Goal: Task Accomplishment & Management: Manage account settings

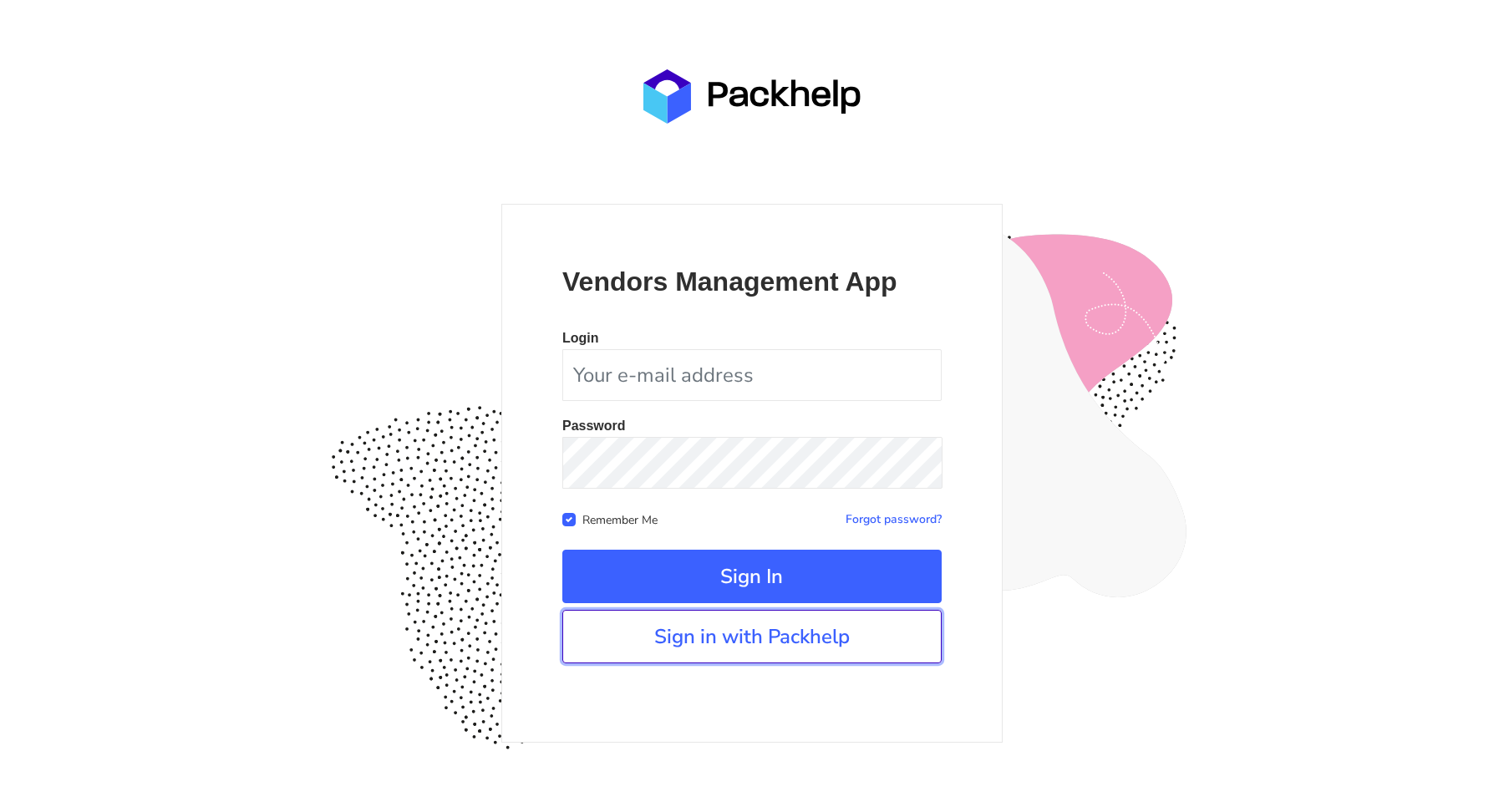
click at [713, 629] on link "Sign in with Packhelp" at bounding box center [752, 636] width 379 height 53
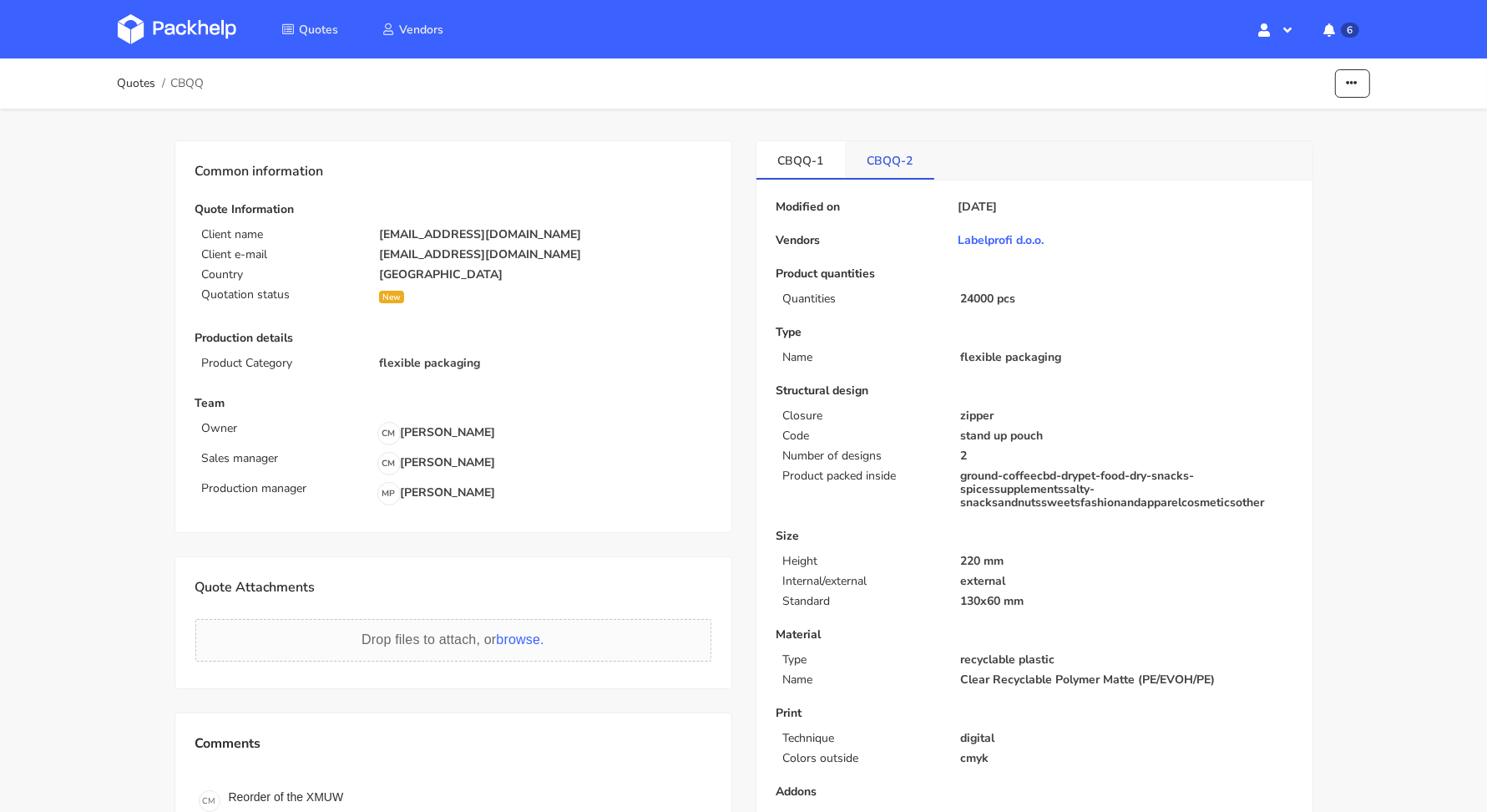
click at [880, 154] on link "CBQQ-2" at bounding box center [889, 159] width 90 height 37
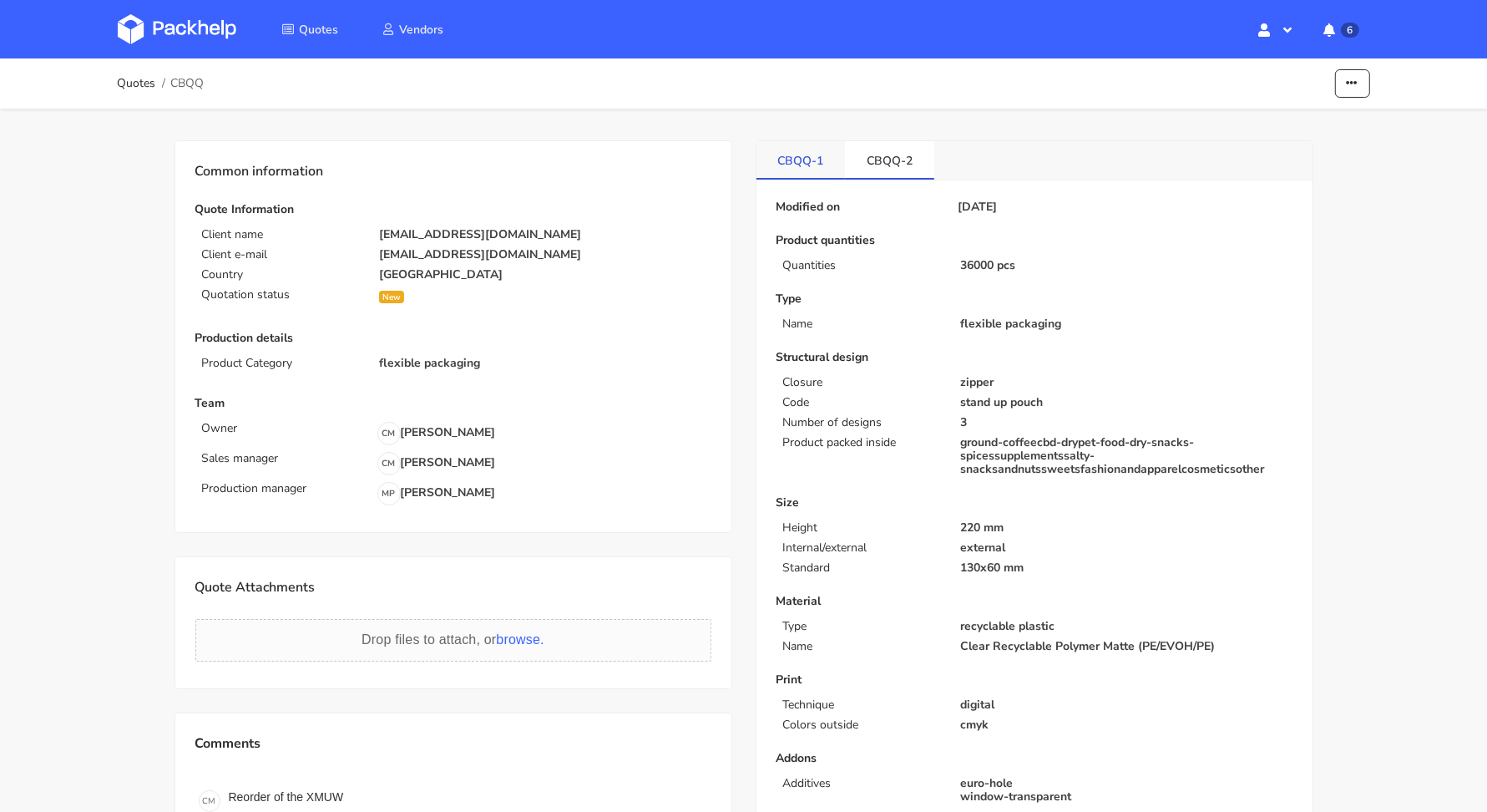
click at [825, 159] on link "CBQQ-1" at bounding box center [800, 159] width 90 height 37
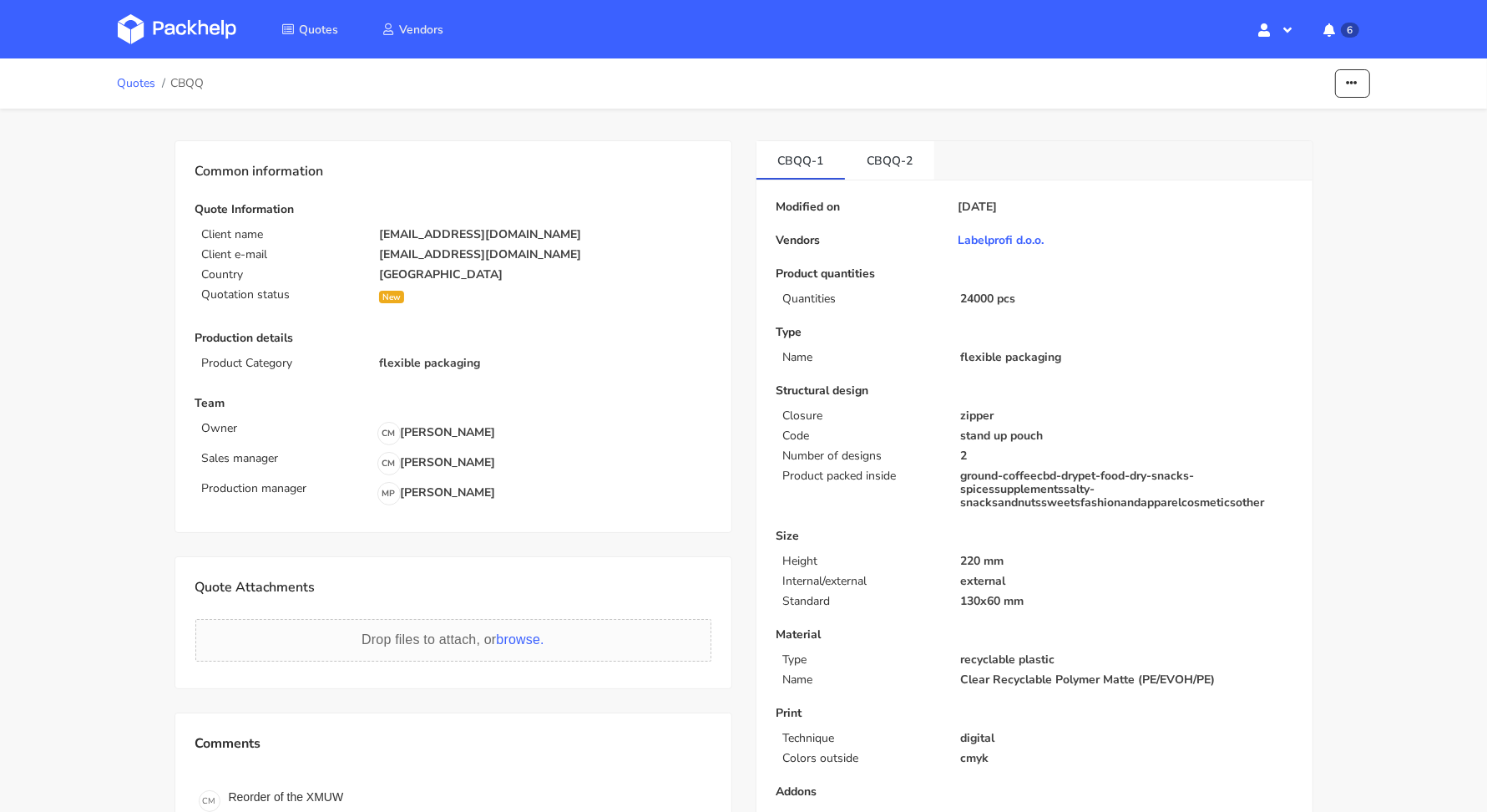
click at [134, 87] on link "Quotes" at bounding box center [137, 84] width 39 height 14
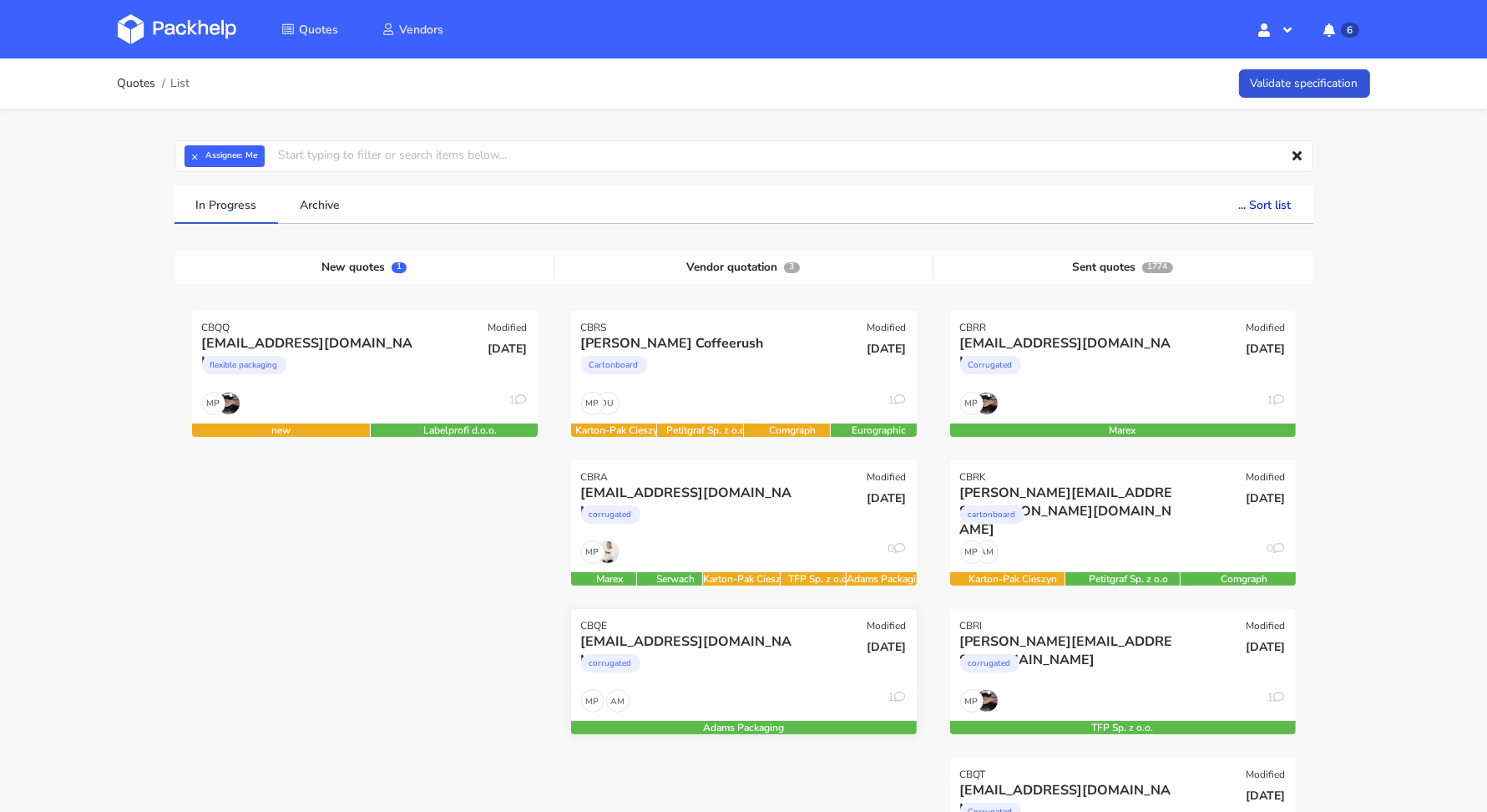
click at [702, 632] on div "[EMAIL_ADDRESS][DOMAIN_NAME]" at bounding box center [691, 640] width 221 height 18
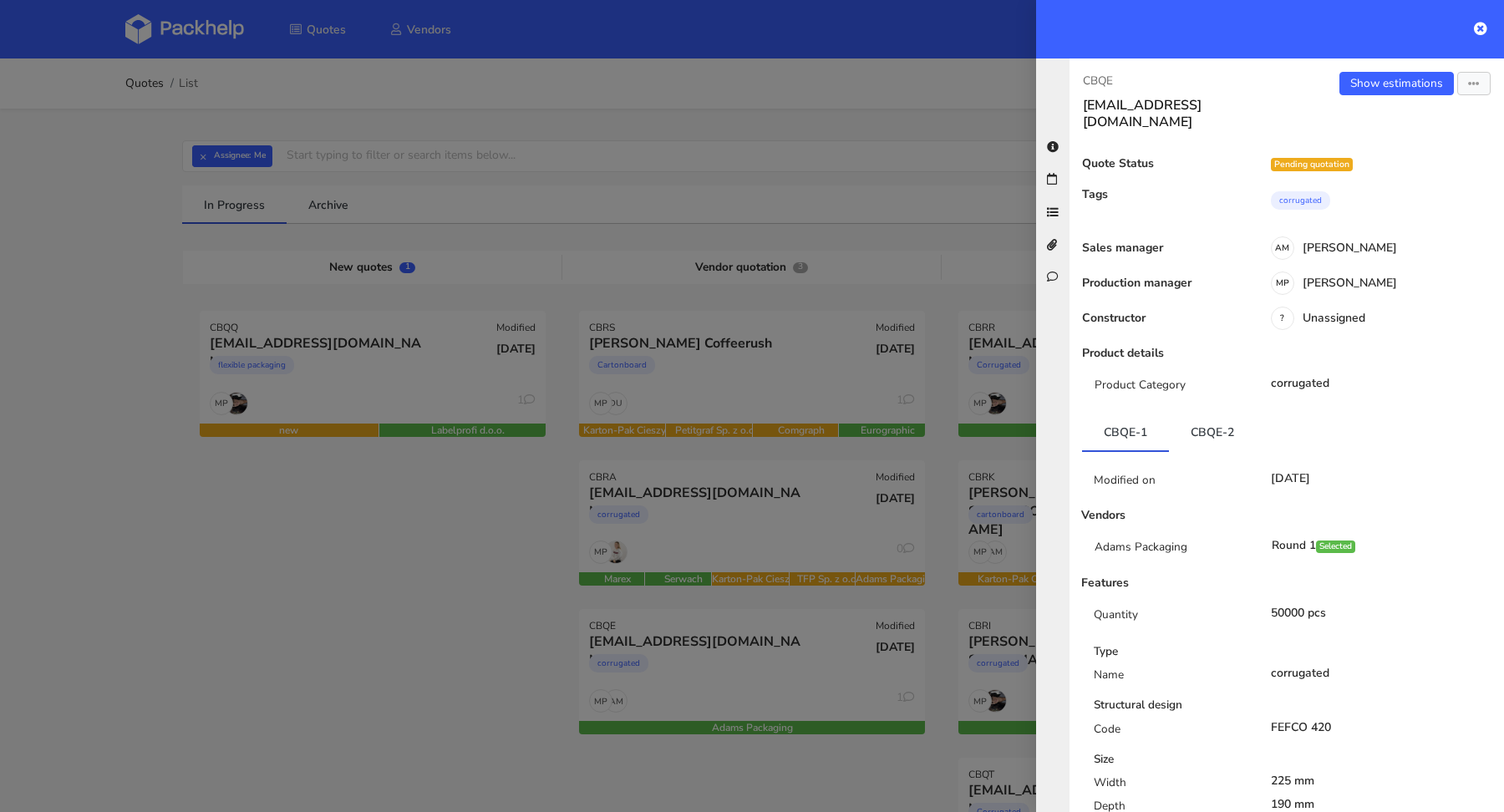
click at [1227, 425] on link "CBQE-2" at bounding box center [1212, 432] width 87 height 37
click at [524, 570] on div at bounding box center [752, 406] width 1504 height 812
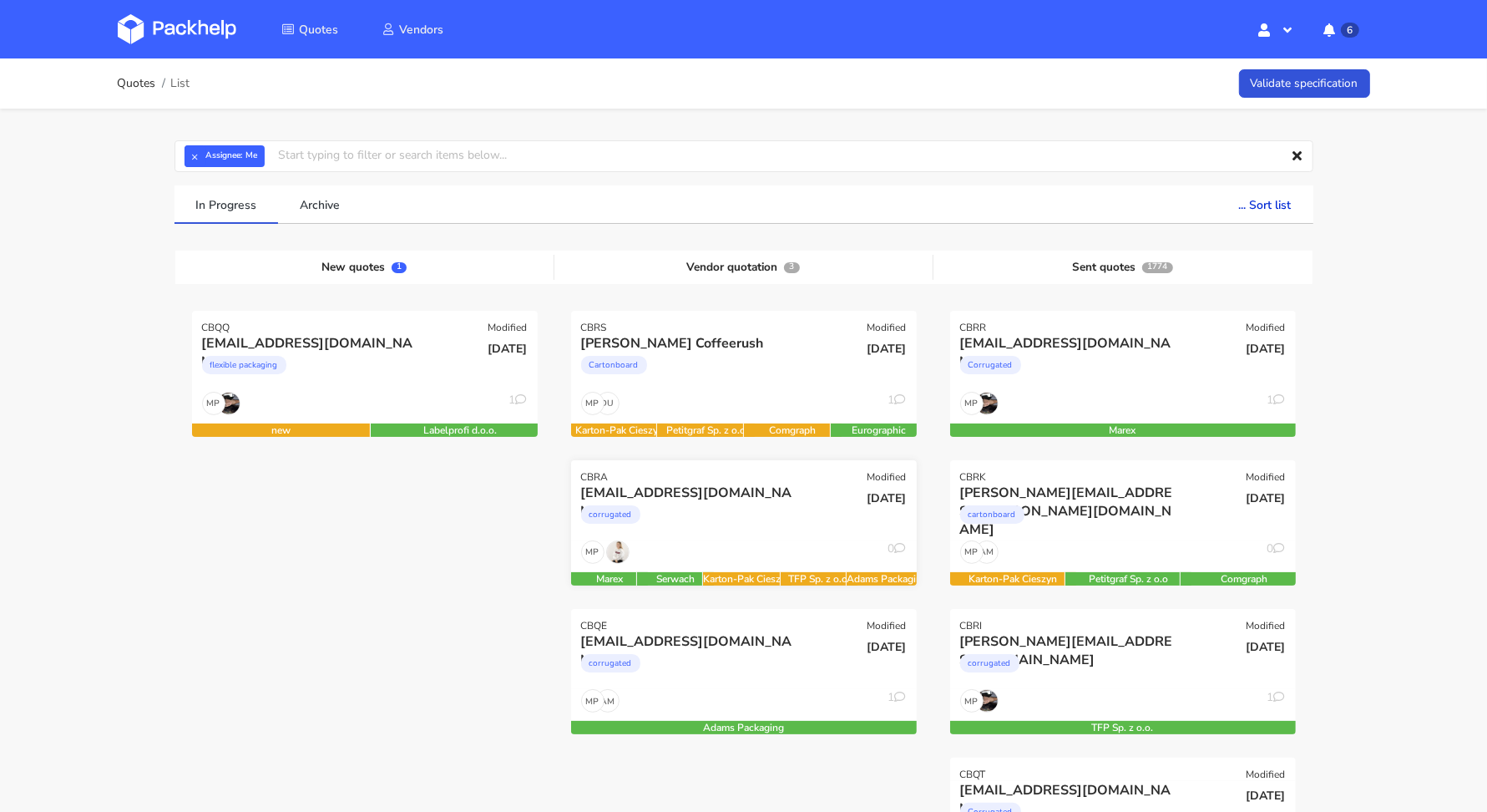
click at [763, 546] on div "MP 0" at bounding box center [744, 555] width 345 height 32
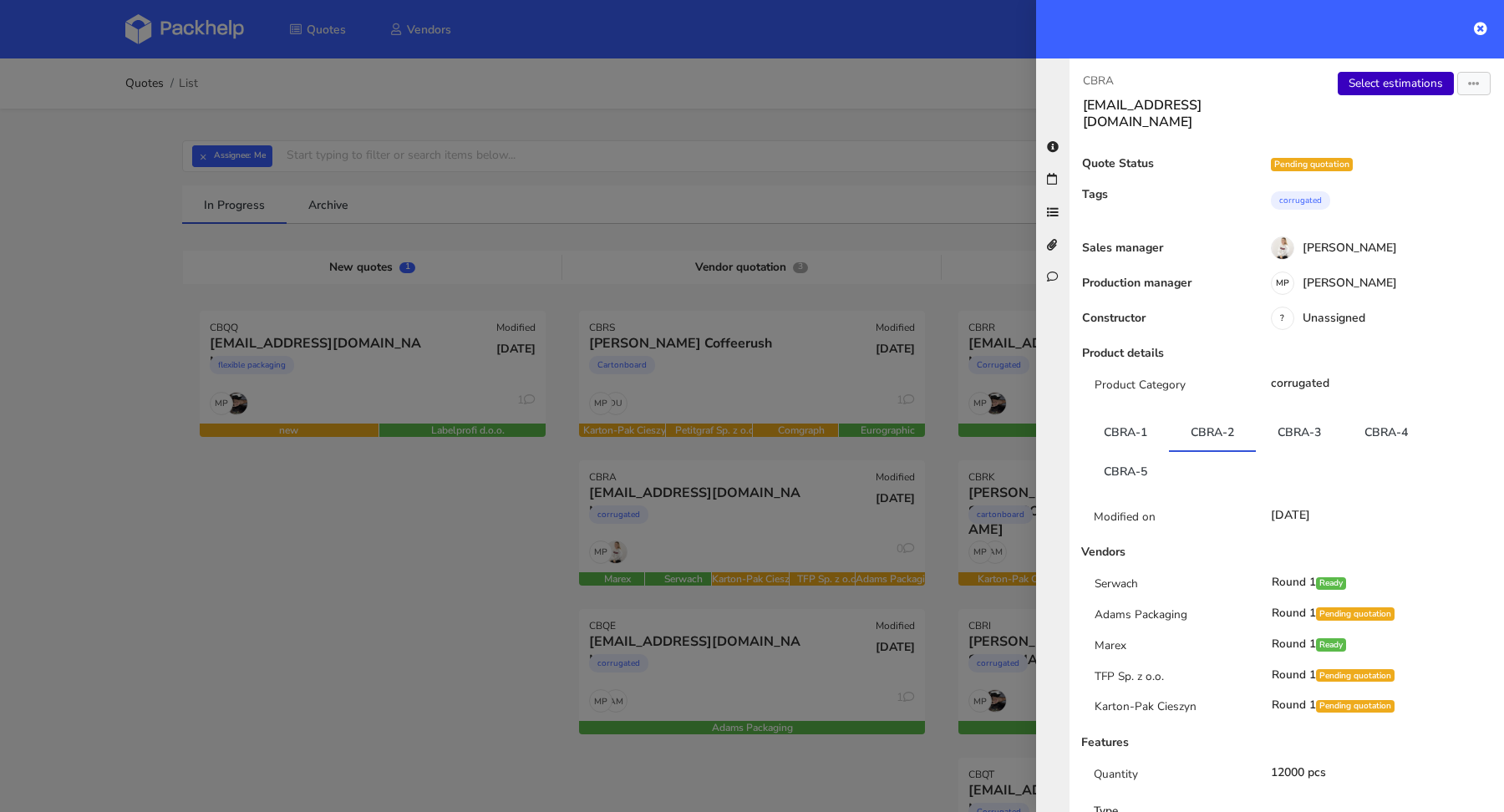
click at [1365, 92] on link "Select estimations" at bounding box center [1395, 83] width 116 height 23
click at [501, 464] on div at bounding box center [752, 406] width 1504 height 812
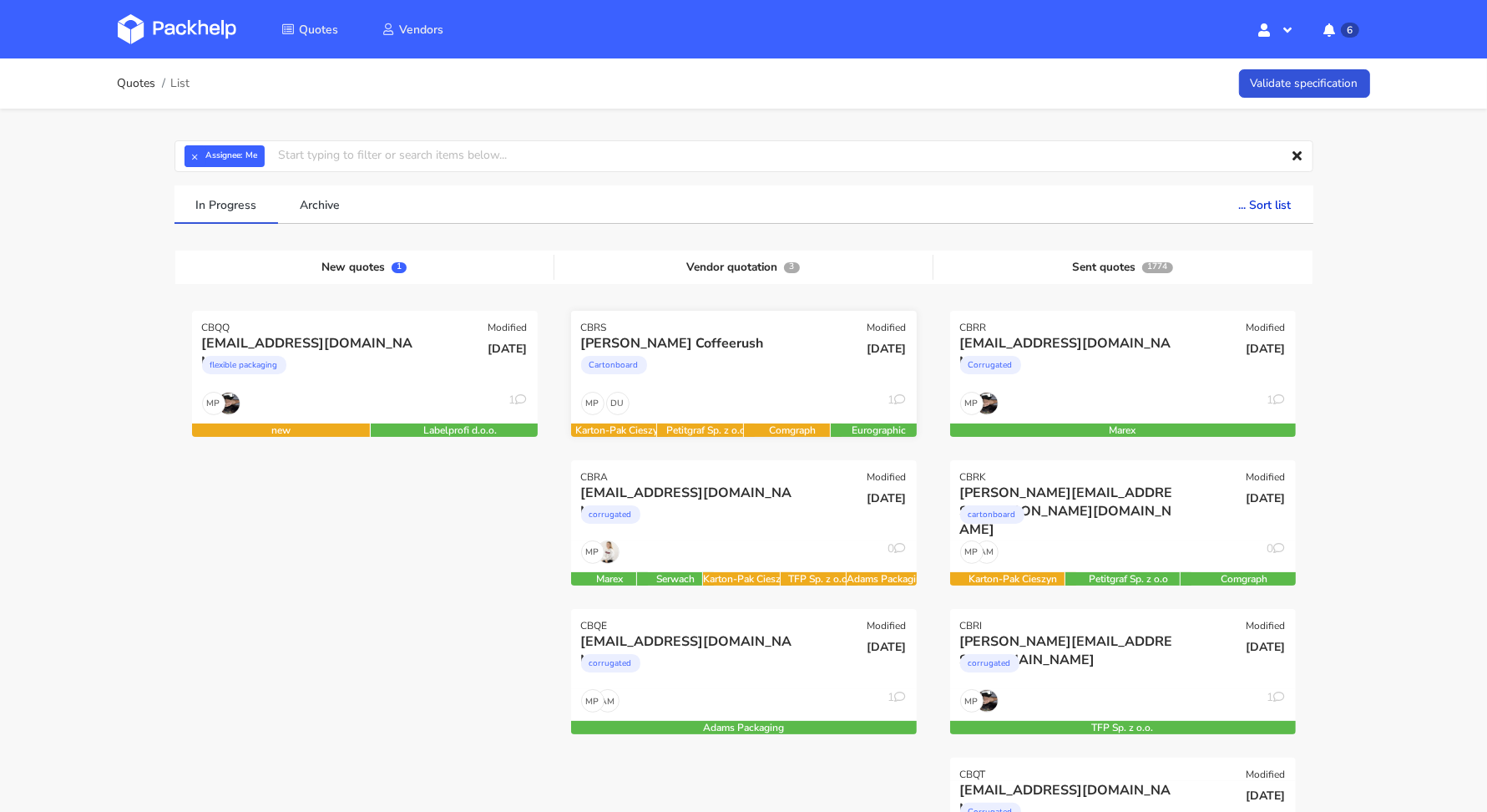
click at [736, 392] on div "DU MP 1" at bounding box center [744, 407] width 345 height 32
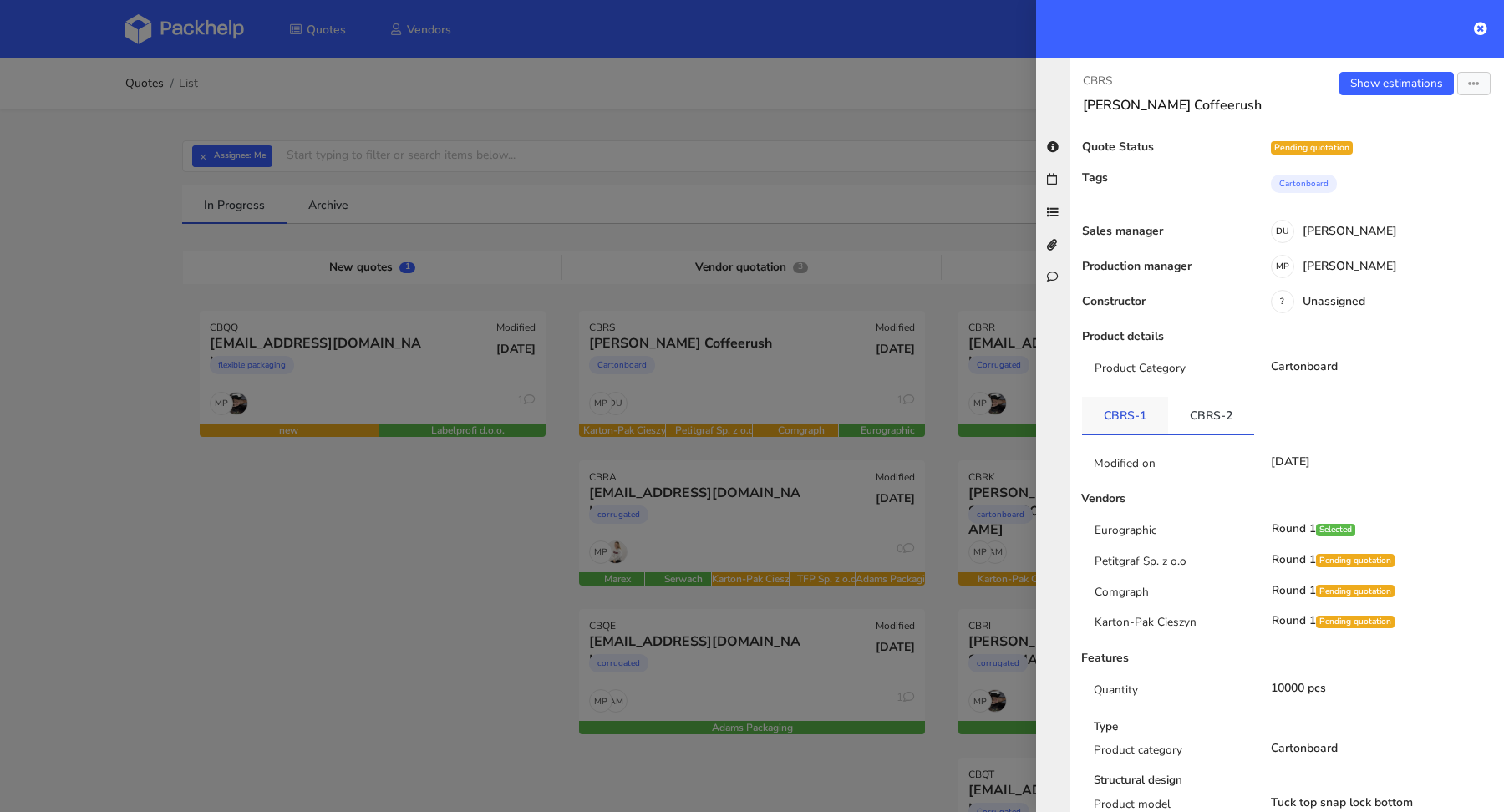
click at [1130, 419] on link "CBRS-1" at bounding box center [1124, 415] width 86 height 37
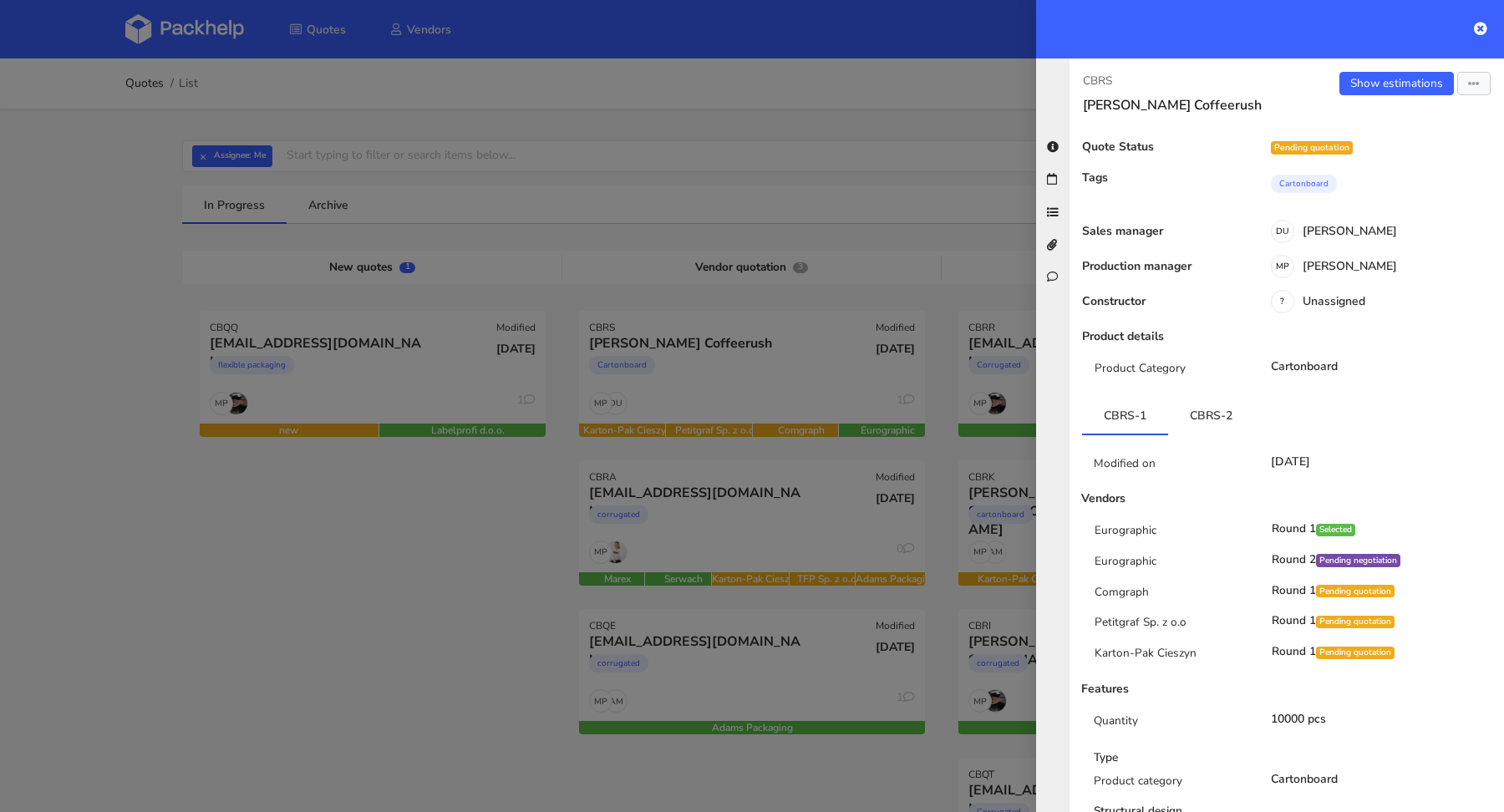
click at [283, 534] on div at bounding box center [752, 406] width 1504 height 812
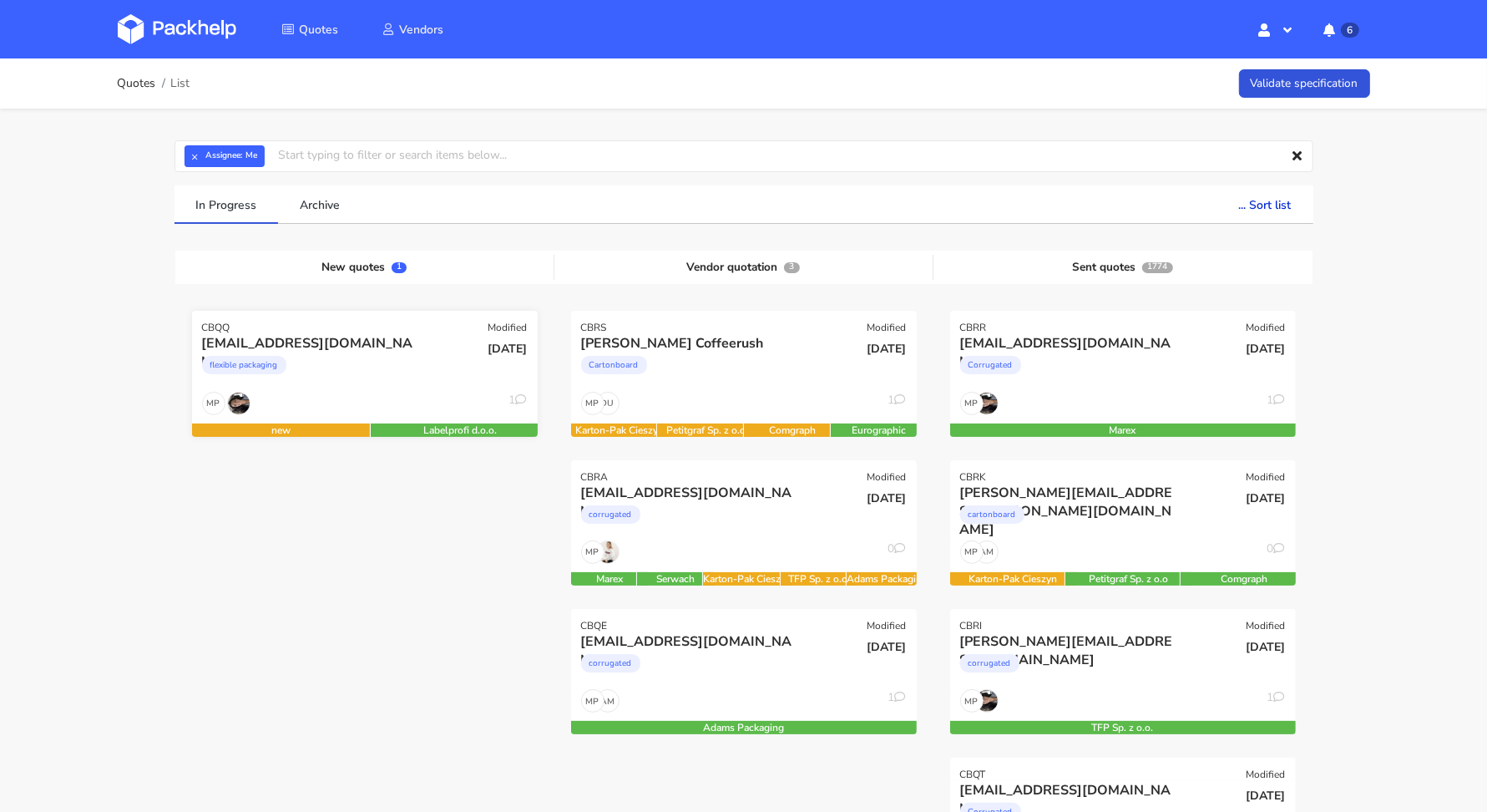
click at [370, 393] on div "MP 1" at bounding box center [365, 407] width 345 height 32
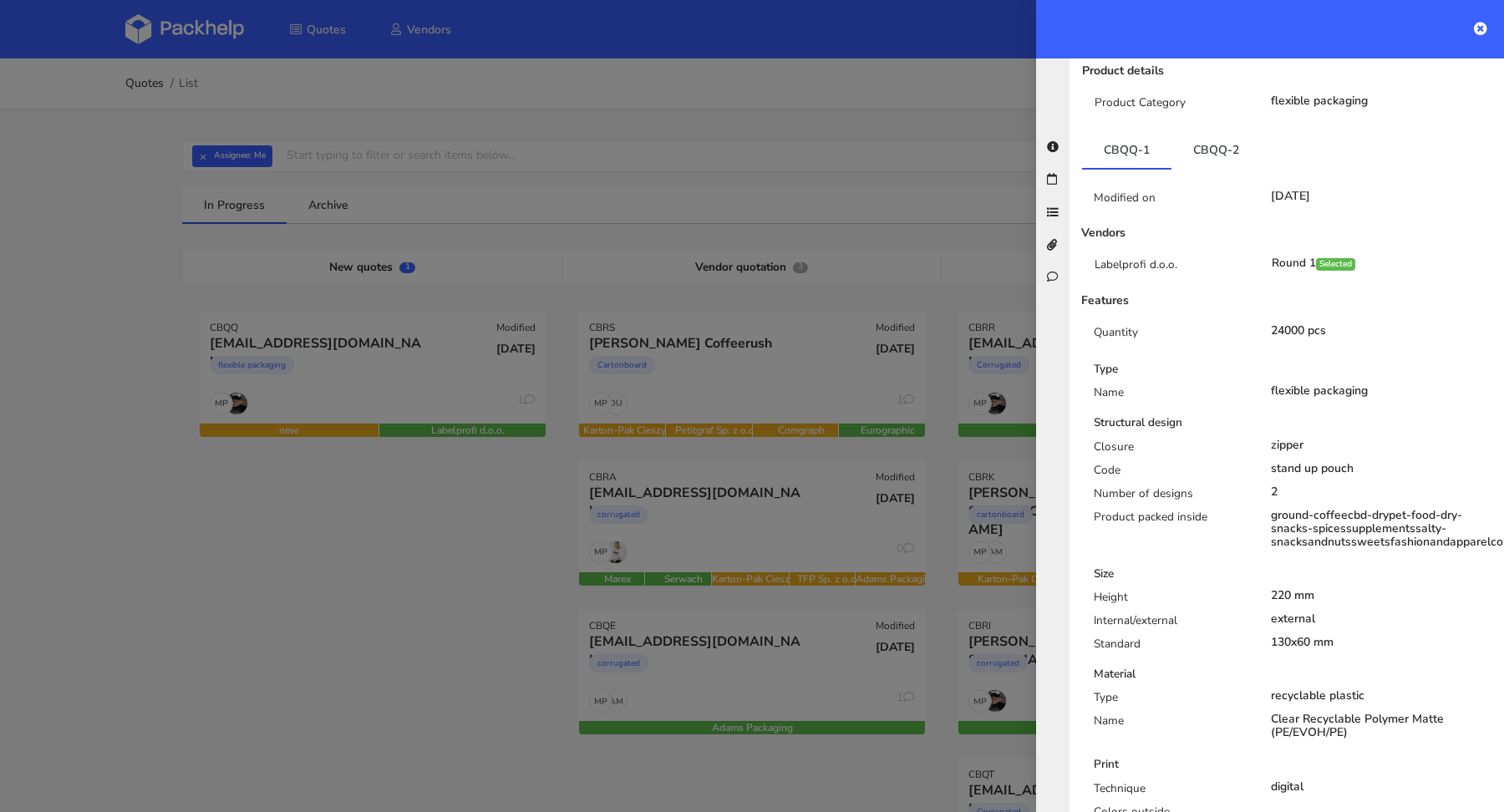
scroll to position [165, 0]
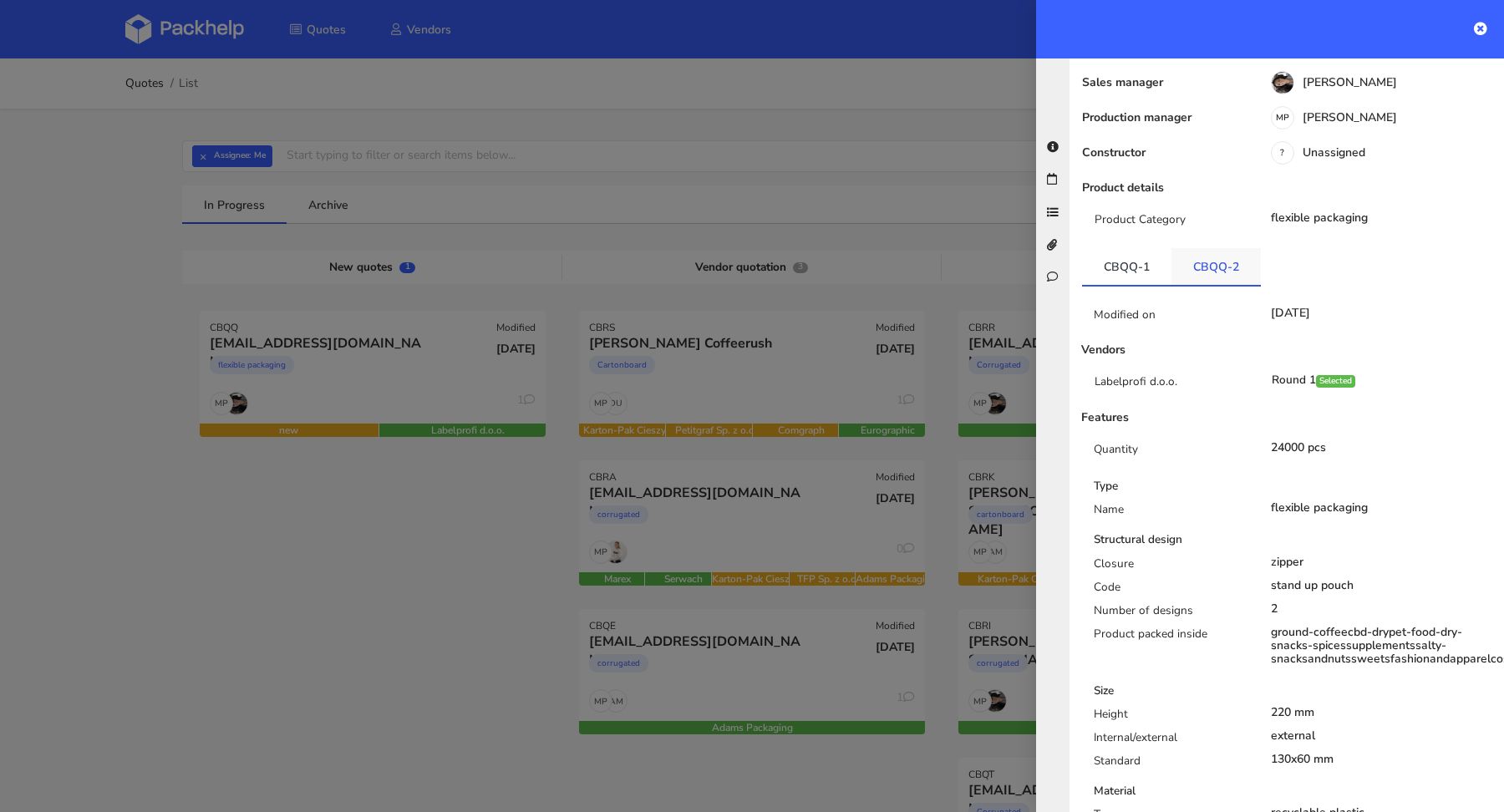
click at [1219, 248] on link "CBQQ-2" at bounding box center [1216, 266] width 90 height 37
click at [1139, 251] on link "CBQQ-1" at bounding box center [1126, 266] width 90 height 37
click at [1217, 255] on link "CBQQ-2" at bounding box center [1216, 266] width 90 height 37
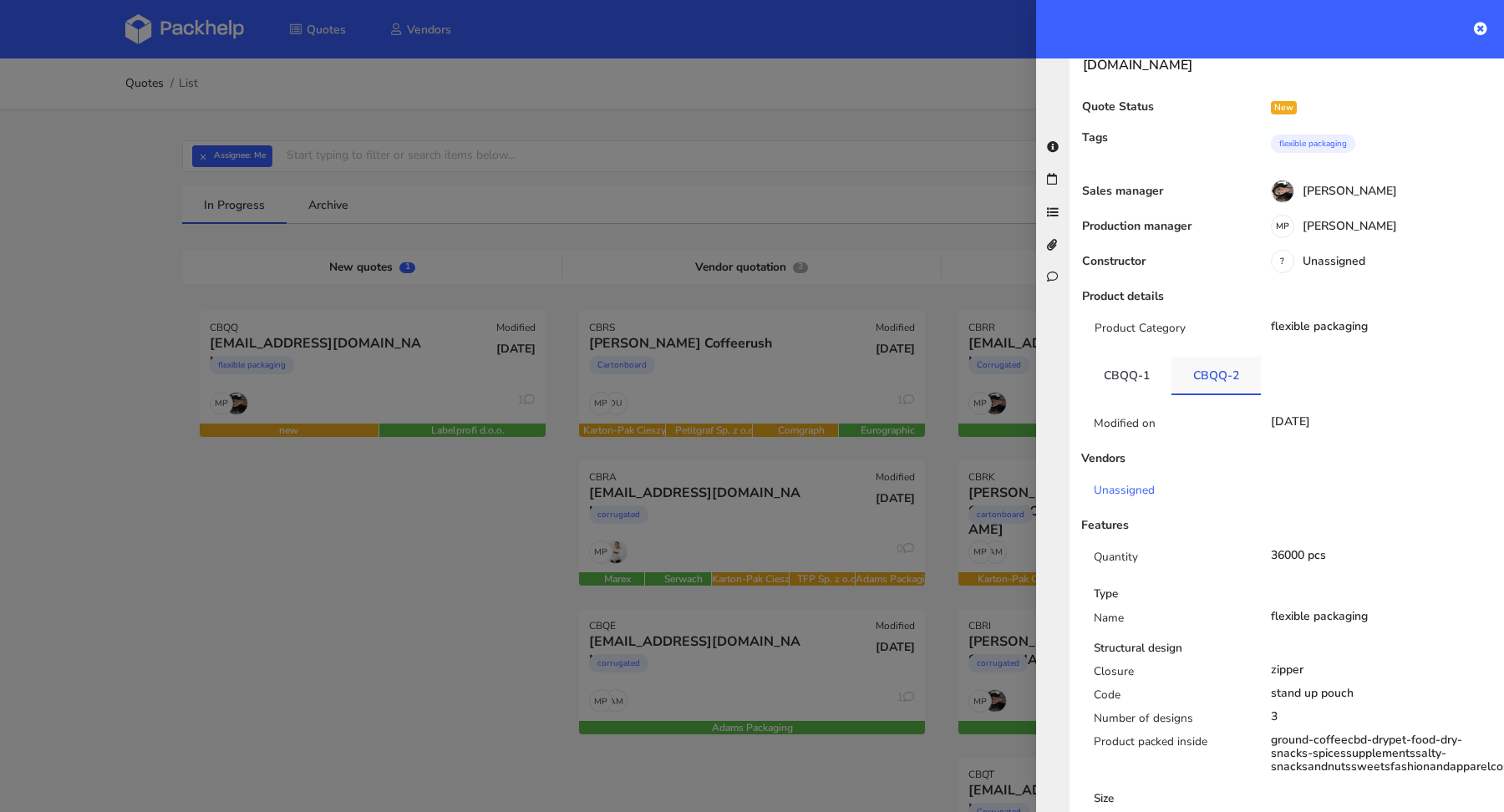
scroll to position [0, 0]
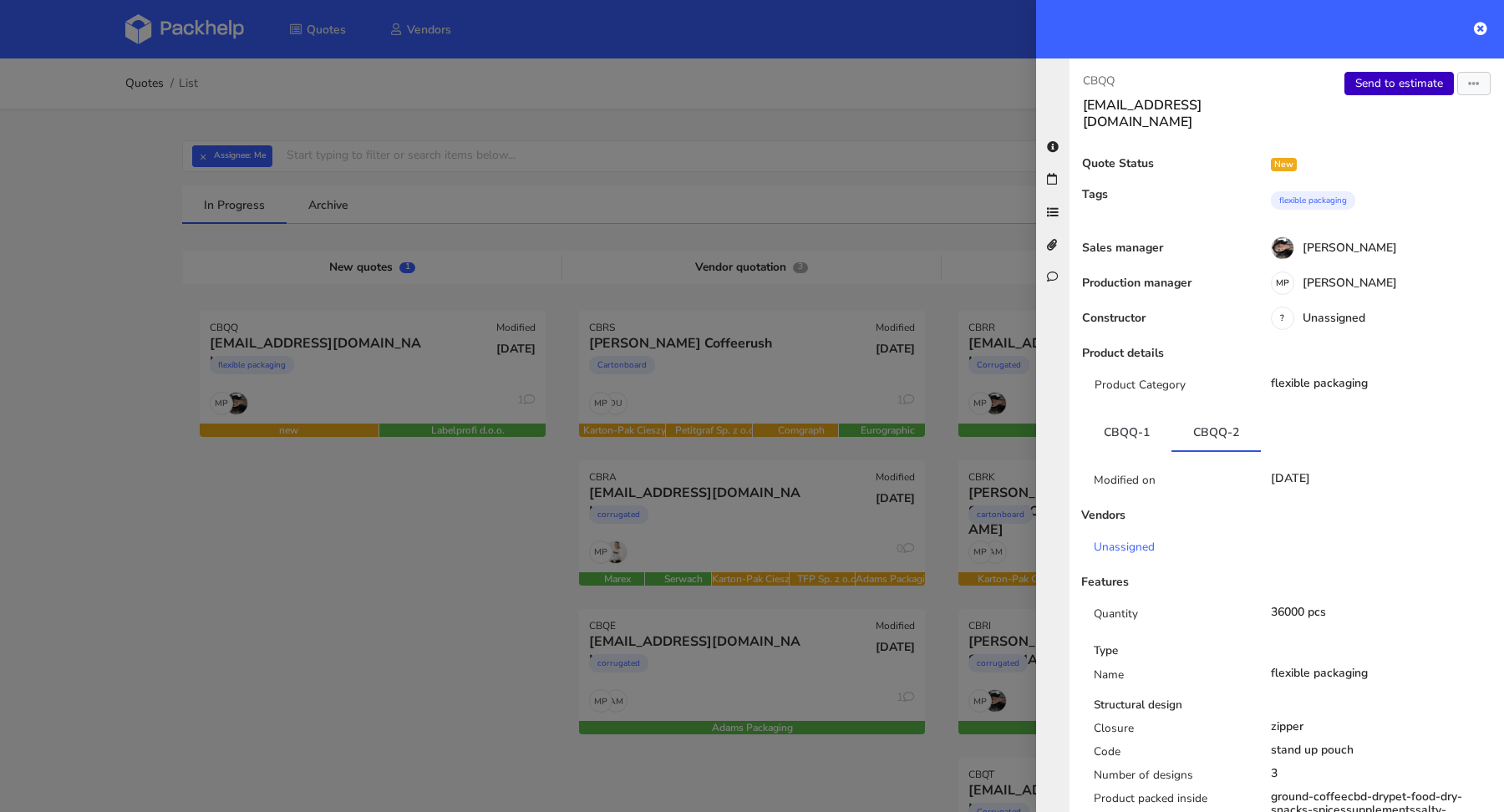
click at [1394, 86] on link "Send to estimate" at bounding box center [1398, 83] width 109 height 23
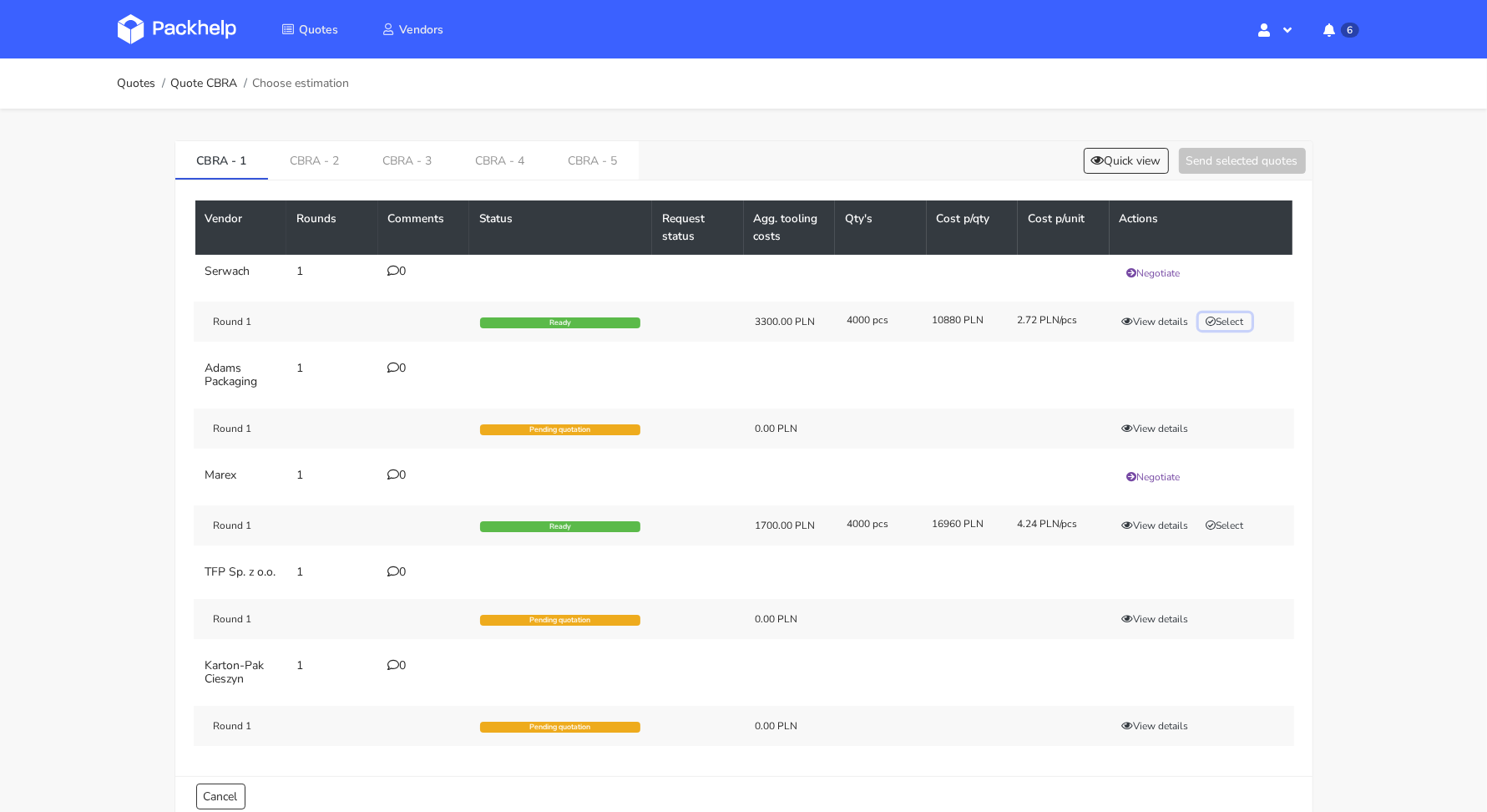
click at [1230, 318] on button "Select" at bounding box center [1225, 321] width 53 height 16
click at [324, 165] on link "CBRA - 2" at bounding box center [314, 159] width 93 height 37
click at [225, 164] on link "CBRA - 1" at bounding box center [222, 159] width 94 height 37
click at [1258, 314] on button "Selected" at bounding box center [1230, 321] width 64 height 16
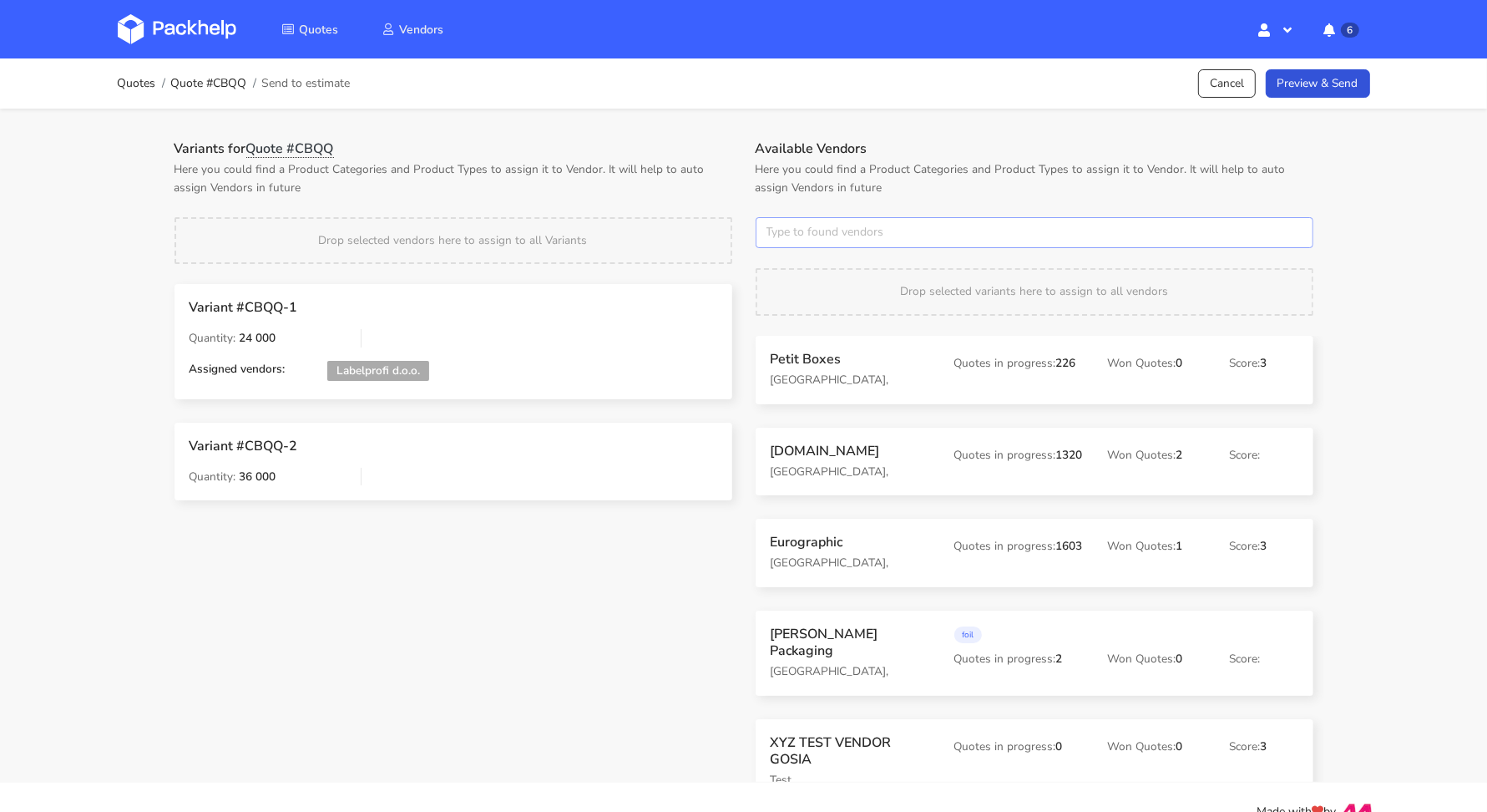
click at [787, 233] on input "text" at bounding box center [1035, 232] width 557 height 32
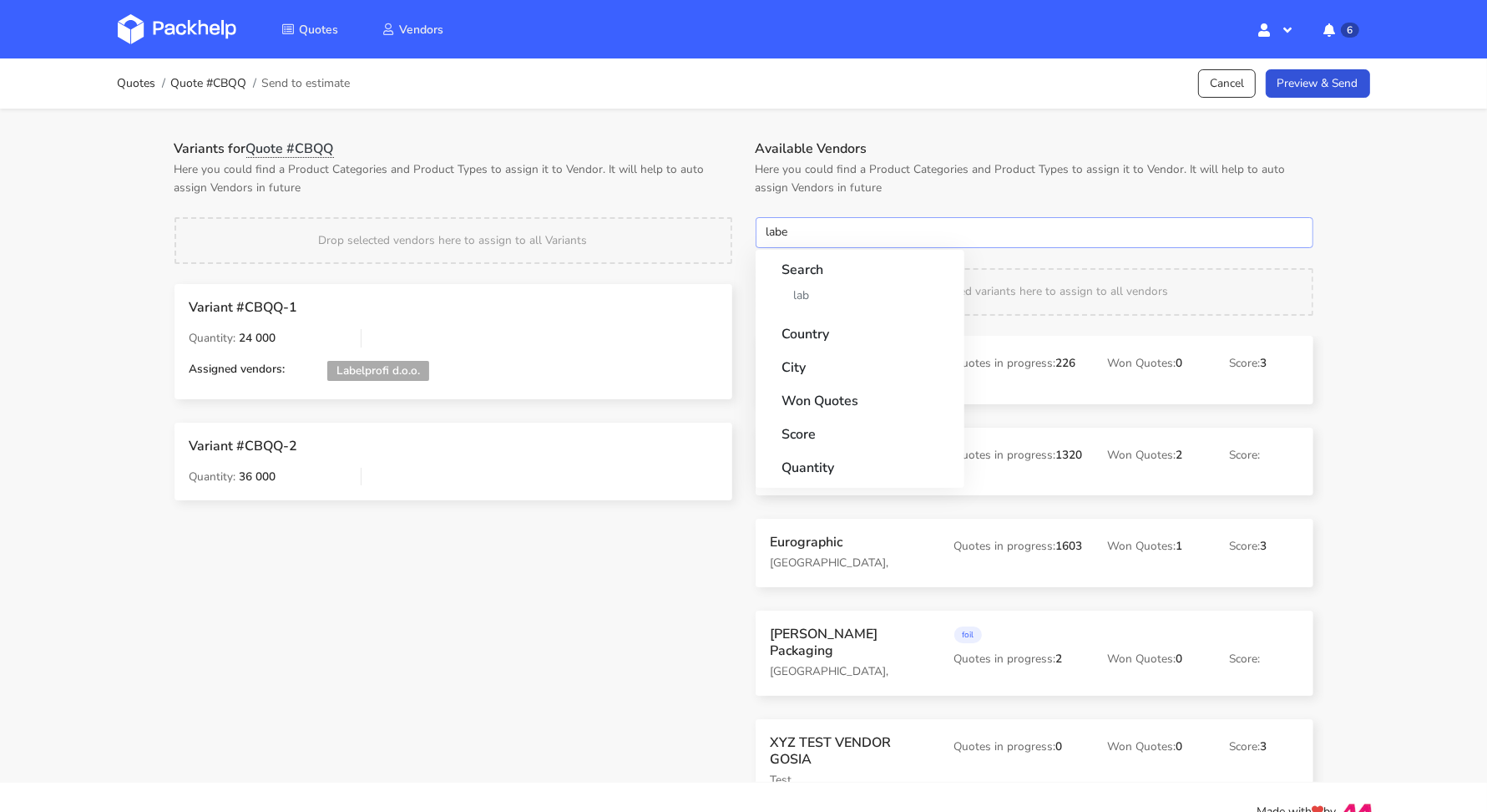
type input "label"
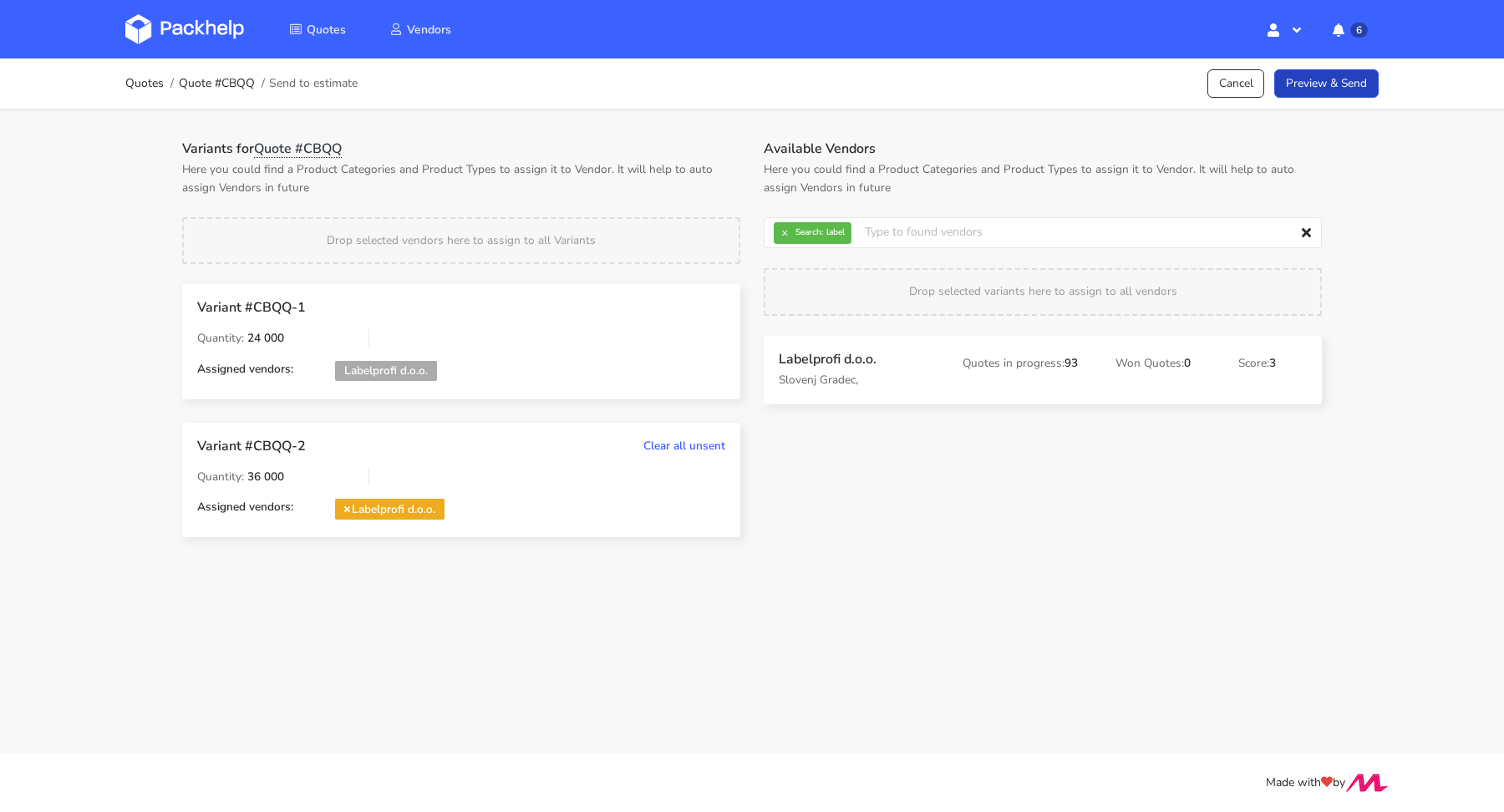
click at [1320, 92] on link "Preview & Send" at bounding box center [1326, 84] width 104 height 29
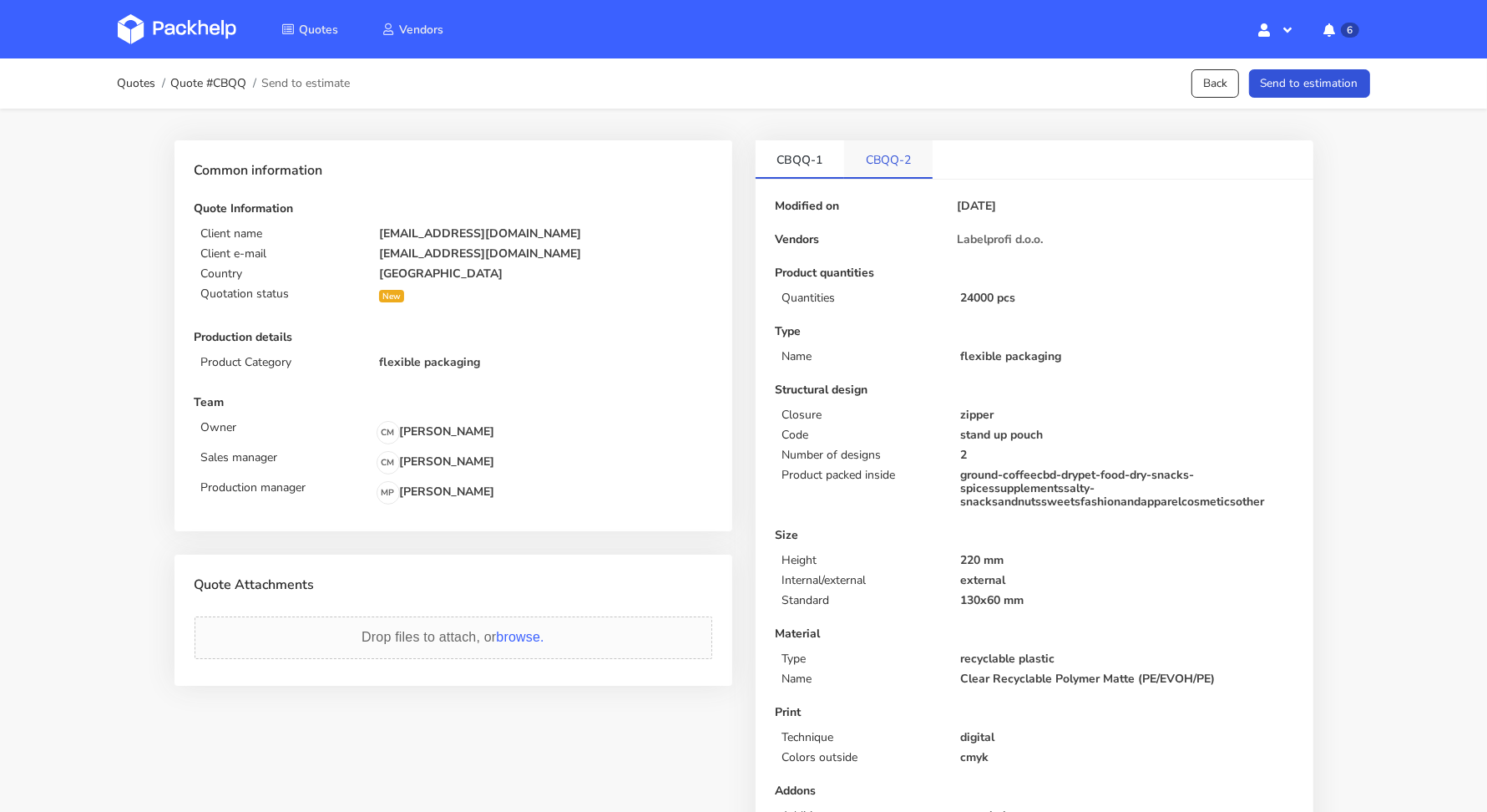
click at [917, 153] on link "CBQQ-2" at bounding box center [888, 158] width 89 height 37
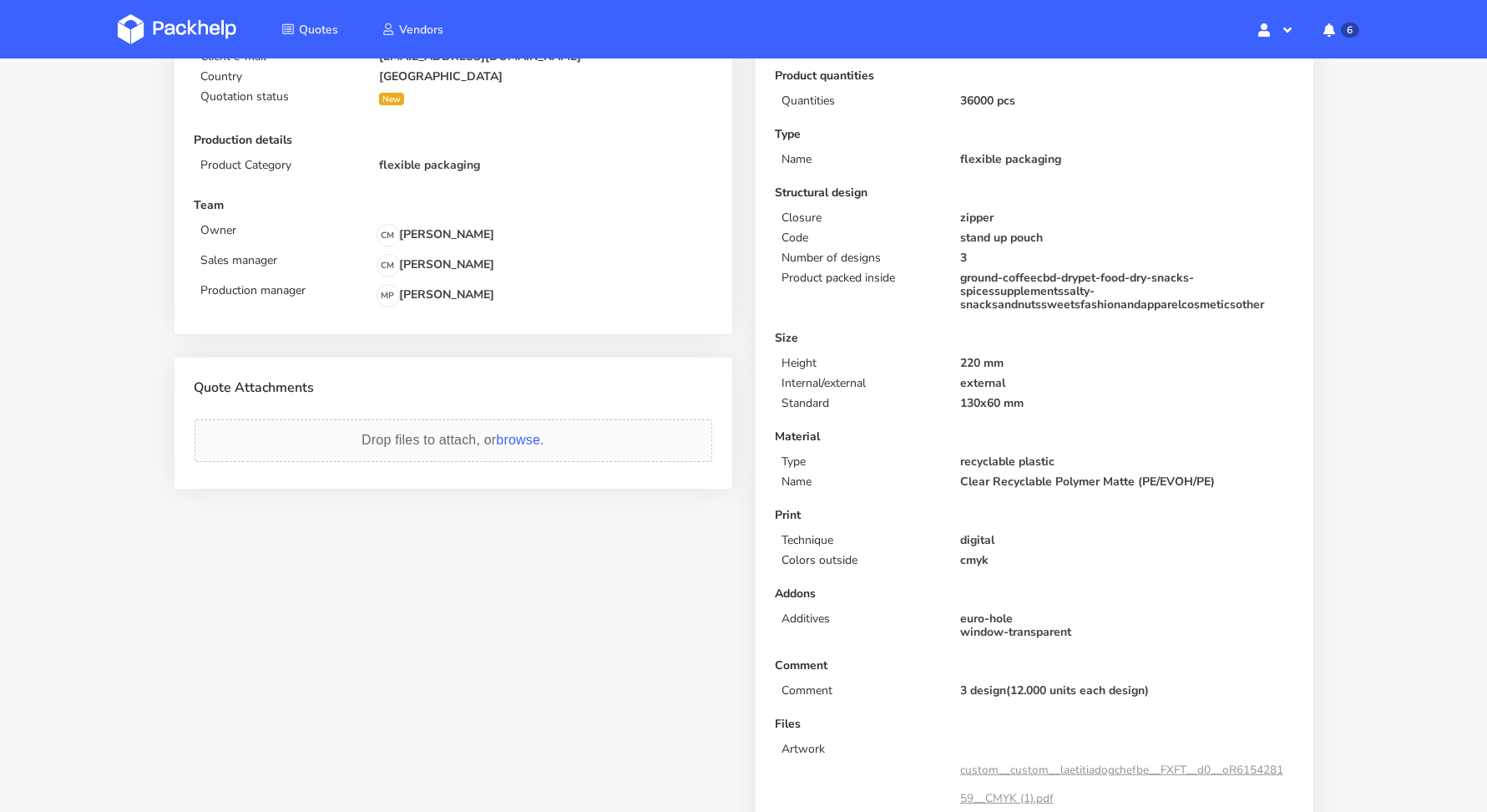
scroll to position [69, 0]
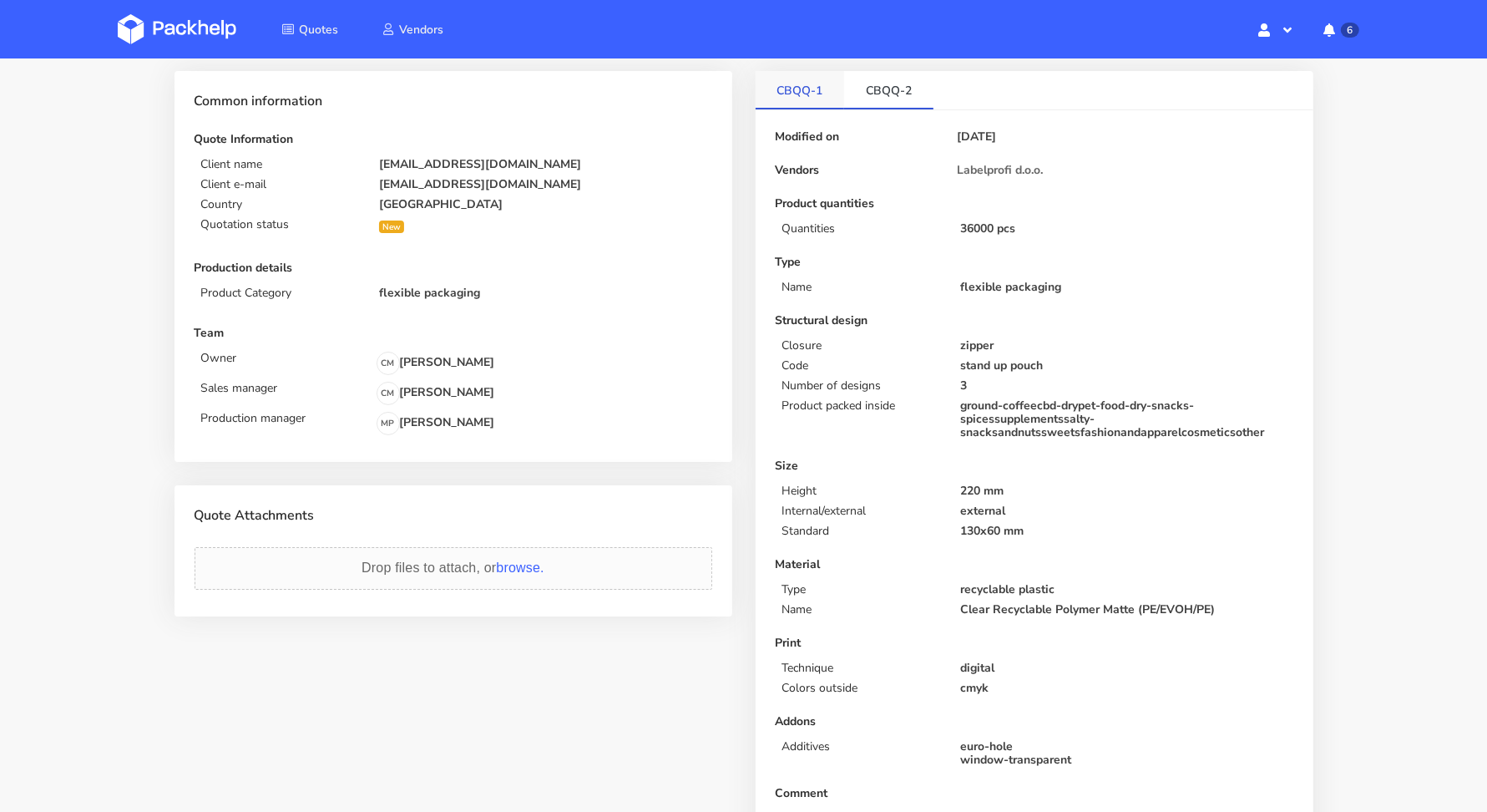
click at [821, 91] on link "CBQQ-1" at bounding box center [800, 90] width 90 height 37
click at [869, 90] on link "CBQQ-2" at bounding box center [888, 90] width 90 height 37
click at [809, 91] on link "CBQQ-1" at bounding box center [800, 90] width 90 height 37
click at [868, 90] on link "CBQQ-2" at bounding box center [888, 90] width 90 height 37
click at [797, 88] on link "CBQQ-1" at bounding box center [800, 90] width 90 height 37
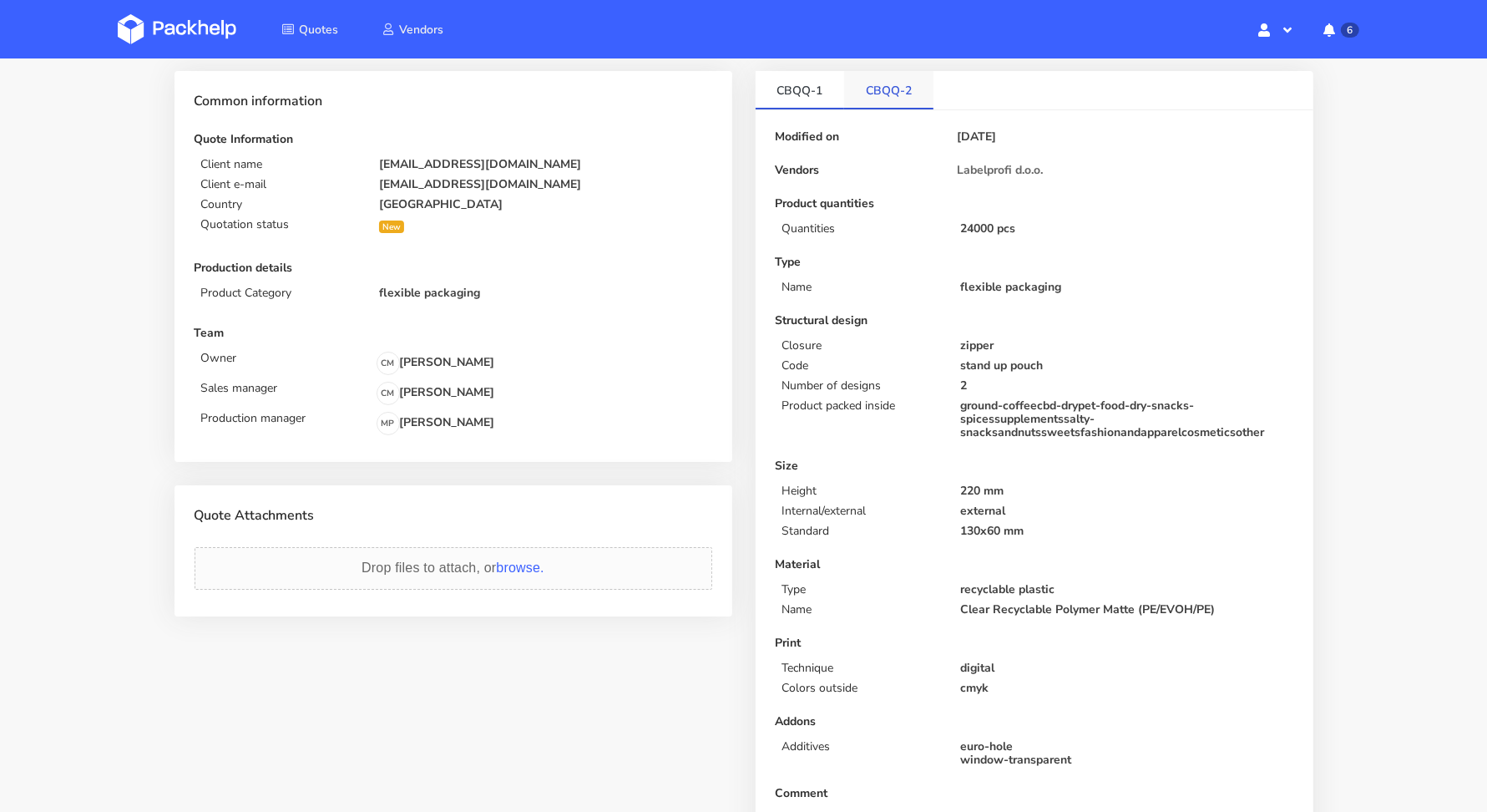
click at [863, 98] on link "CBQQ-2" at bounding box center [888, 90] width 90 height 37
click at [785, 93] on link "CBQQ-1" at bounding box center [800, 90] width 90 height 37
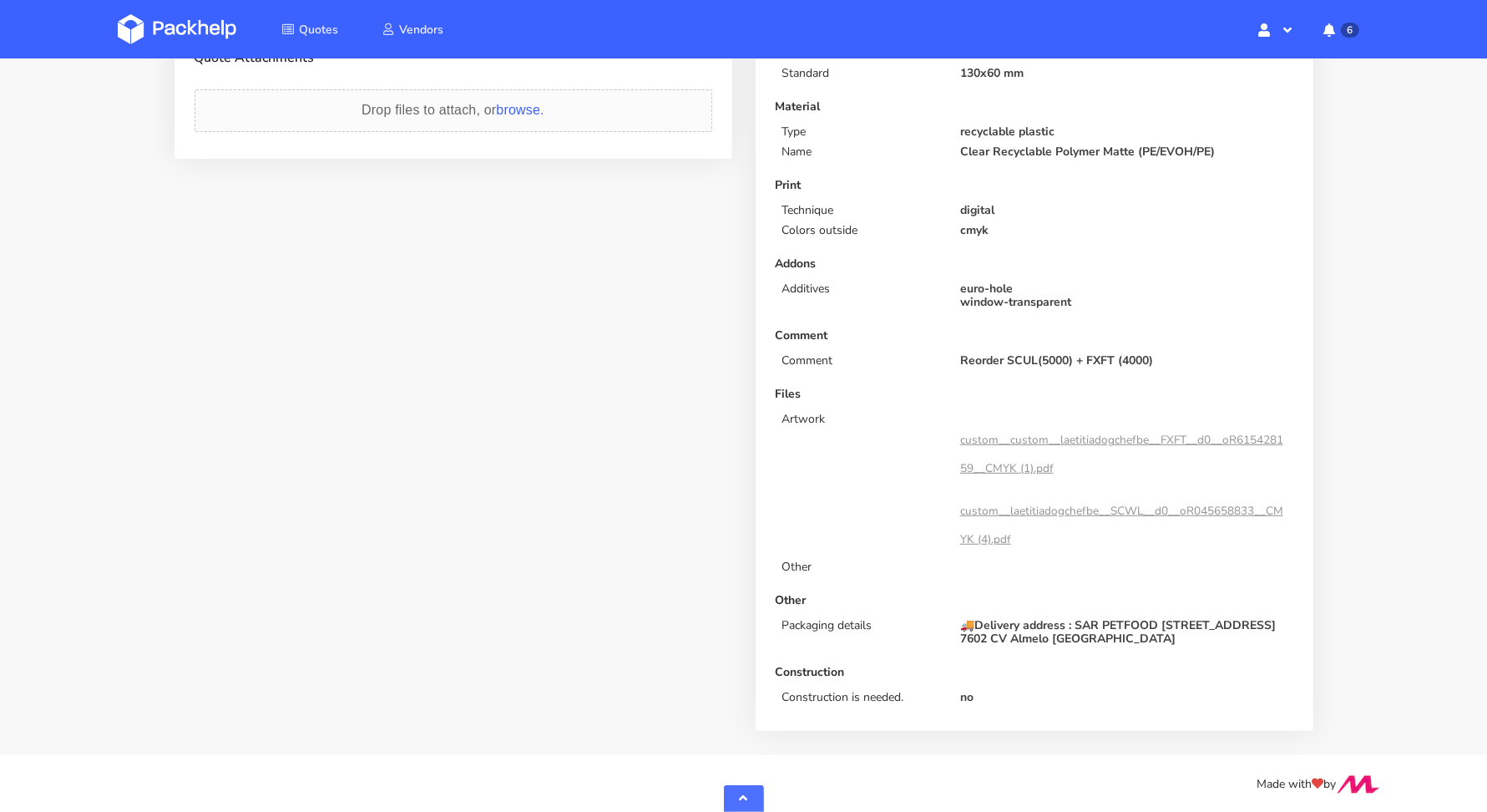
scroll to position [0, 0]
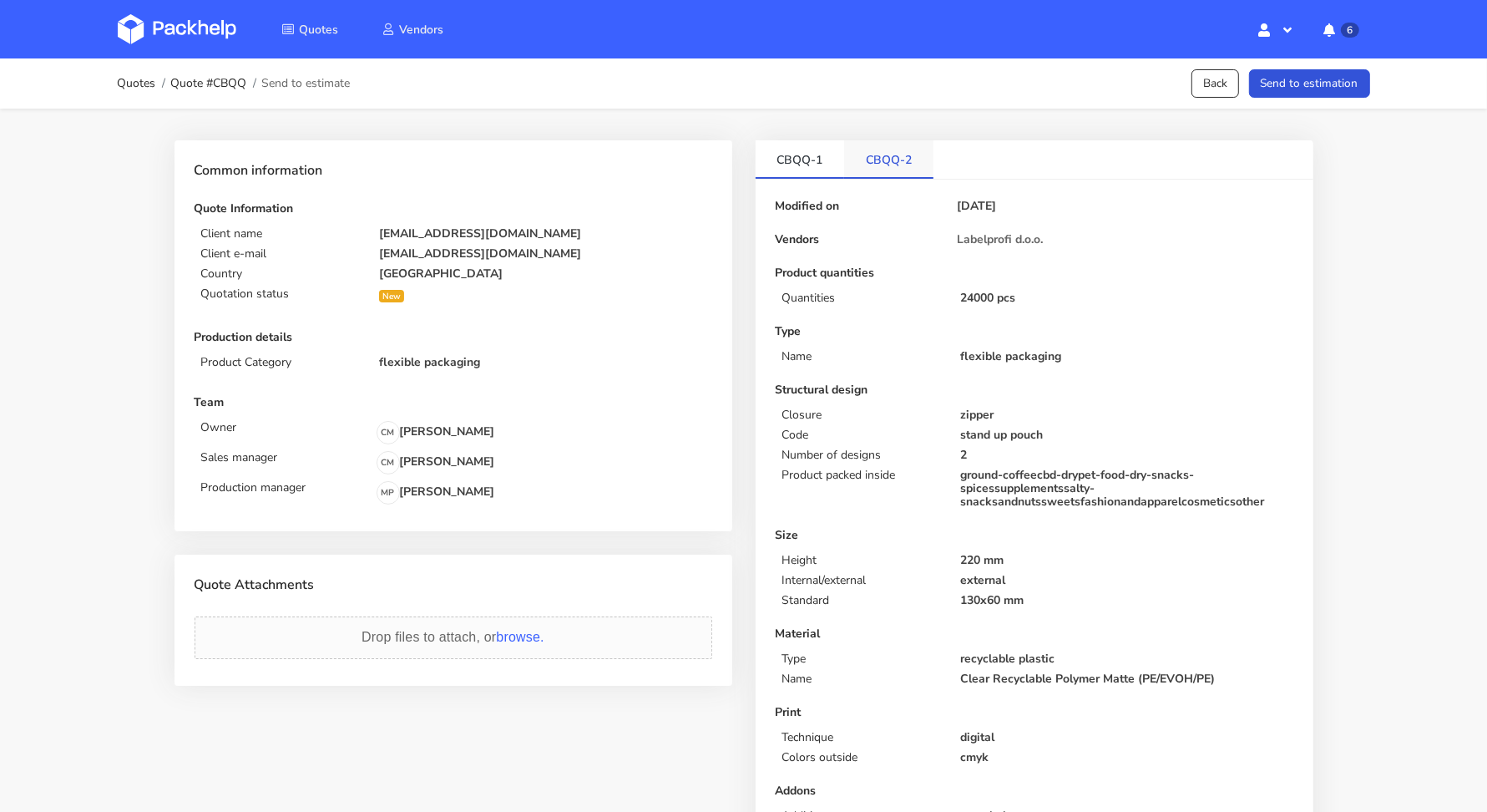
click at [876, 147] on link "CBQQ-2" at bounding box center [888, 158] width 90 height 37
click at [1281, 85] on button "Send to estimation" at bounding box center [1310, 84] width 122 height 29
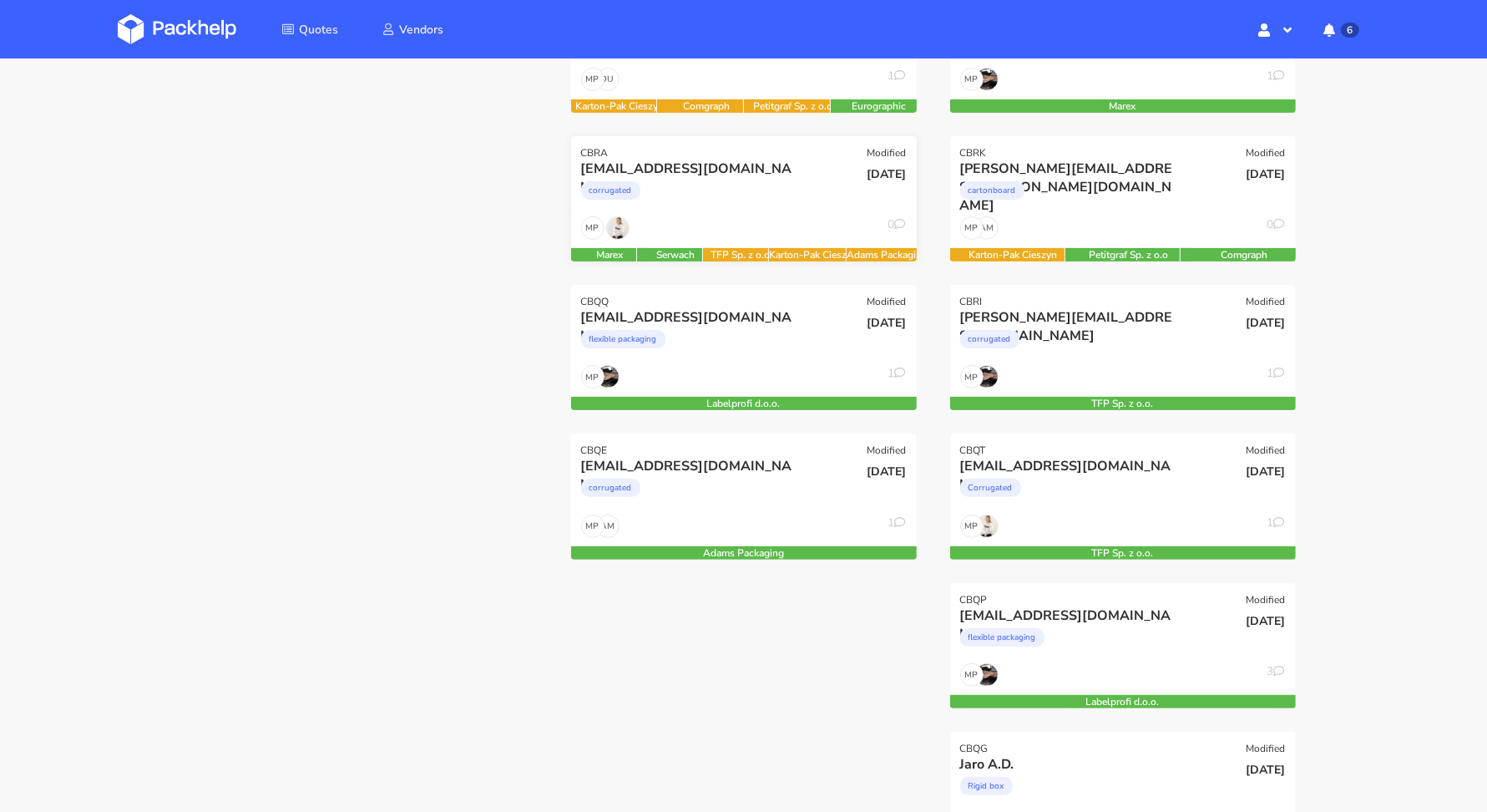
scroll to position [335, 0]
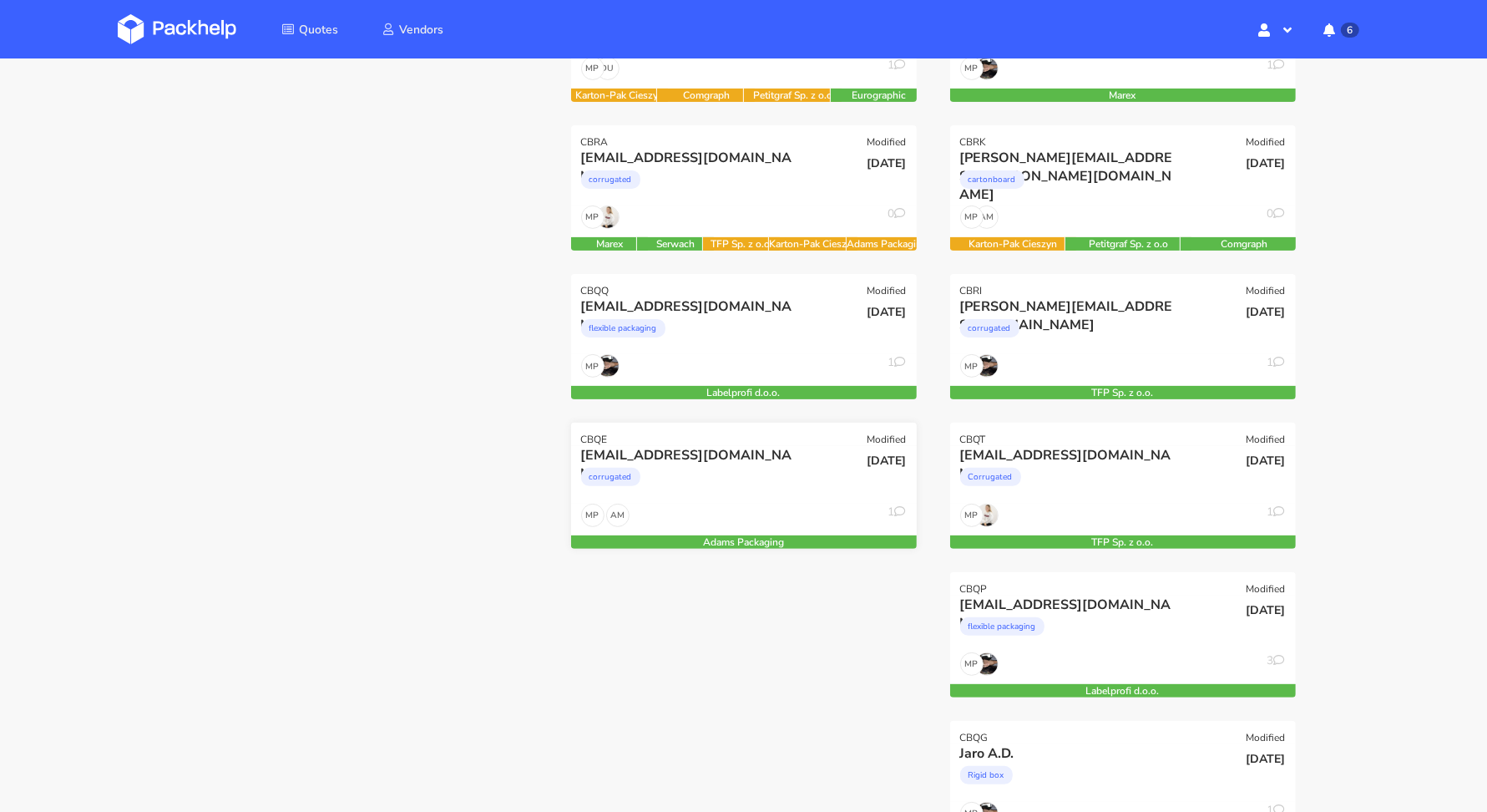
click at [715, 464] on div "corrugated" at bounding box center [691, 480] width 221 height 34
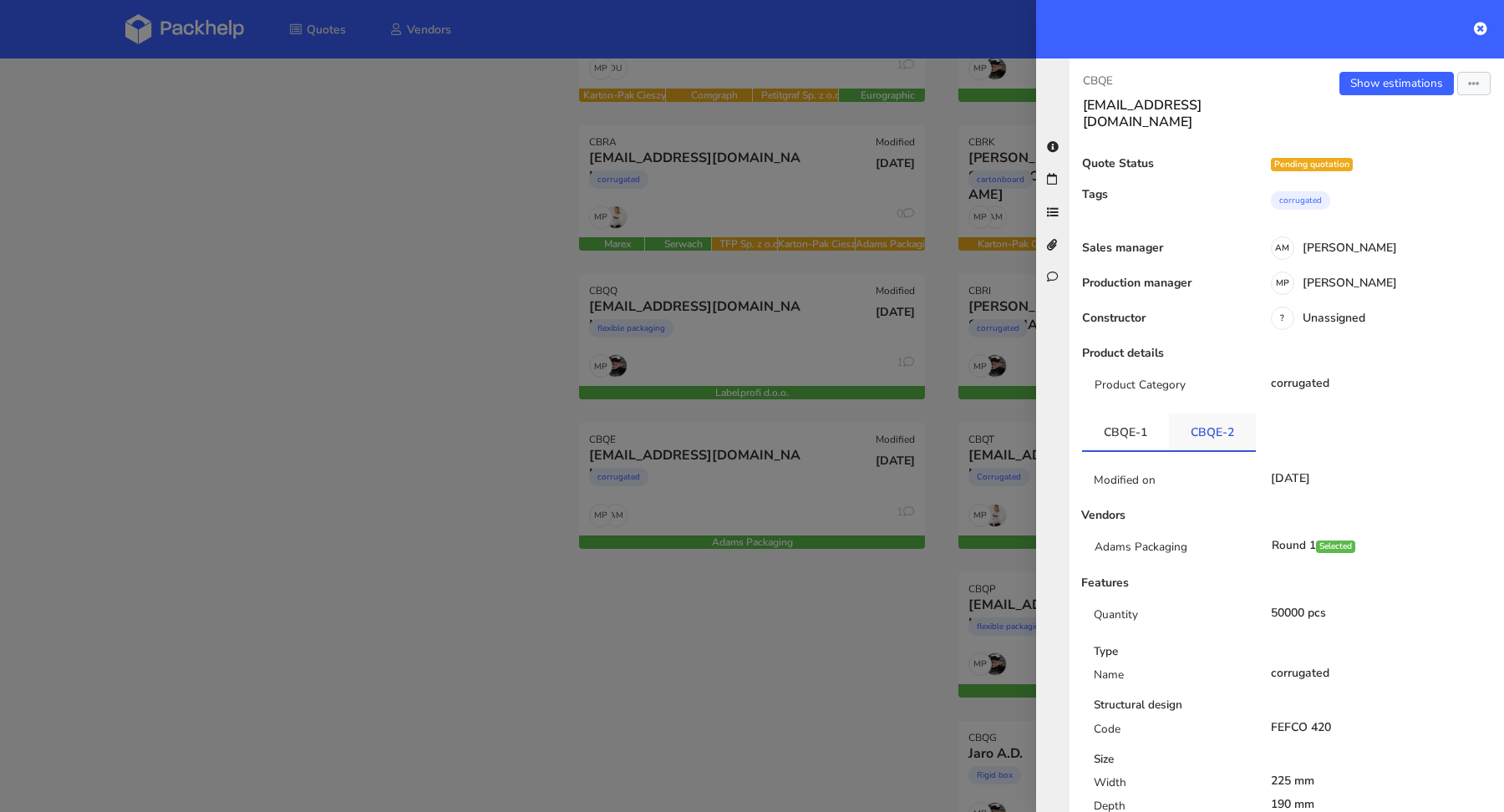
click at [1199, 421] on link "CBQE-2" at bounding box center [1212, 432] width 87 height 37
drag, startPoint x: 1248, startPoint y: 438, endPoint x: 1187, endPoint y: 433, distance: 61.2
click at [1187, 433] on link "CBQE-2" at bounding box center [1212, 432] width 87 height 37
copy link "CBQE-2"
click at [614, 588] on div at bounding box center [752, 406] width 1504 height 812
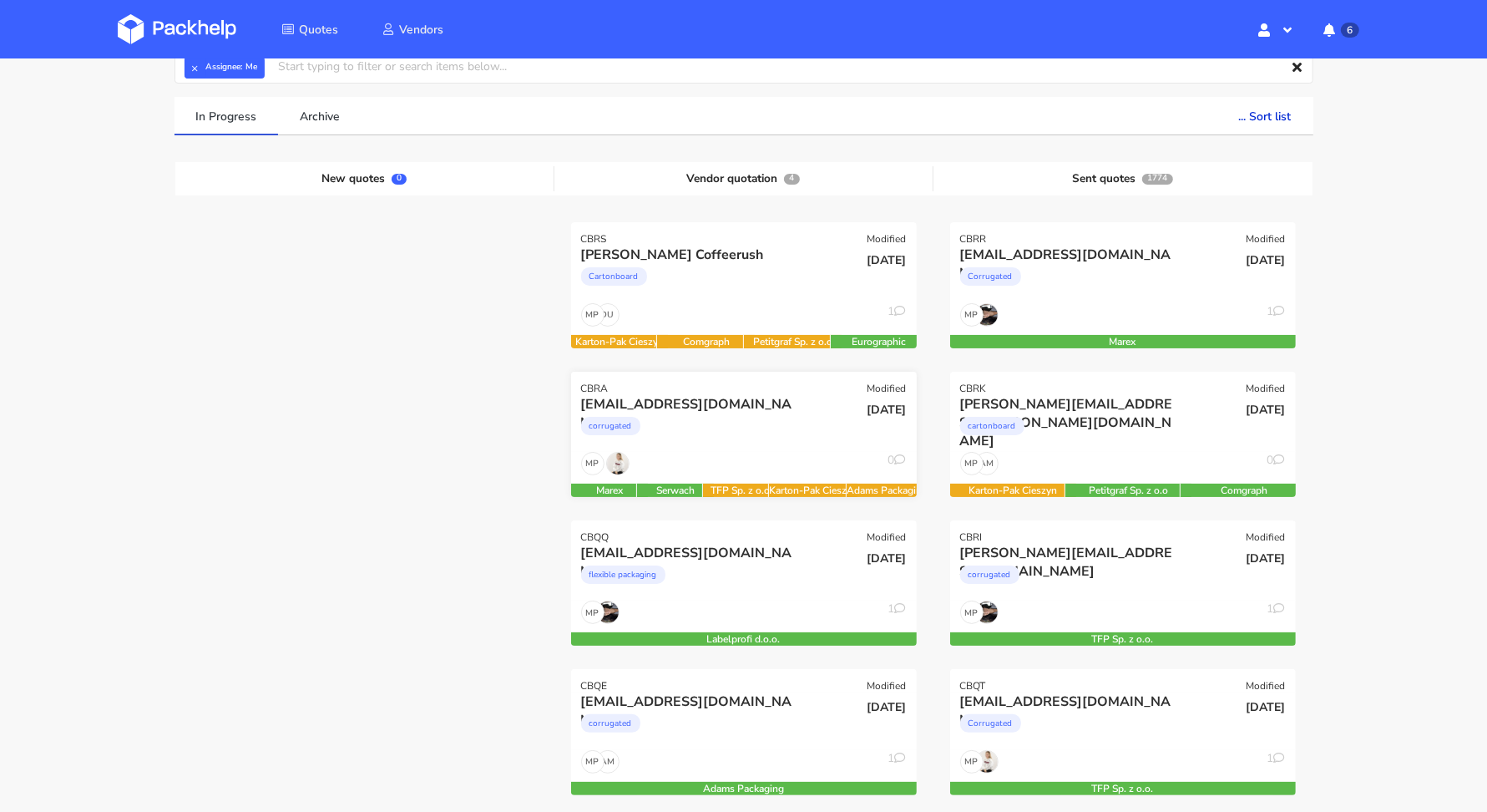
scroll to position [0, 0]
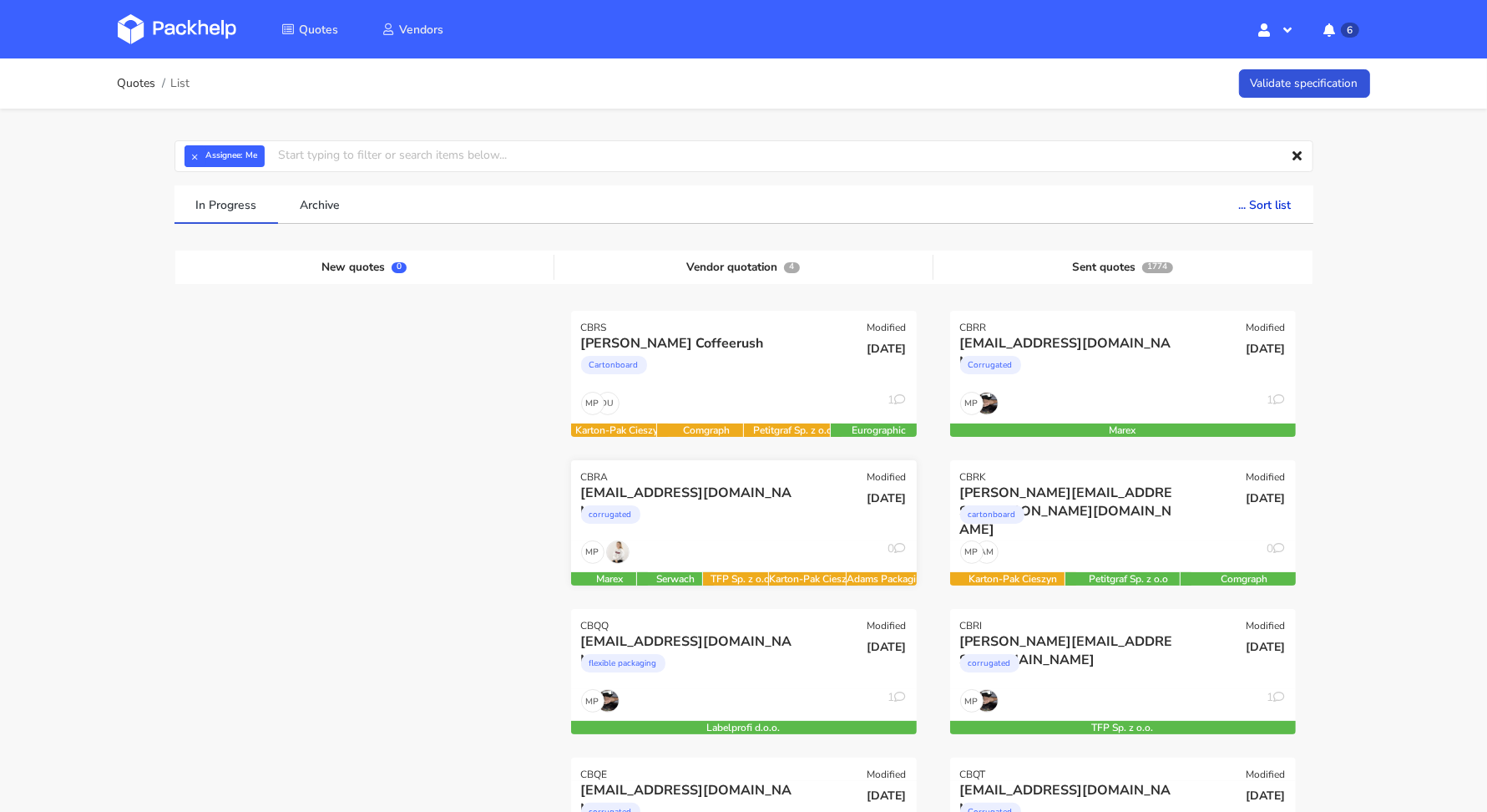
click at [702, 507] on div "corrugated" at bounding box center [691, 518] width 221 height 34
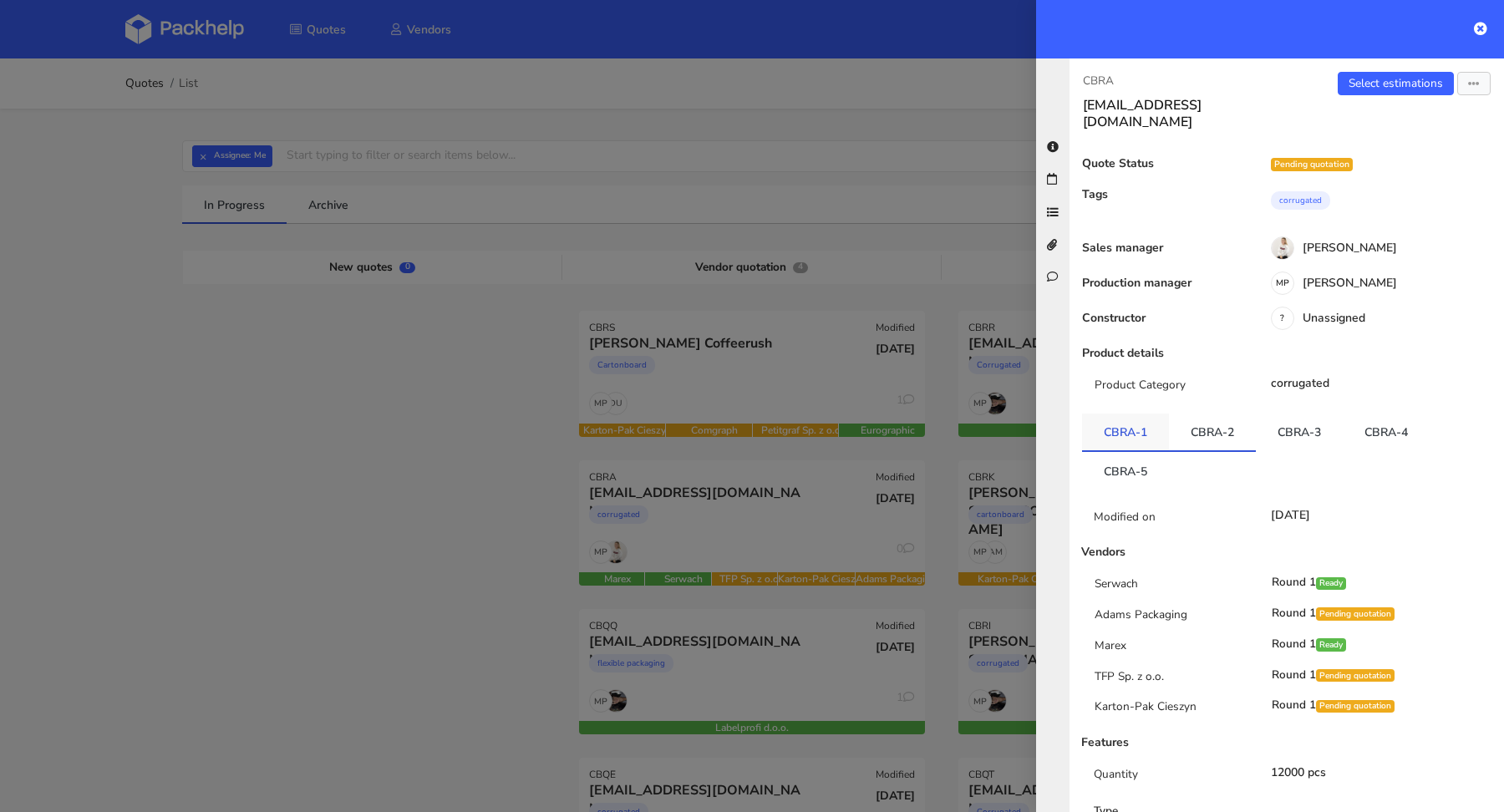
click at [1124, 414] on link "CBRA-1" at bounding box center [1125, 432] width 87 height 37
drag, startPoint x: 1115, startPoint y: 84, endPoint x: 1082, endPoint y: 79, distance: 33.4
click at [1082, 79] on p "CBRA" at bounding box center [1177, 80] width 190 height 18
copy p "CBRA"
click at [498, 359] on div at bounding box center [752, 406] width 1504 height 812
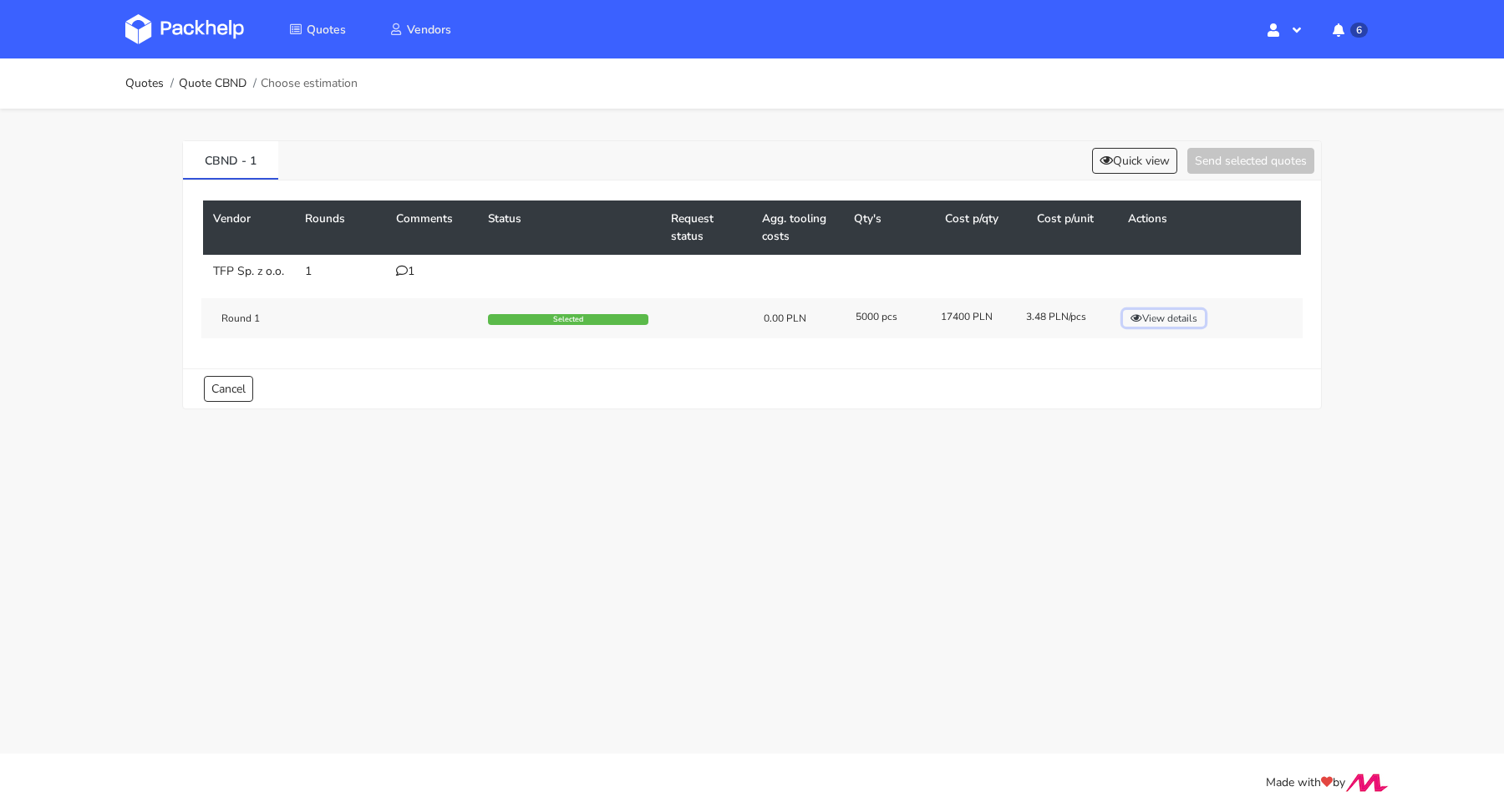
click at [1183, 327] on button "View details" at bounding box center [1163, 317] width 82 height 16
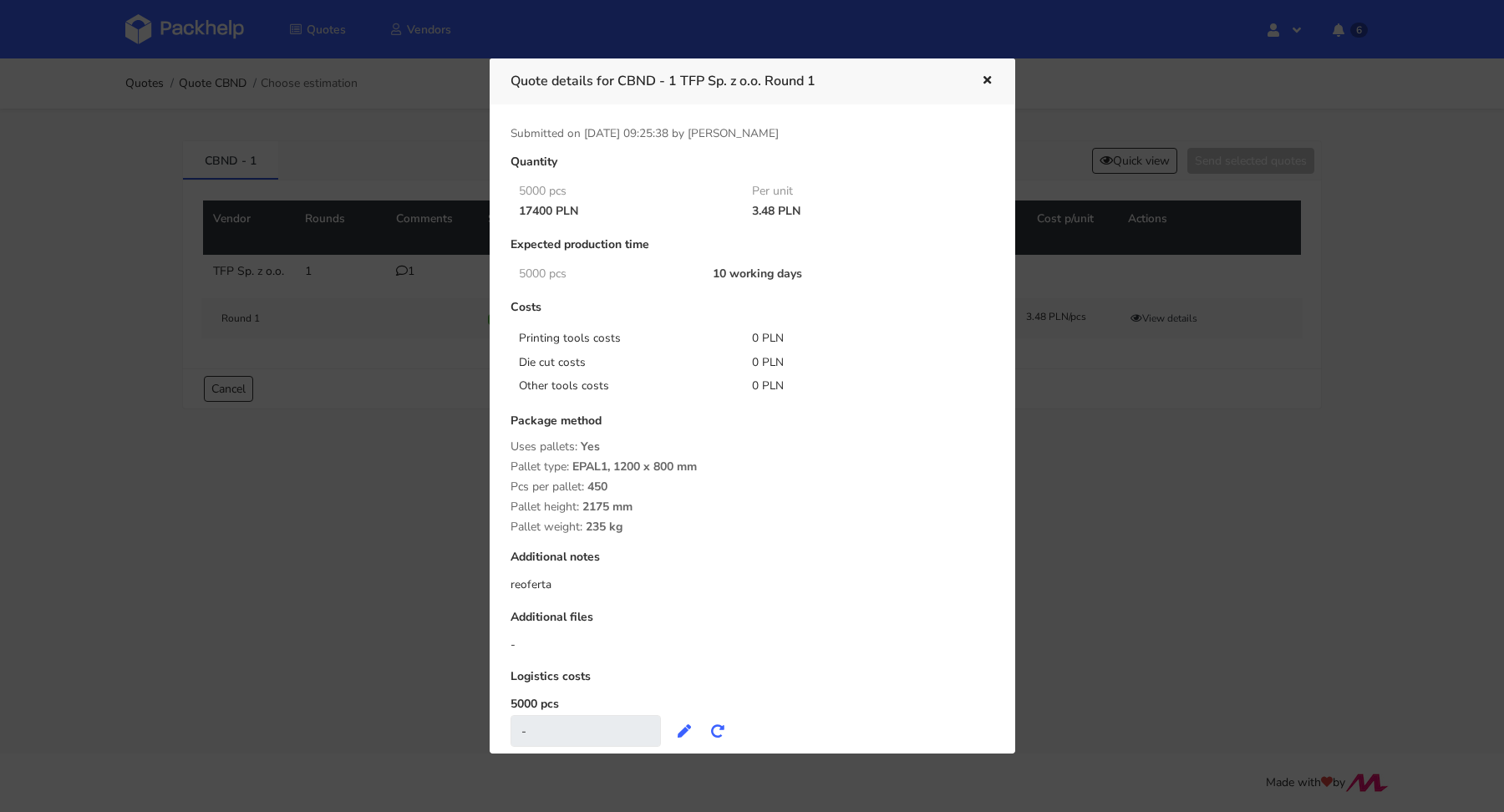
click at [1054, 468] on div at bounding box center [752, 406] width 1504 height 812
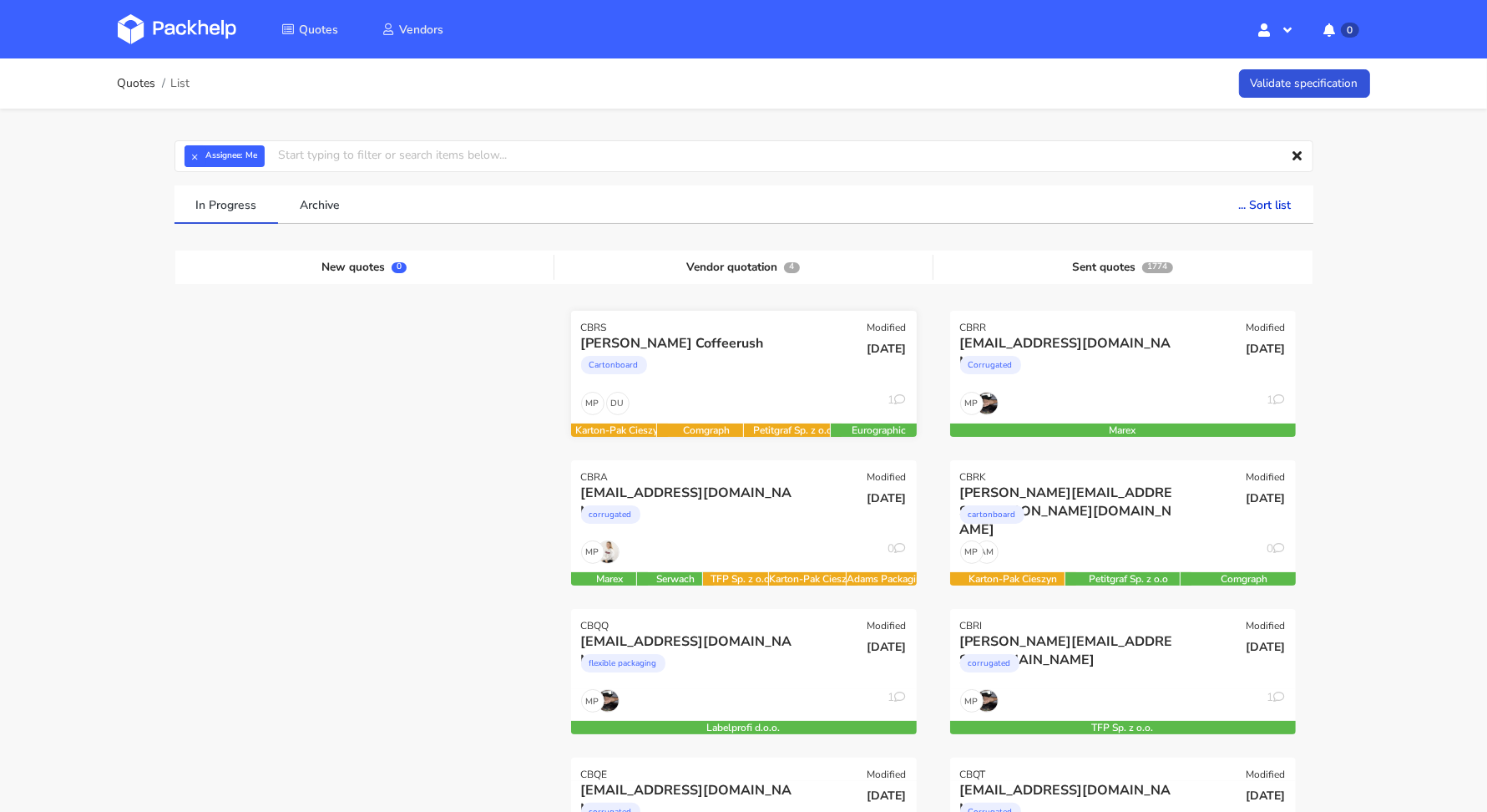
click at [687, 379] on div "Cartonboard" at bounding box center [691, 368] width 221 height 34
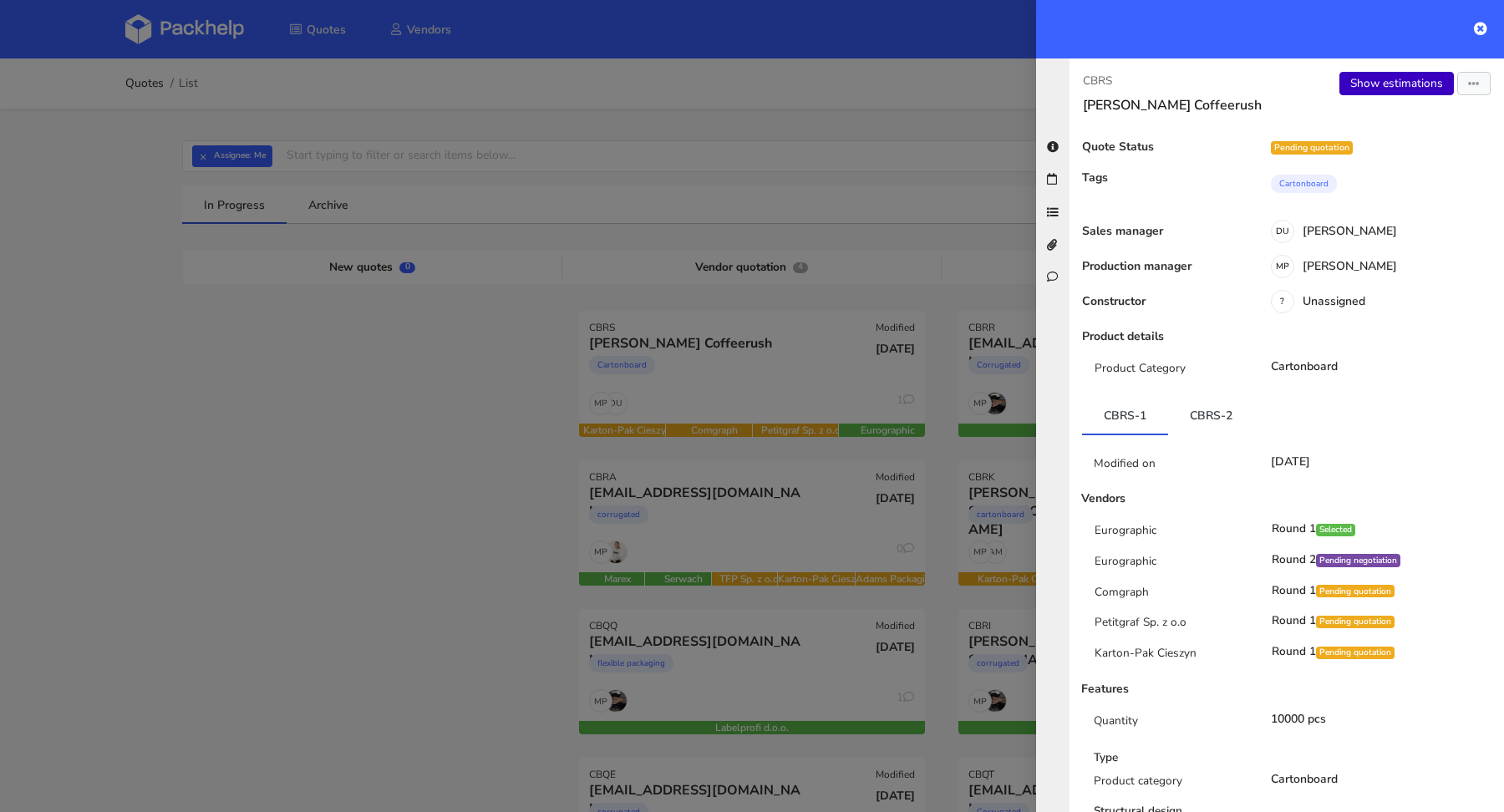
click at [1354, 76] on link "Show estimations" at bounding box center [1396, 83] width 115 height 23
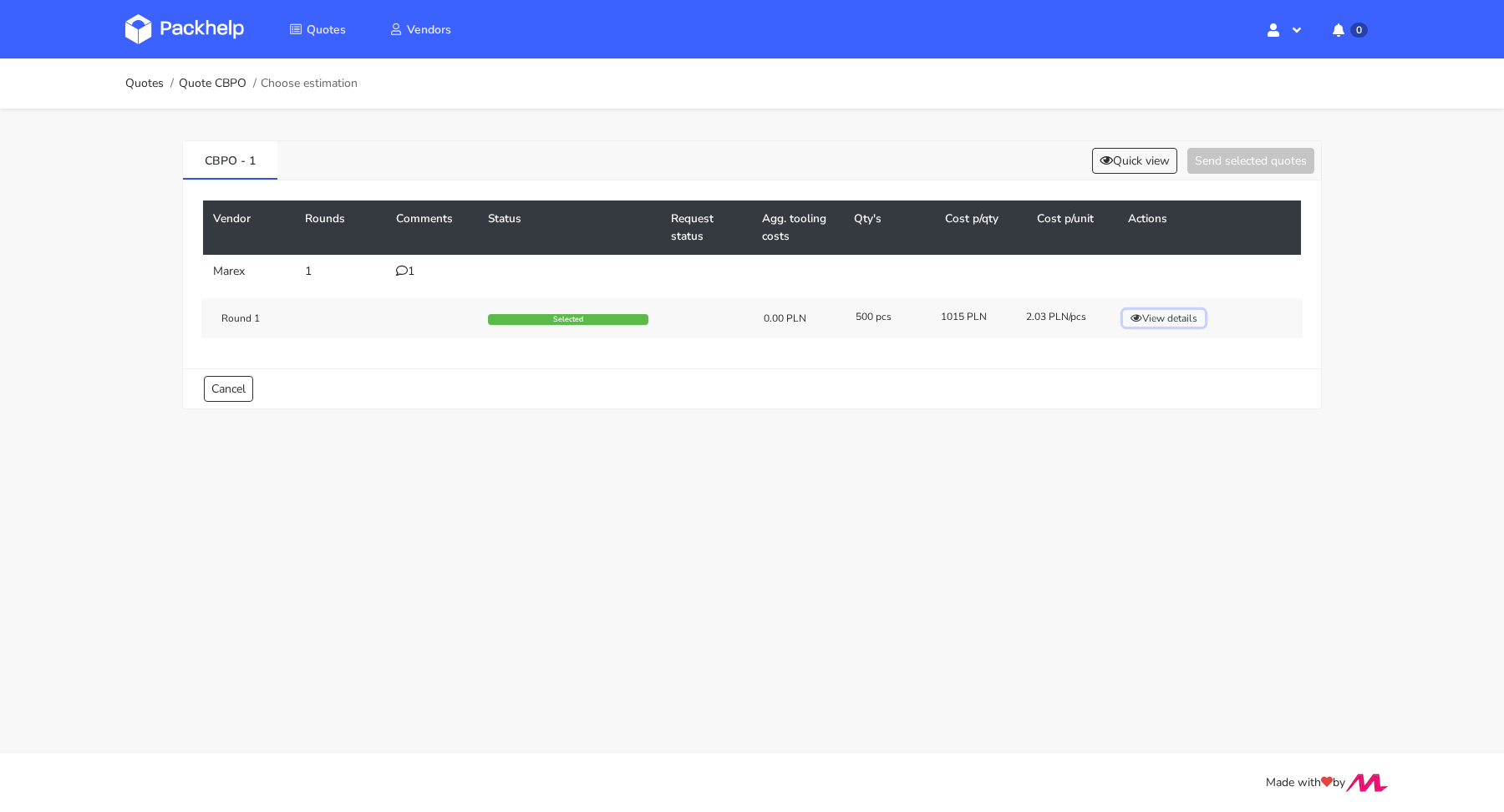
click at [1153, 321] on button "View details" at bounding box center [1163, 317] width 82 height 16
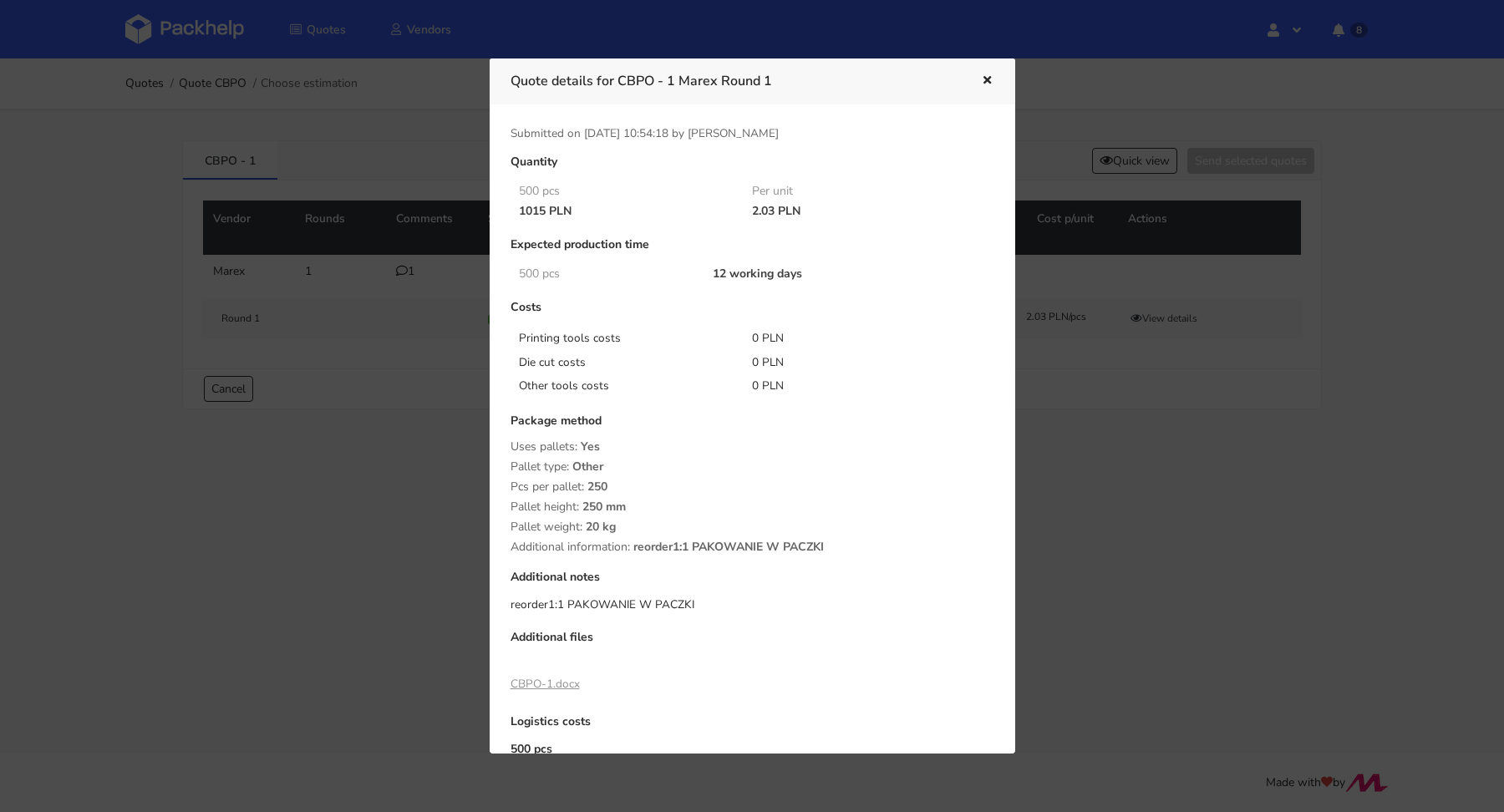
click at [987, 75] on icon "button" at bounding box center [987, 81] width 14 height 12
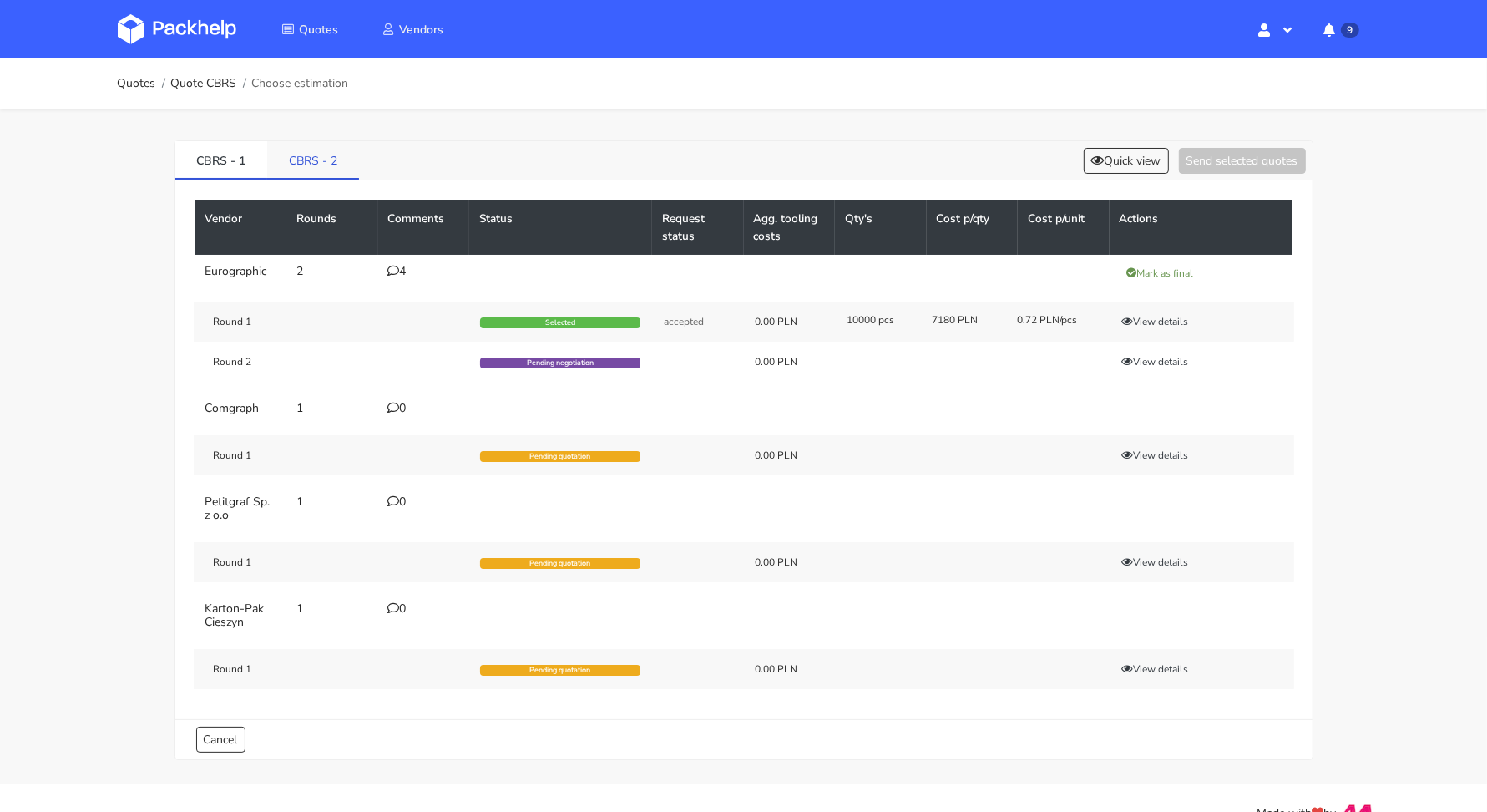
click at [322, 160] on link "CBRS - 2" at bounding box center [312, 159] width 92 height 37
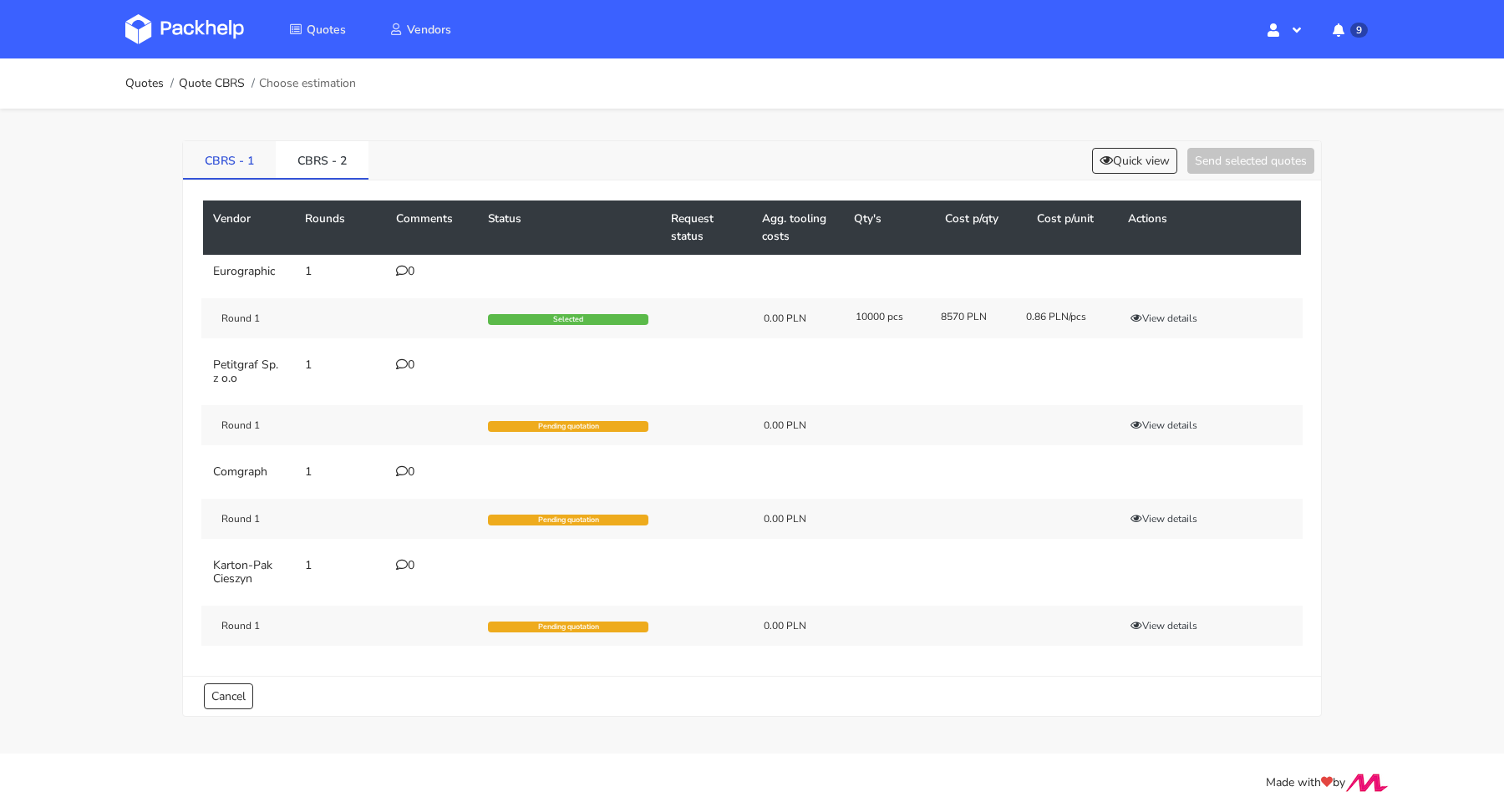
click at [225, 163] on link "CBRS - 1" at bounding box center [230, 159] width 93 height 37
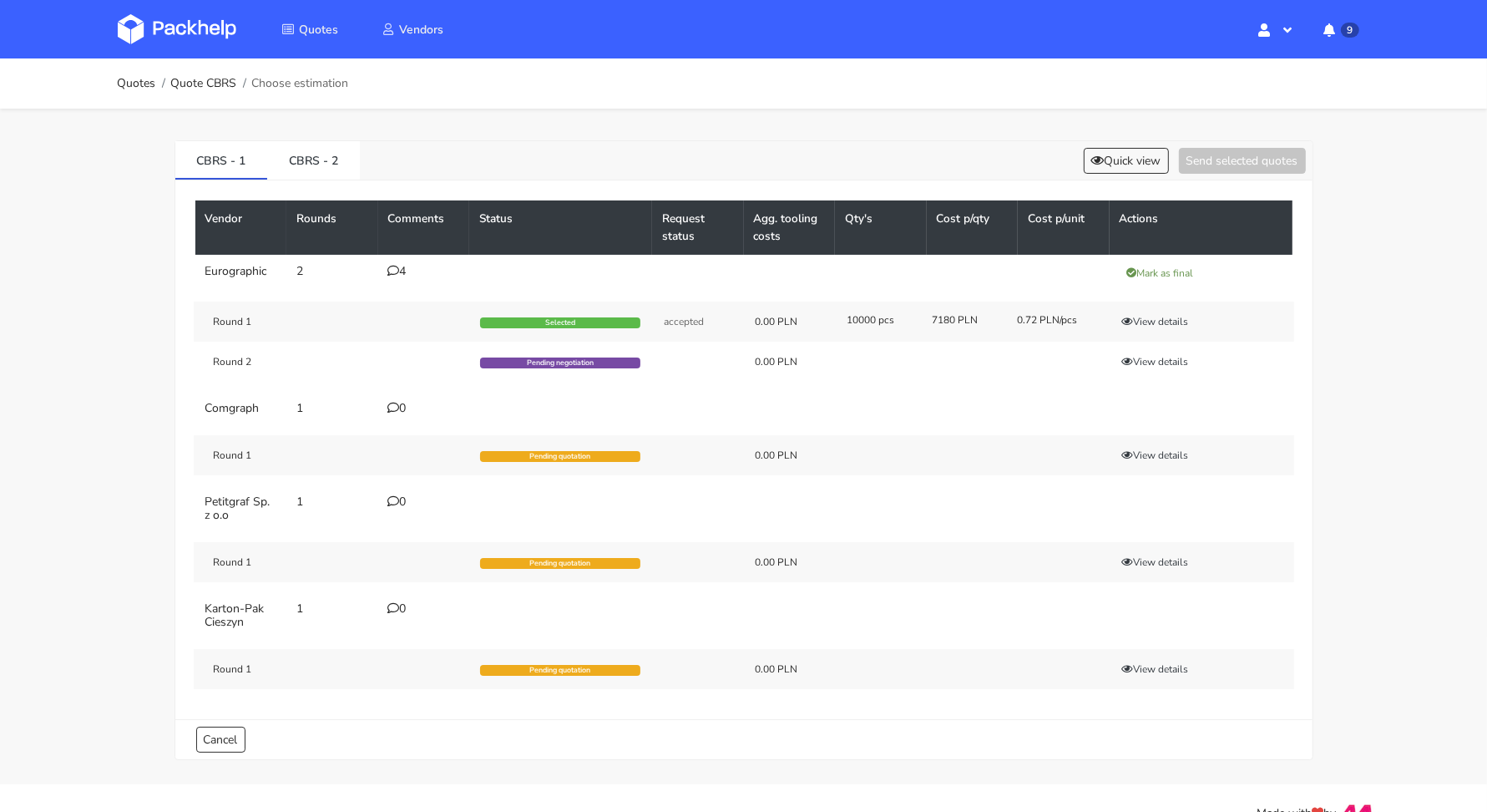
click at [389, 268] on icon at bounding box center [394, 270] width 12 height 12
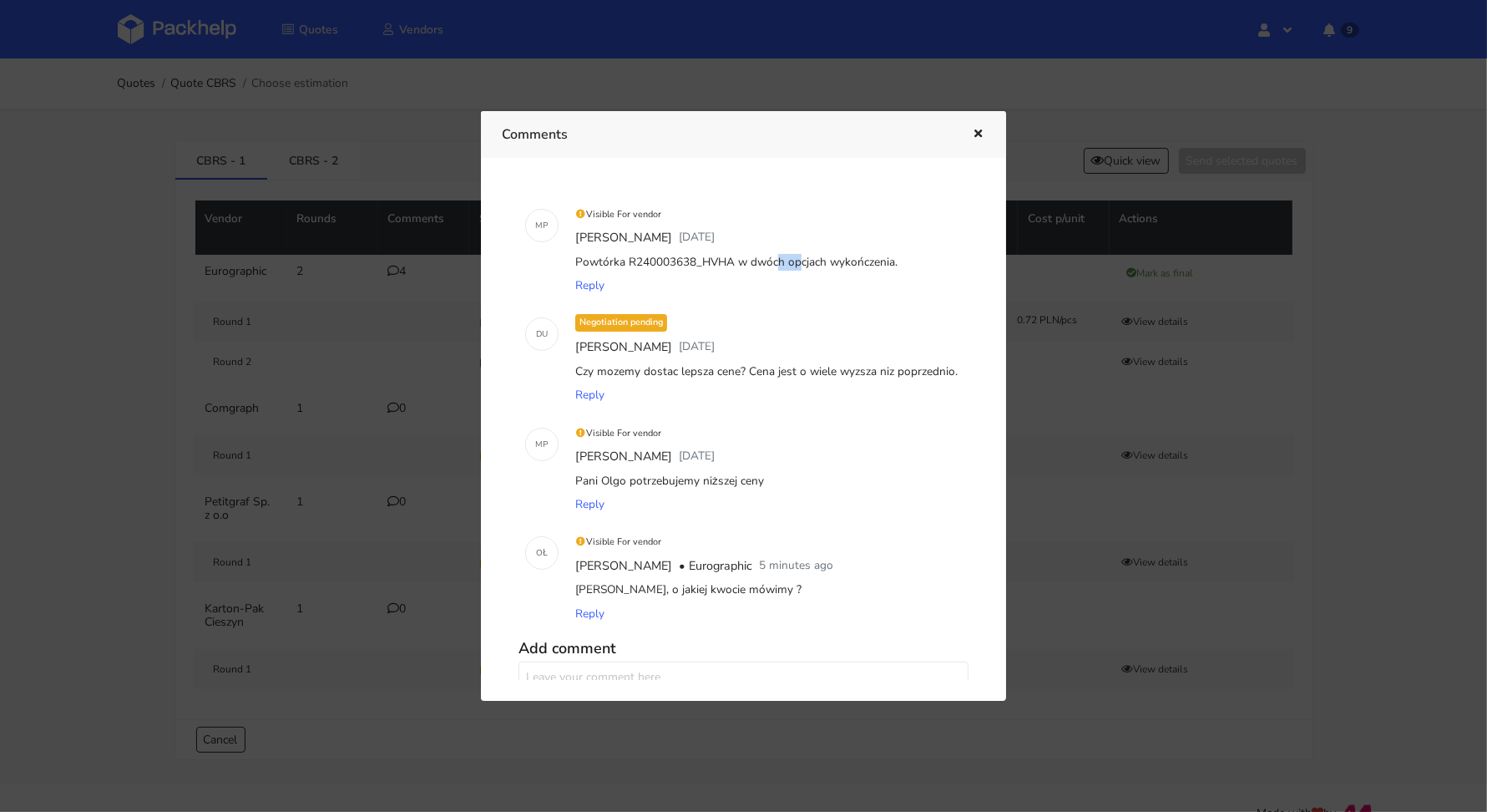
drag, startPoint x: 696, startPoint y: 260, endPoint x: 725, endPoint y: 258, distance: 29.1
click at [725, 258] on div "Powtórka R240003638_HVHA w dwóch opcjach wykończenia." at bounding box center [767, 262] width 390 height 23
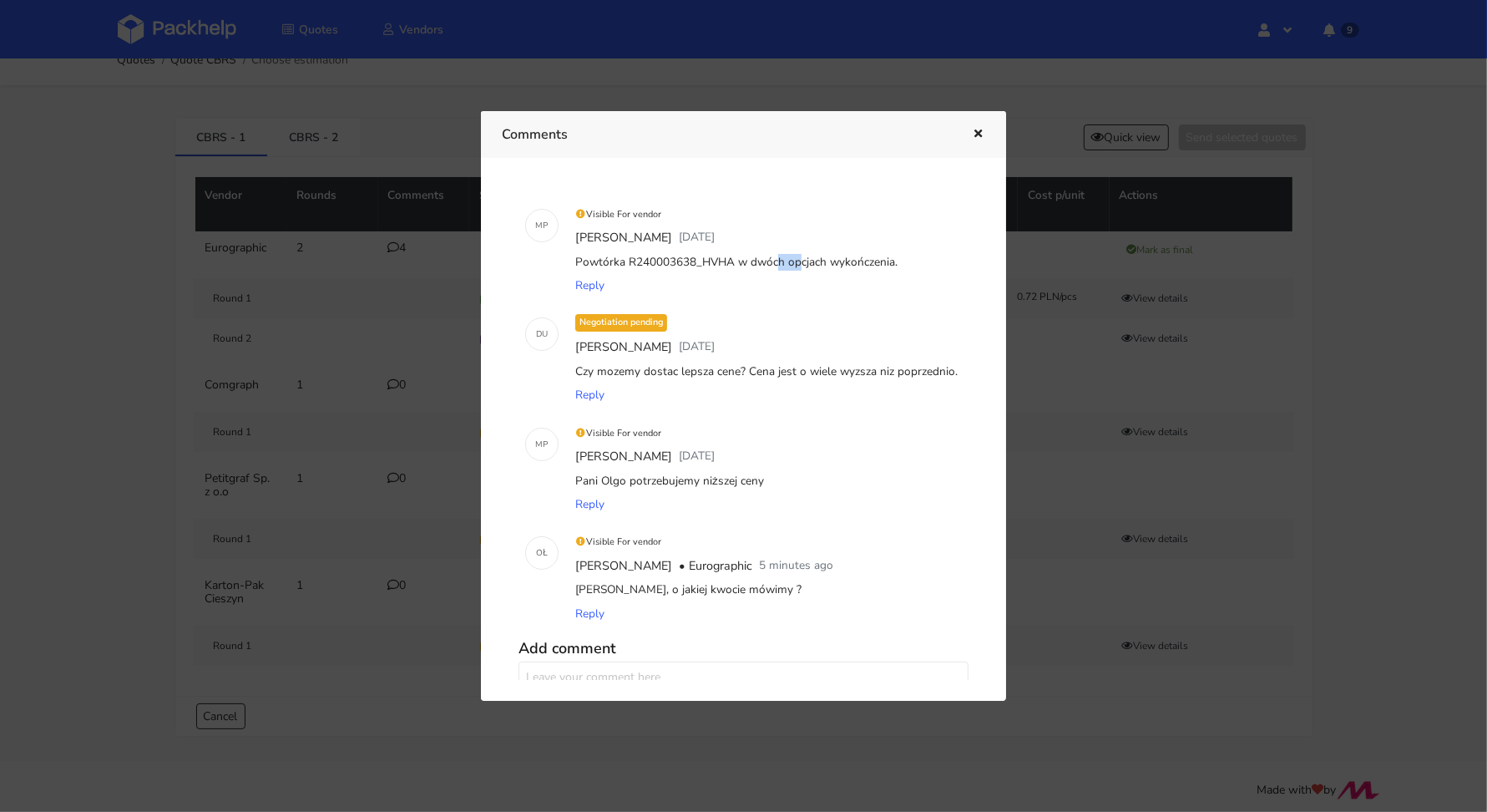
copy div "HVHA"
click at [977, 125] on button "button" at bounding box center [976, 134] width 18 height 22
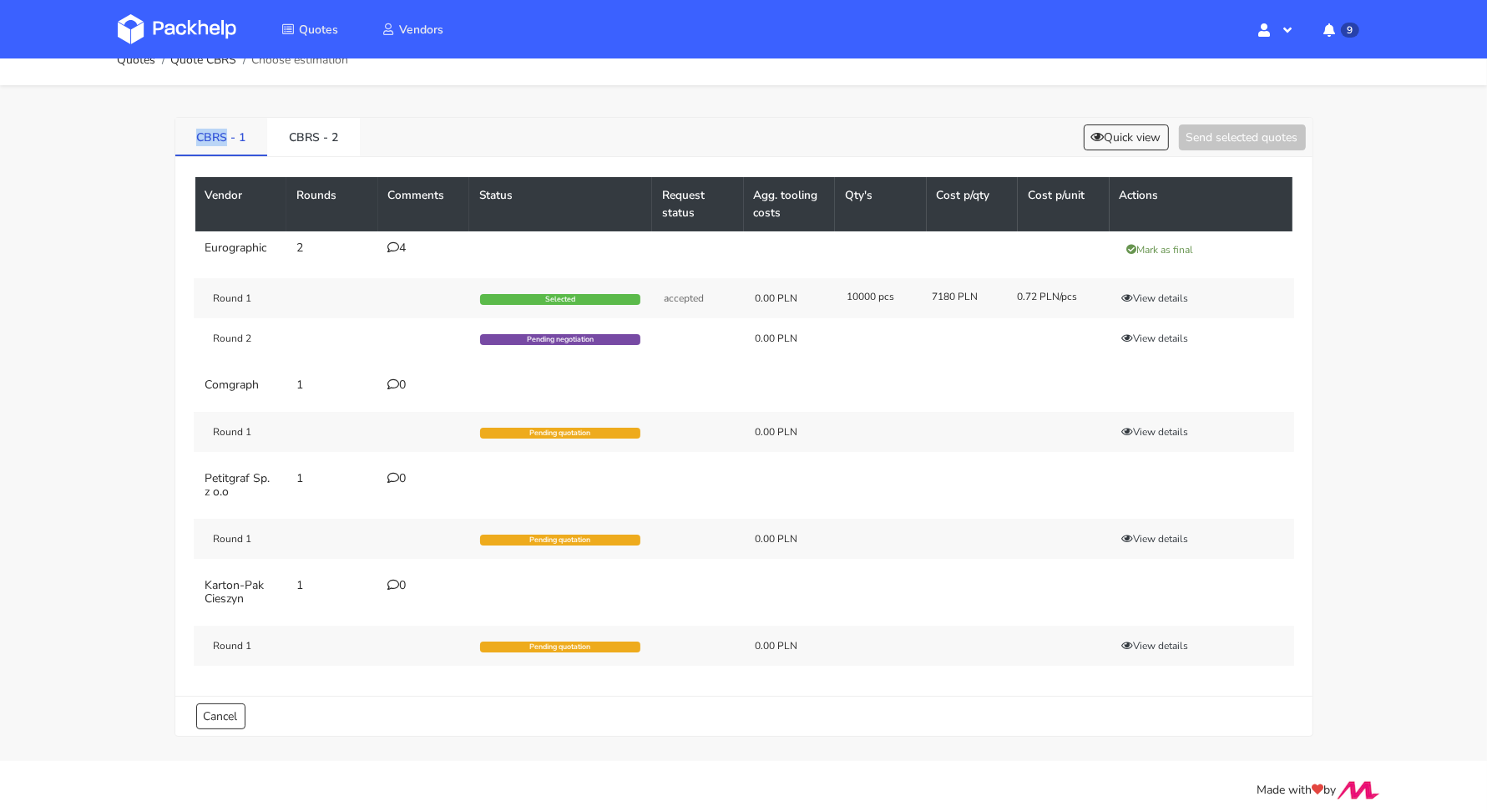
drag, startPoint x: 186, startPoint y: 129, endPoint x: 224, endPoint y: 137, distance: 38.8
click at [224, 137] on link "CBRS - 1" at bounding box center [222, 136] width 93 height 37
copy link "CBRS"
click at [378, 250] on td "4" at bounding box center [423, 250] width 92 height 37
click at [381, 244] on td "4" at bounding box center [423, 250] width 92 height 37
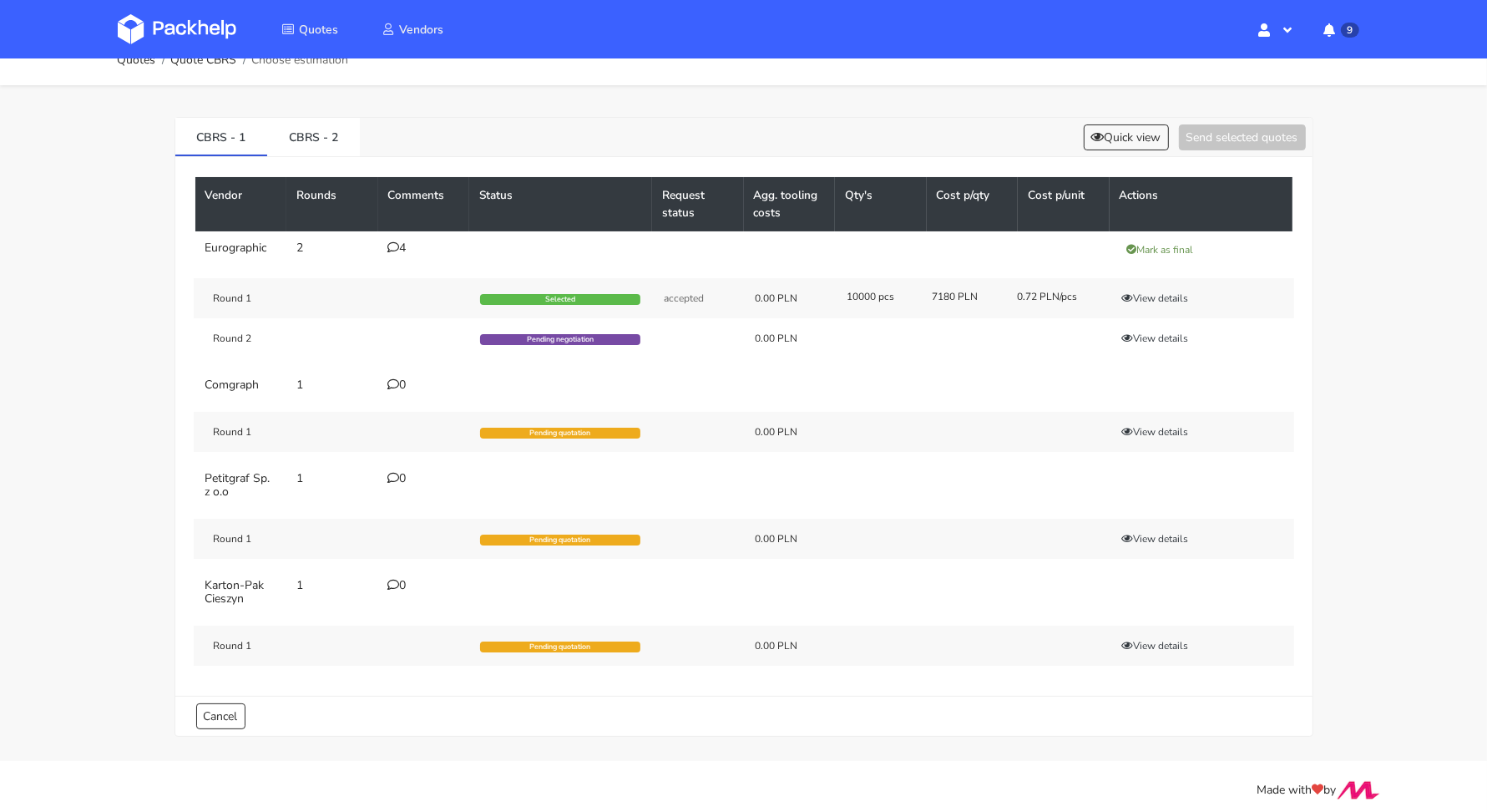
click at [401, 246] on div "4" at bounding box center [424, 248] width 71 height 14
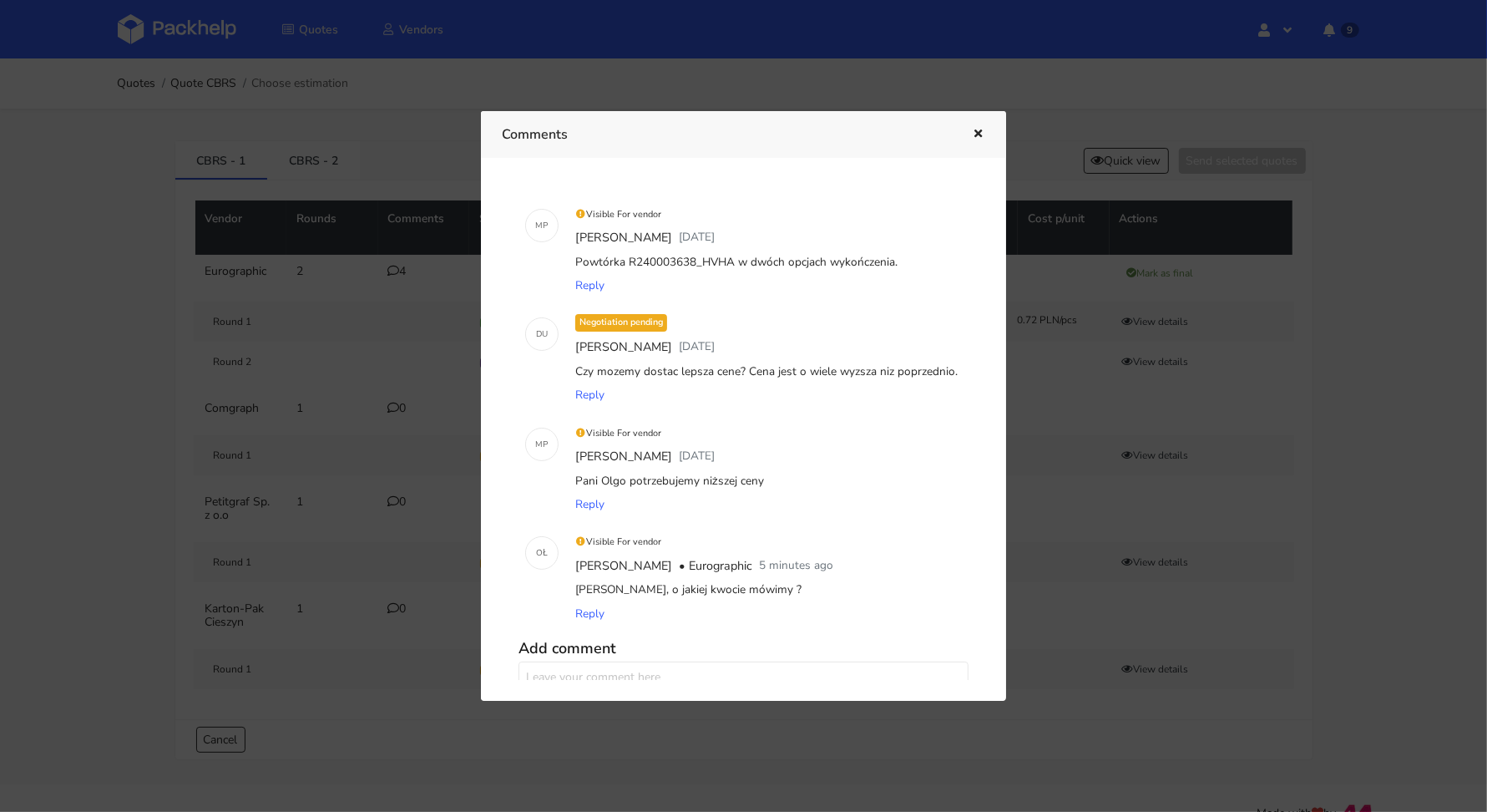
click at [702, 261] on div "Powtórka R240003638_HVHA w dwóch opcjach wykończenia." at bounding box center [767, 262] width 390 height 23
drag, startPoint x: 697, startPoint y: 258, endPoint x: 725, endPoint y: 258, distance: 28.0
click at [725, 258] on div "Powtórka R240003638_HVHA w dwóch opcjach wykończenia." at bounding box center [767, 262] width 390 height 23
copy div "HVHA"
click at [976, 134] on icon "button" at bounding box center [978, 134] width 14 height 12
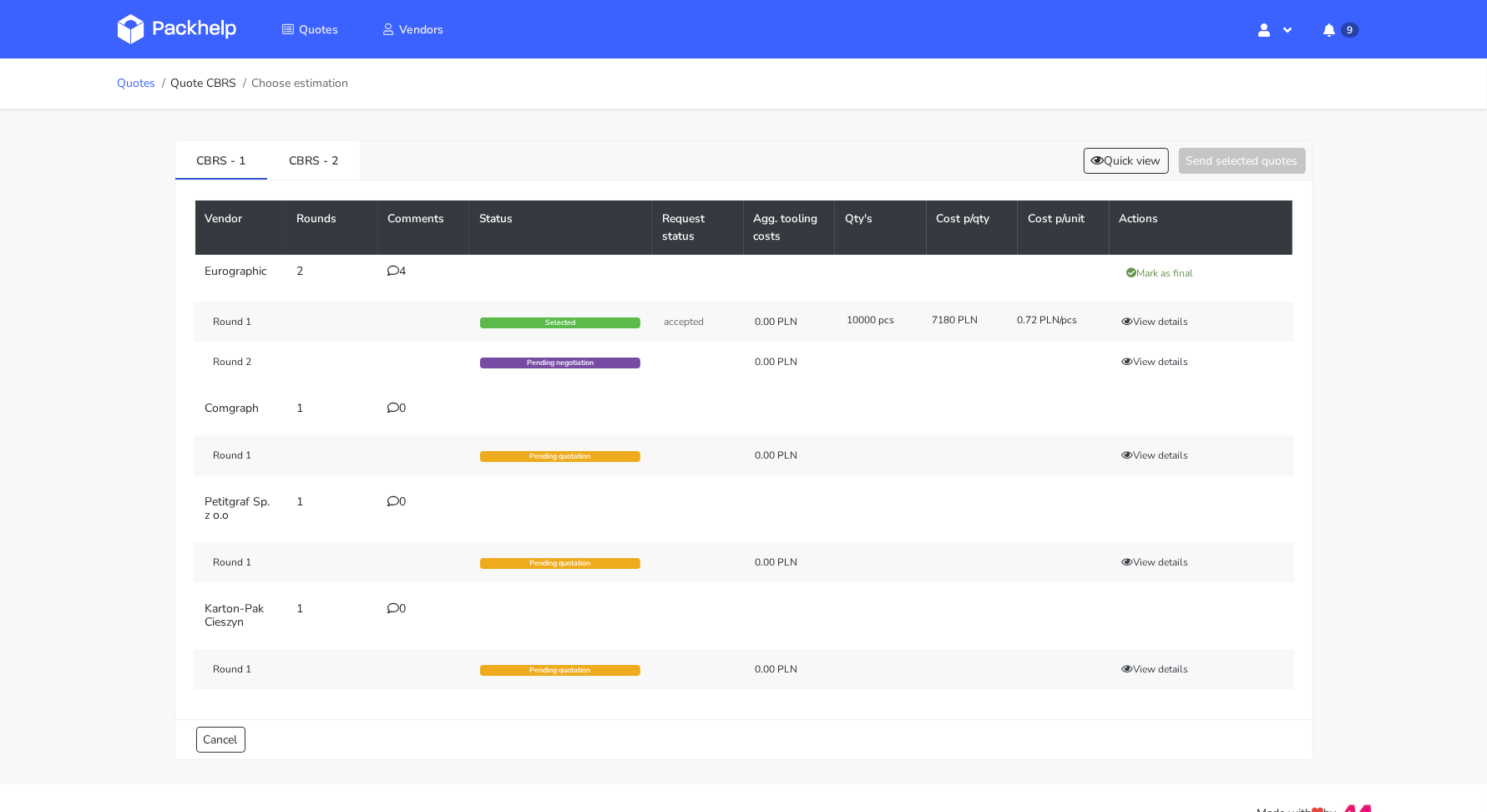
click at [127, 83] on link "Quotes" at bounding box center [137, 84] width 39 height 14
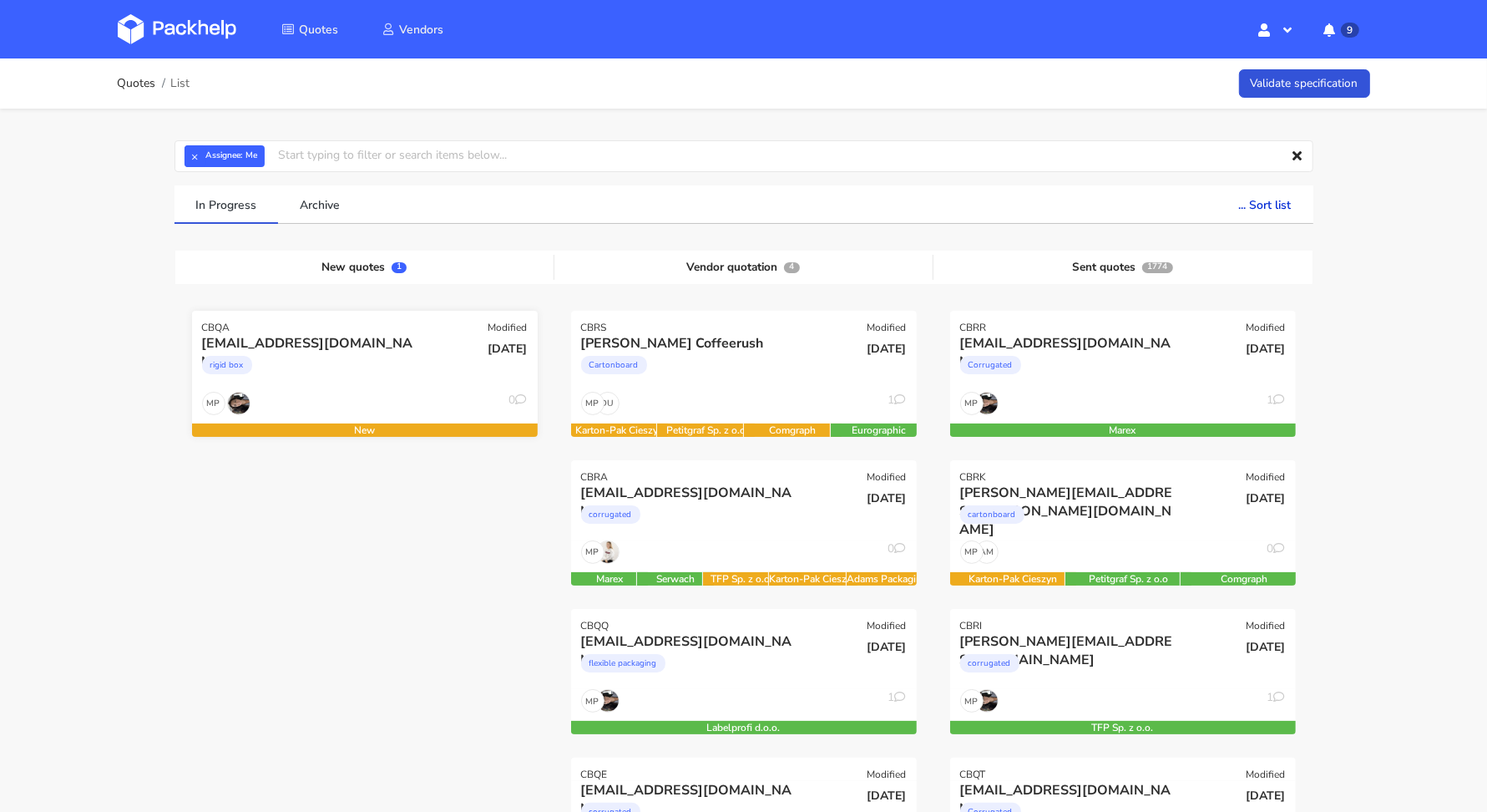
click at [371, 386] on div "[EMAIL_ADDRESS][DOMAIN_NAME] rigid box" at bounding box center [307, 362] width 233 height 57
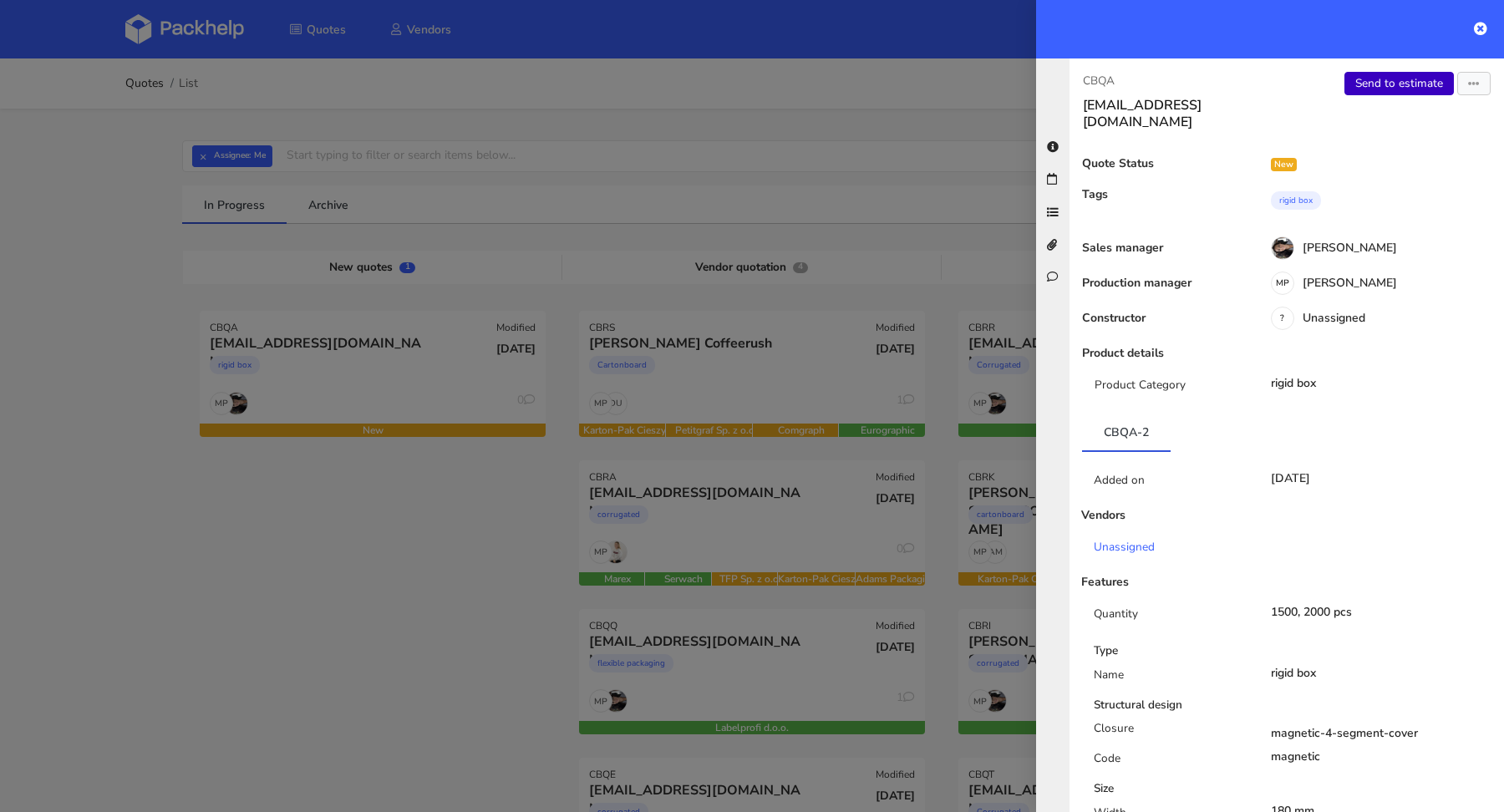
click at [1377, 81] on link "Send to estimate" at bounding box center [1398, 83] width 109 height 23
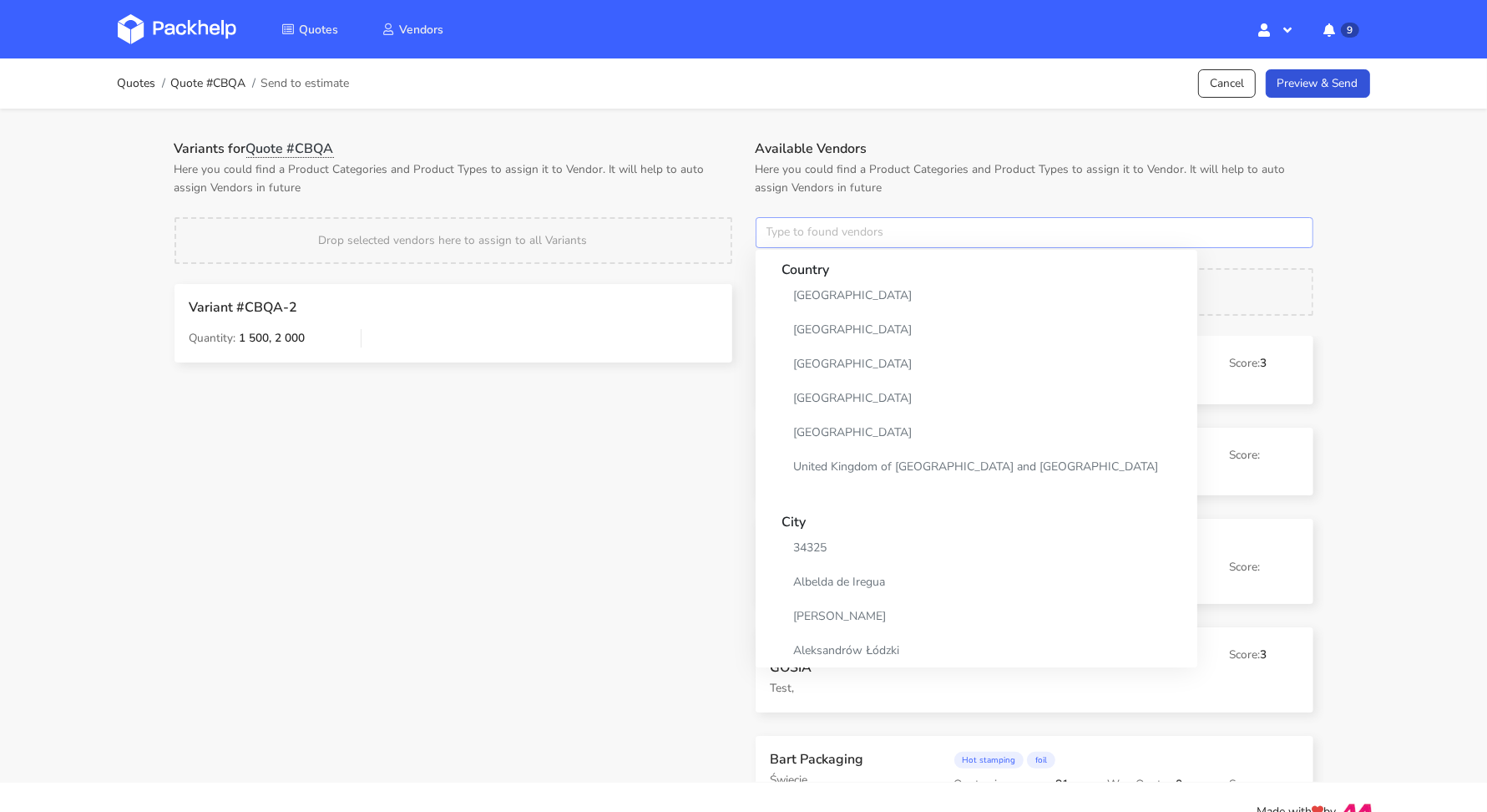
click at [875, 233] on input "text" at bounding box center [1035, 232] width 557 height 32
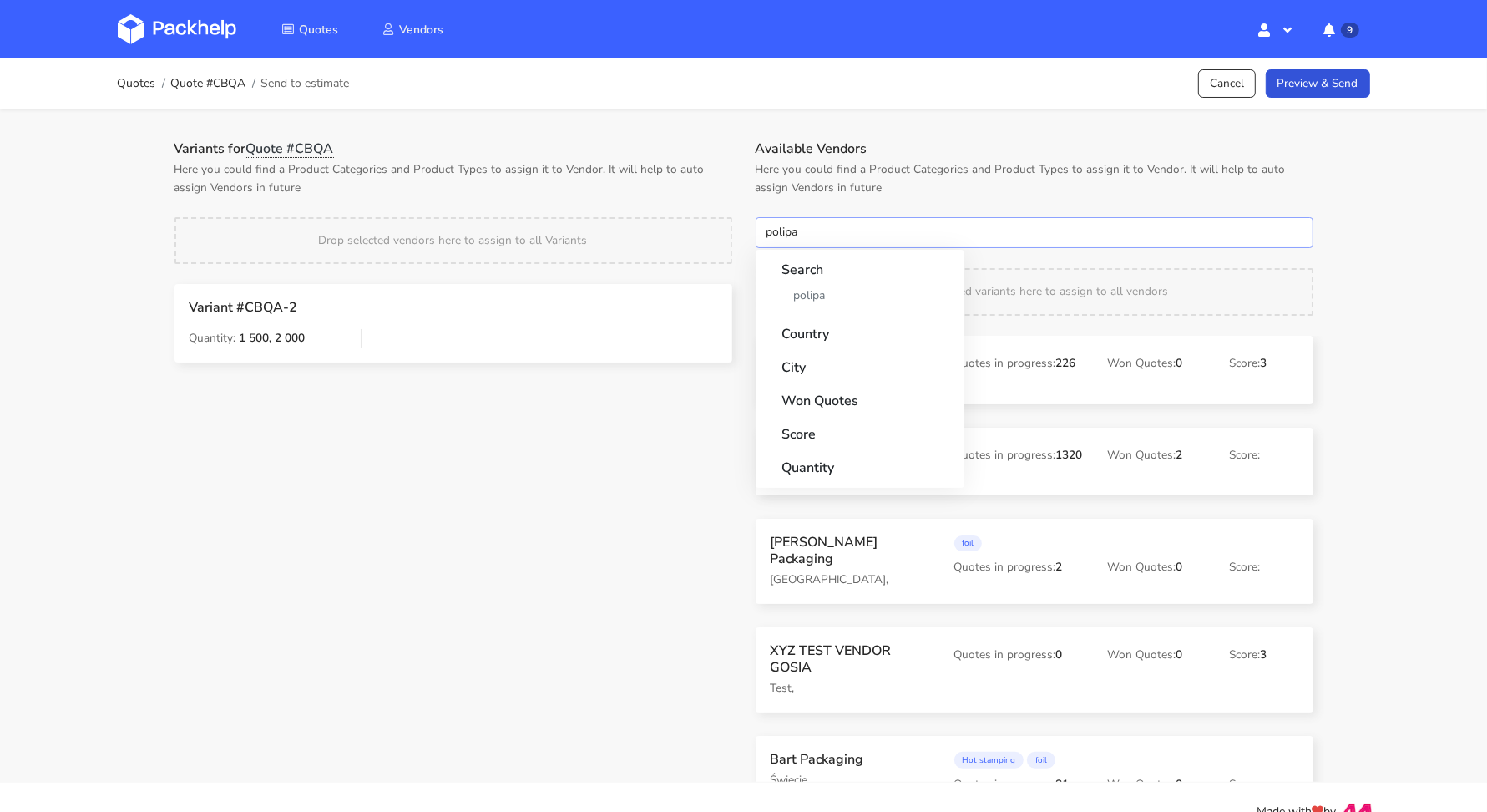
type input "polipak"
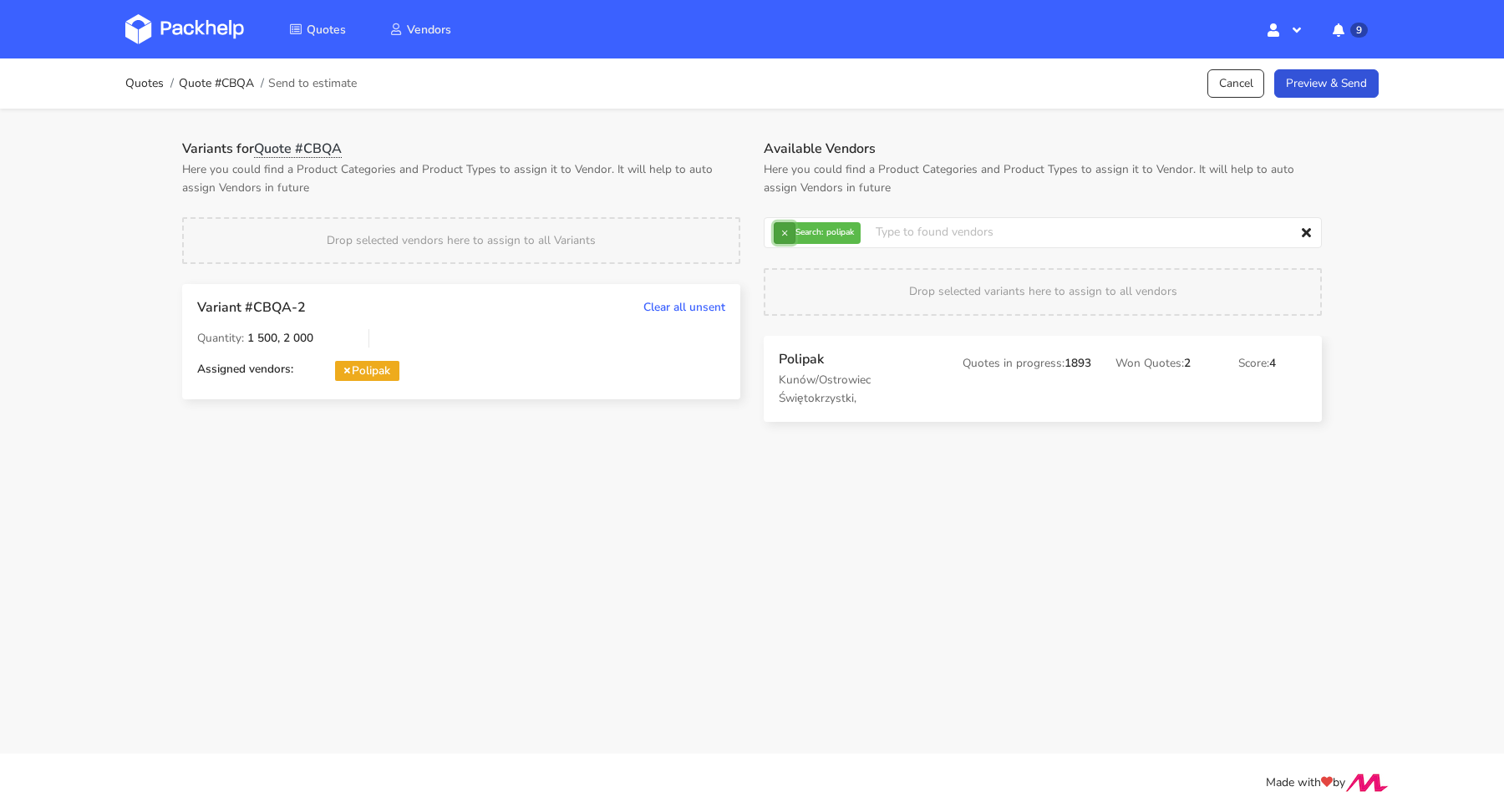
click at [784, 241] on button "×" at bounding box center [784, 232] width 22 height 22
click at [787, 234] on input "text" at bounding box center [1042, 232] width 558 height 32
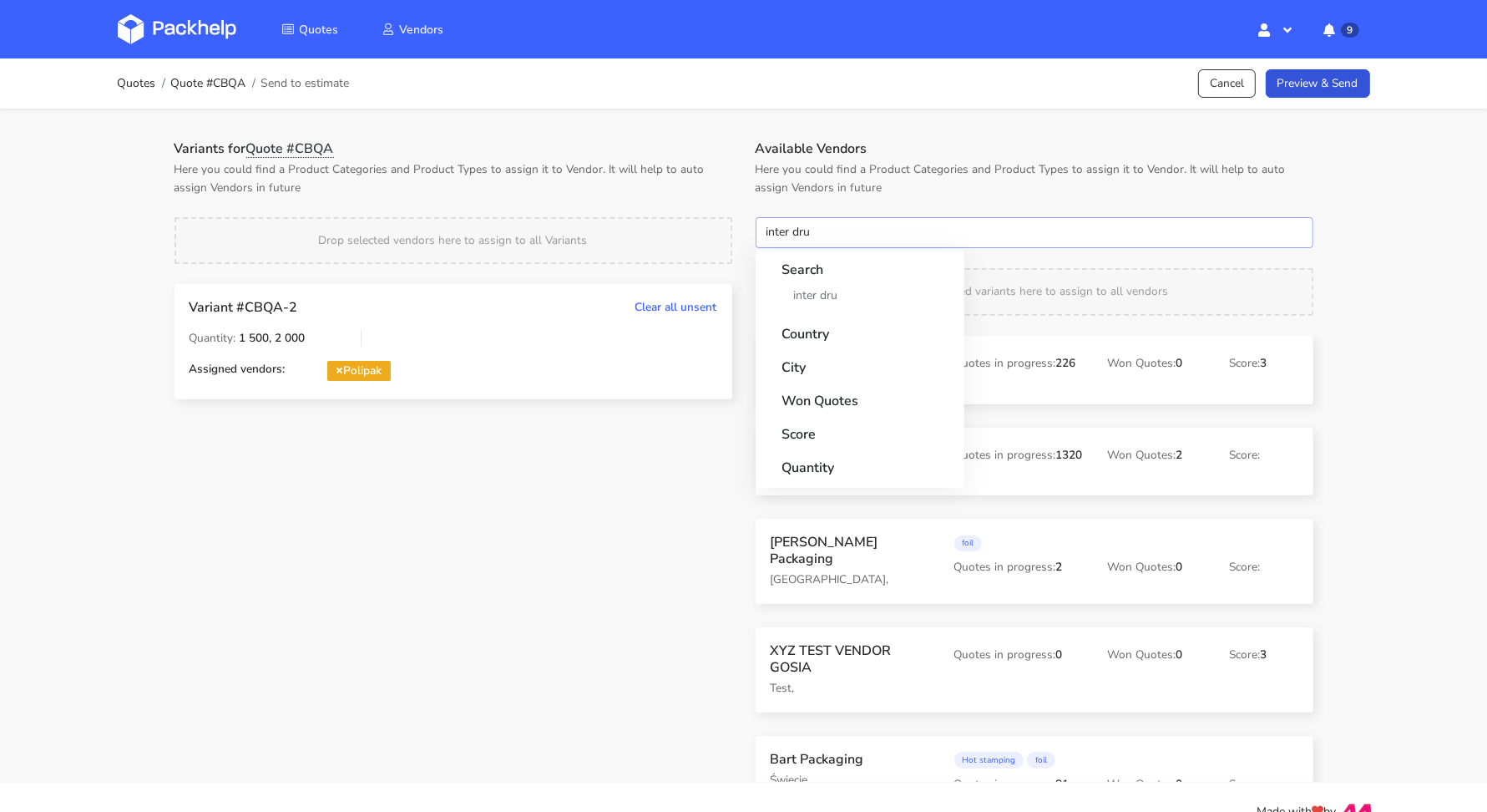
type input "inter druk"
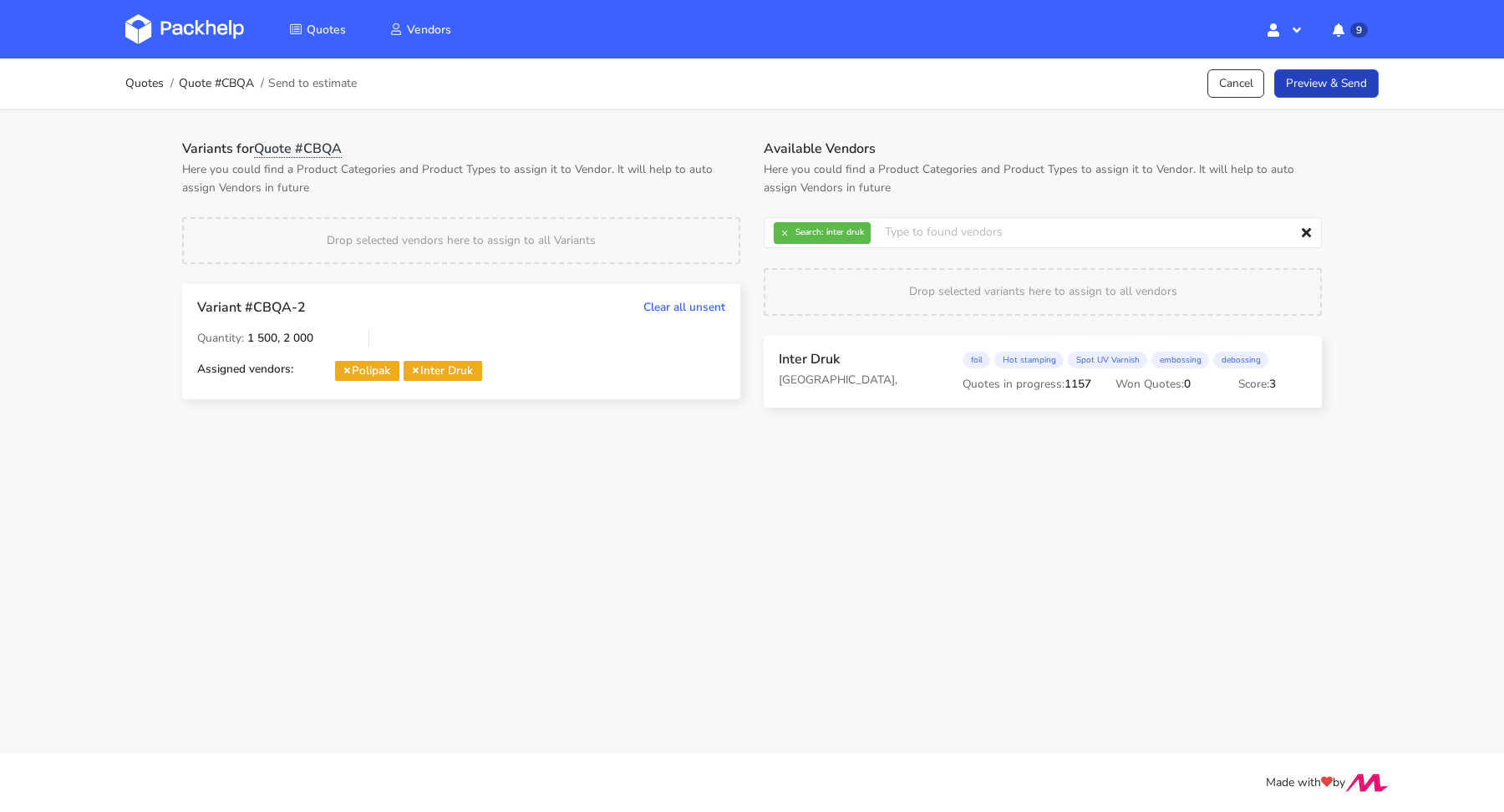
click at [1310, 89] on link "Preview & Send" at bounding box center [1326, 84] width 104 height 29
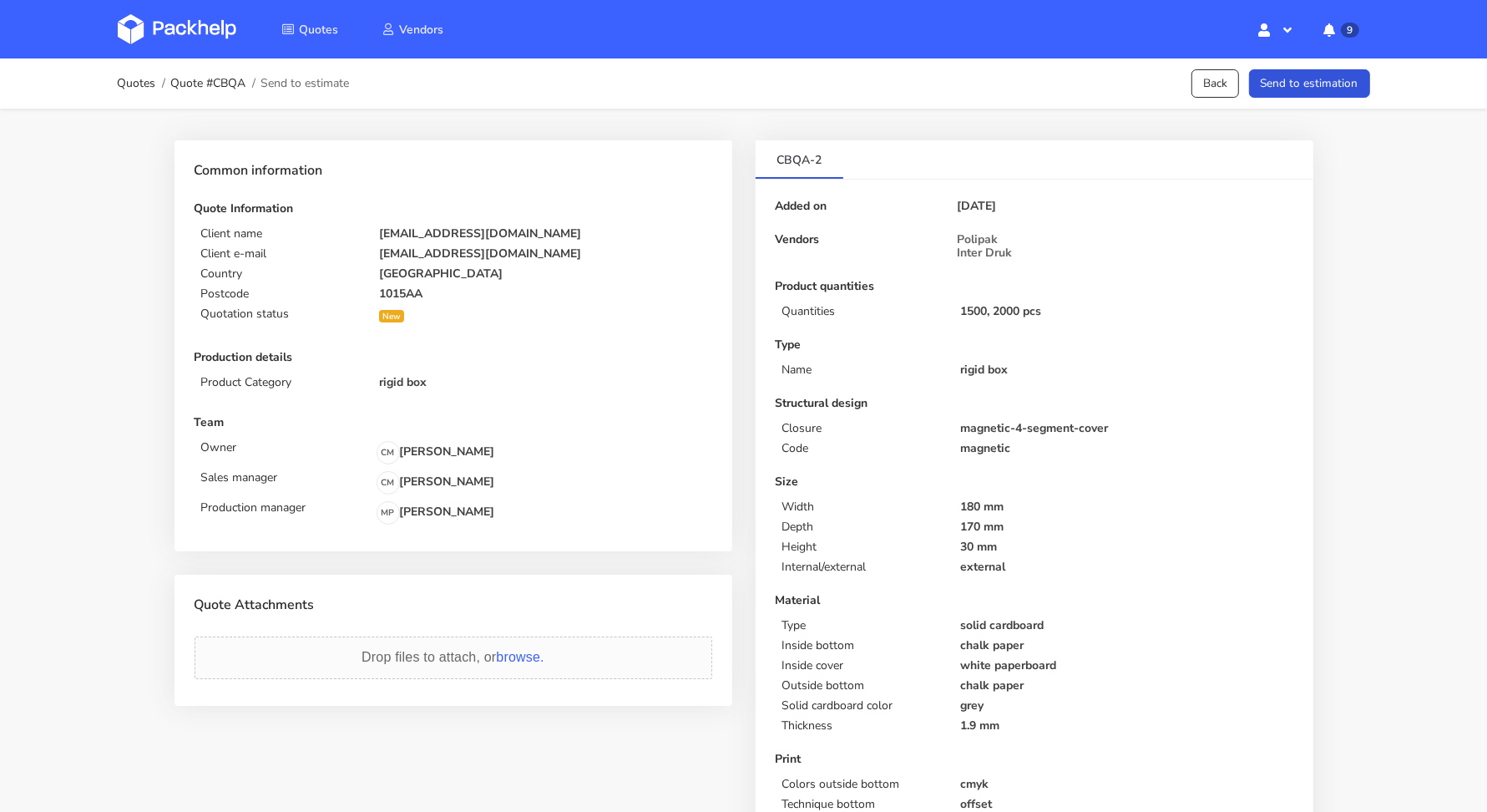
click at [1310, 89] on button "Send to estimation" at bounding box center [1310, 84] width 122 height 29
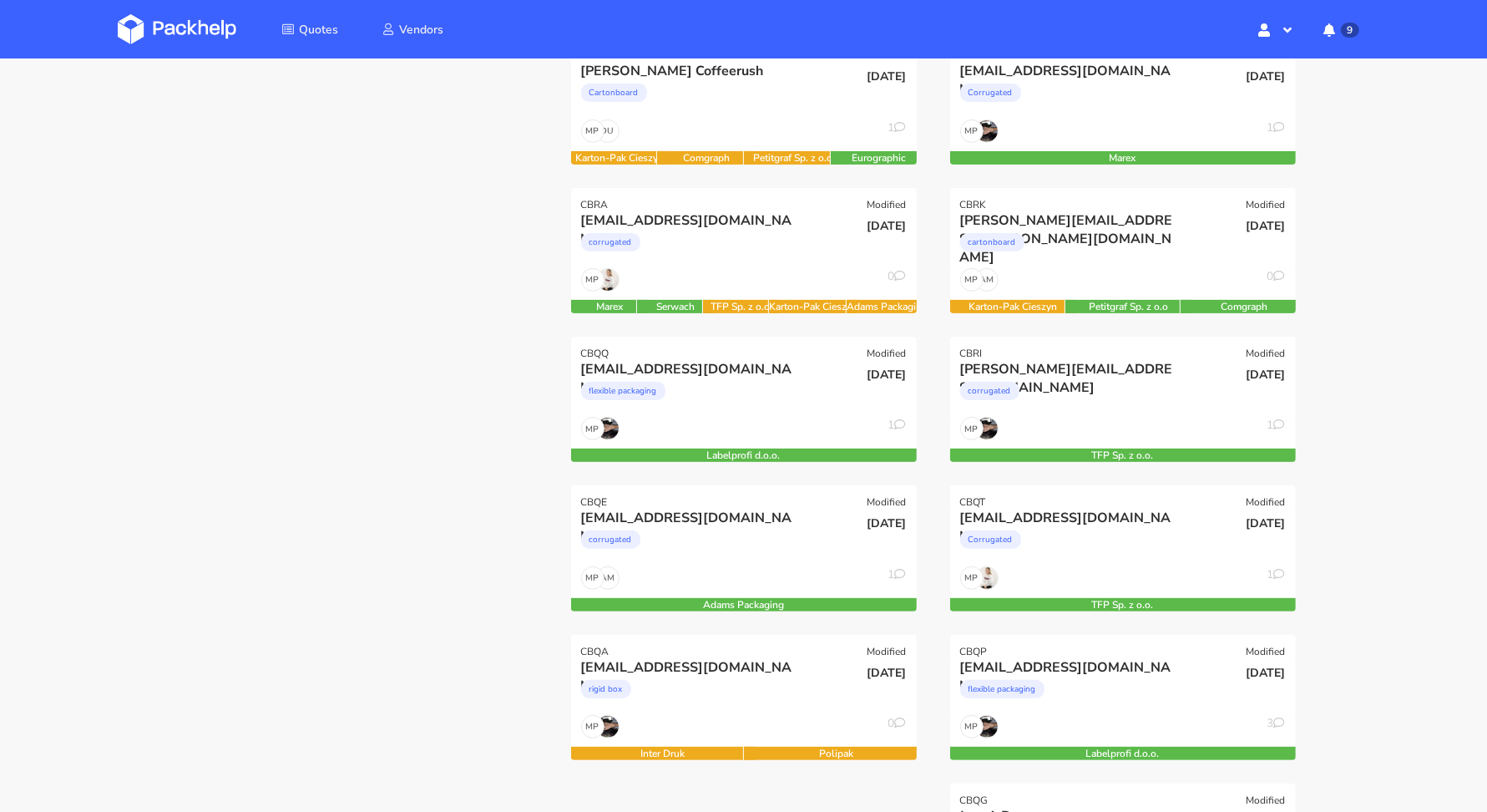
scroll to position [464, 0]
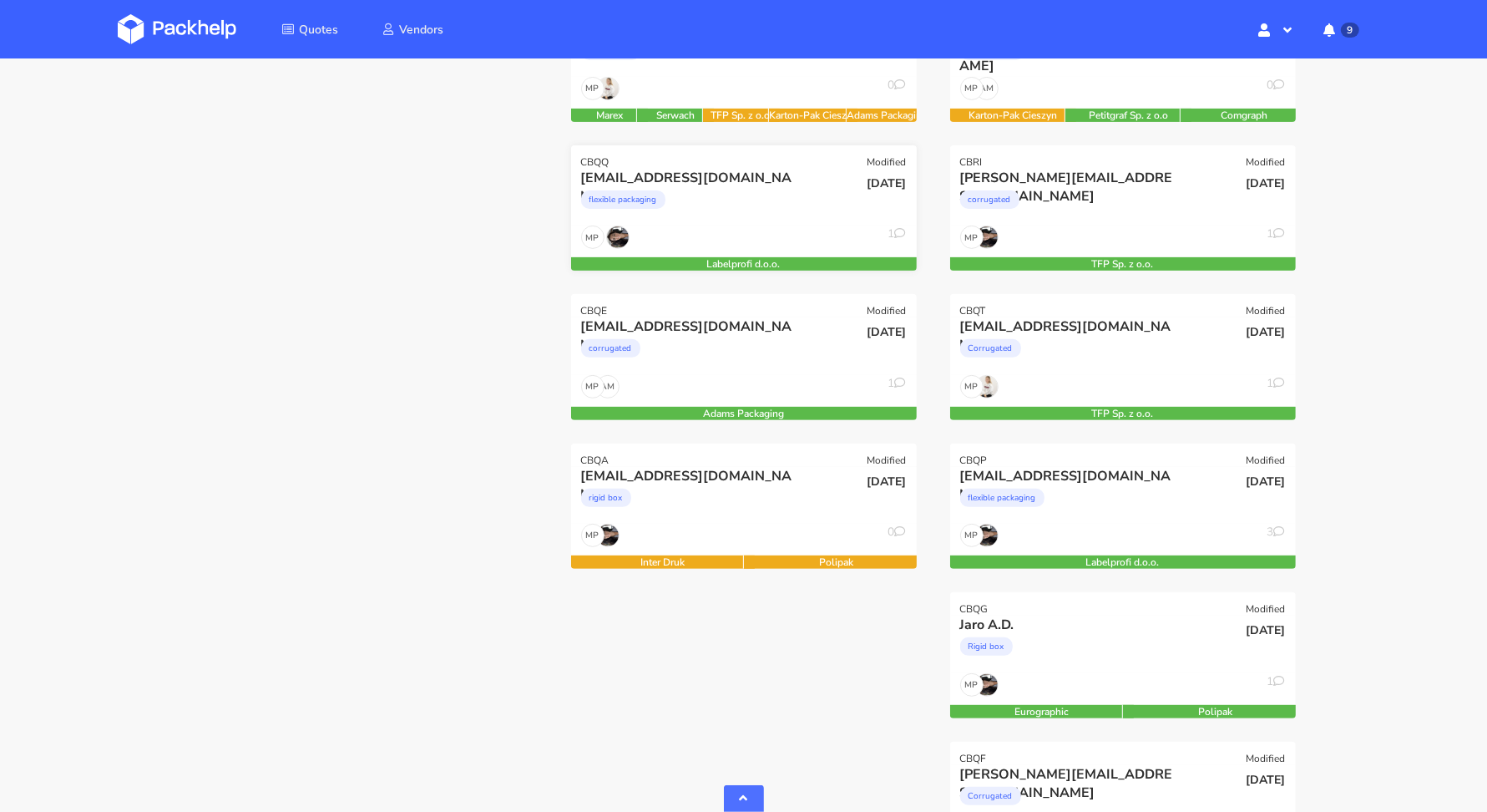
click at [725, 219] on div "laetitia@dogchef.be flexible packaging" at bounding box center [687, 197] width 233 height 57
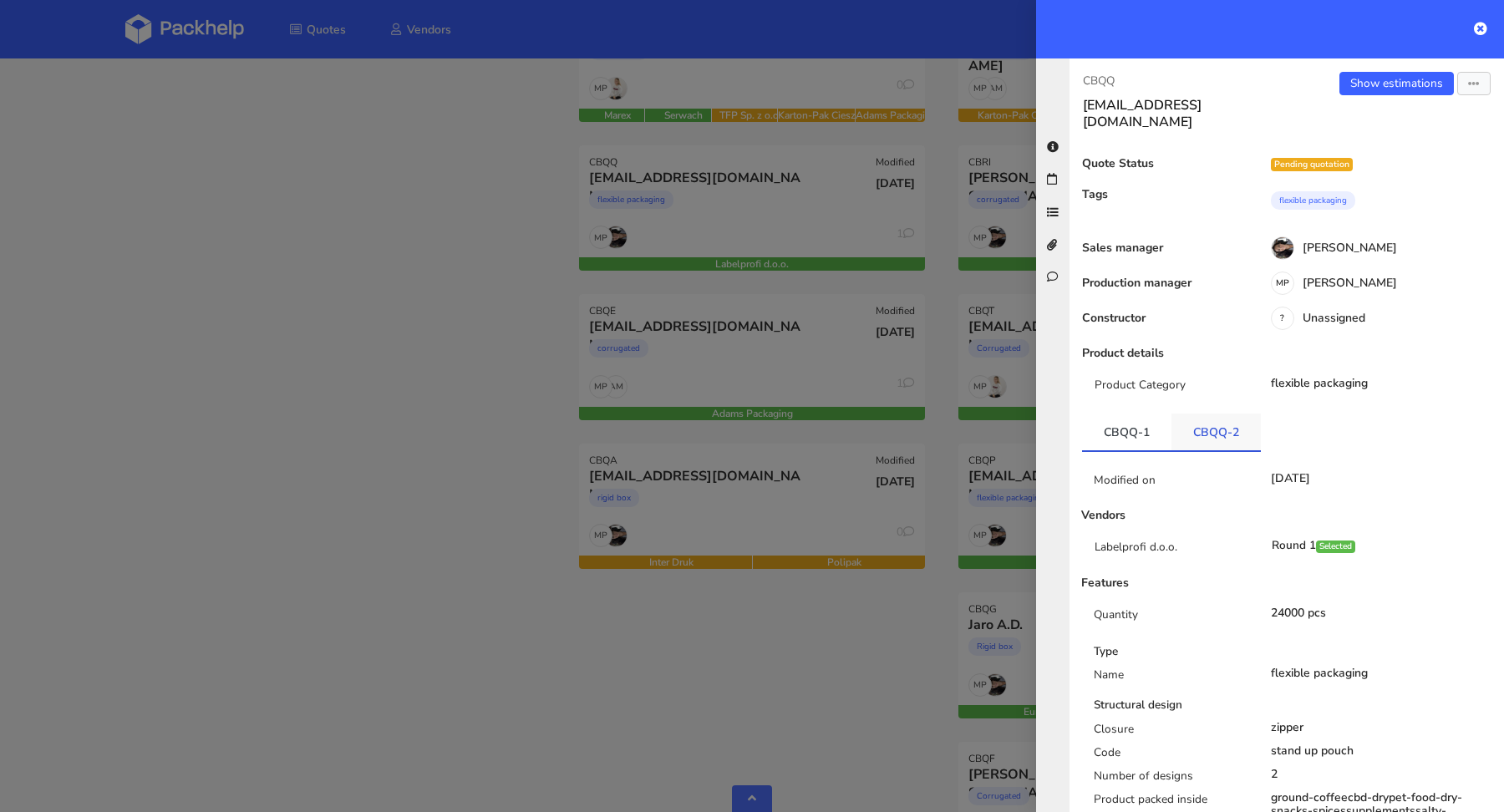
click at [1227, 424] on link "CBQQ-2" at bounding box center [1216, 432] width 90 height 37
click at [314, 428] on div at bounding box center [752, 406] width 1504 height 812
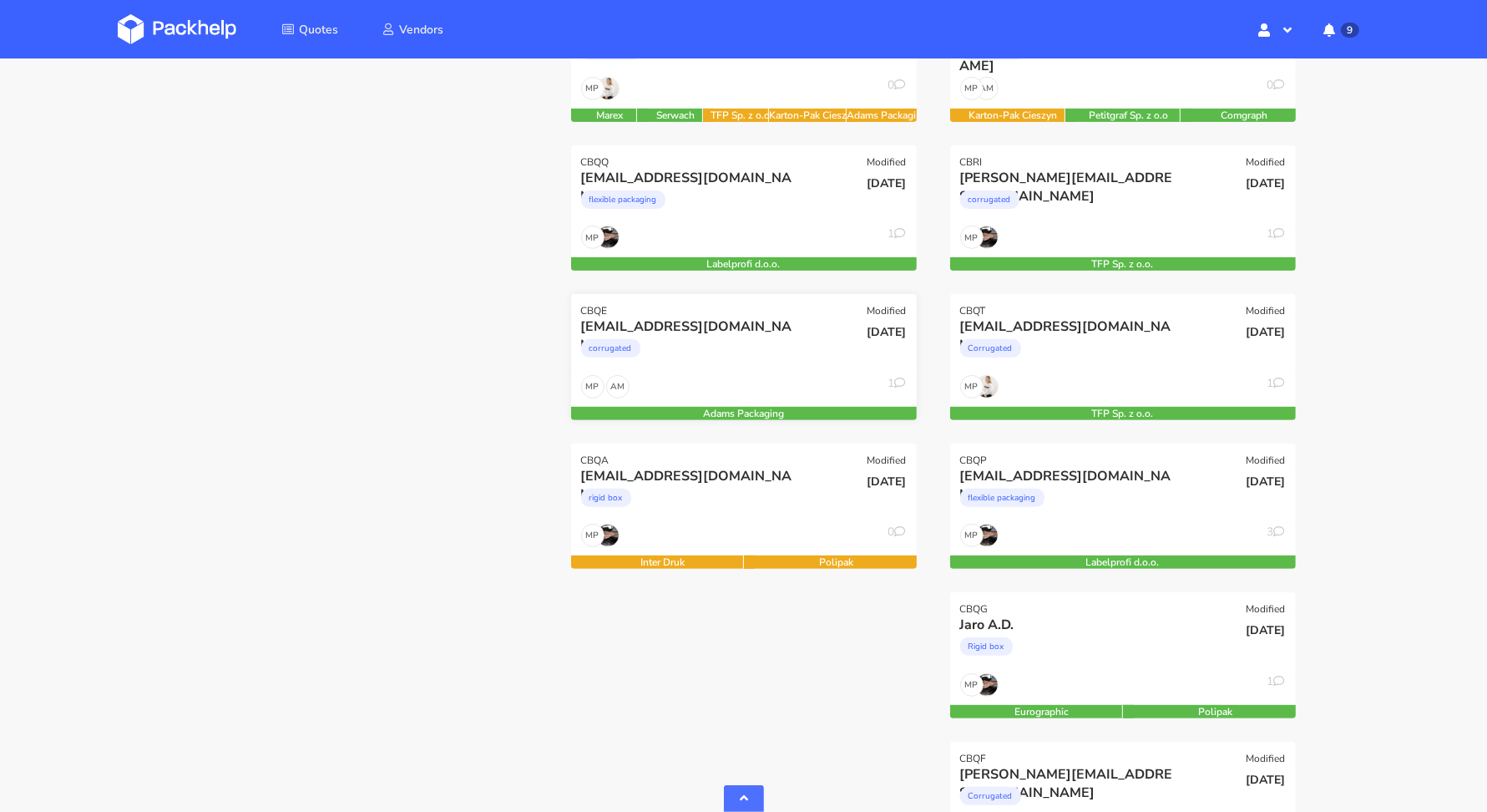
click at [654, 391] on div "AM MP 1" at bounding box center [744, 391] width 345 height 32
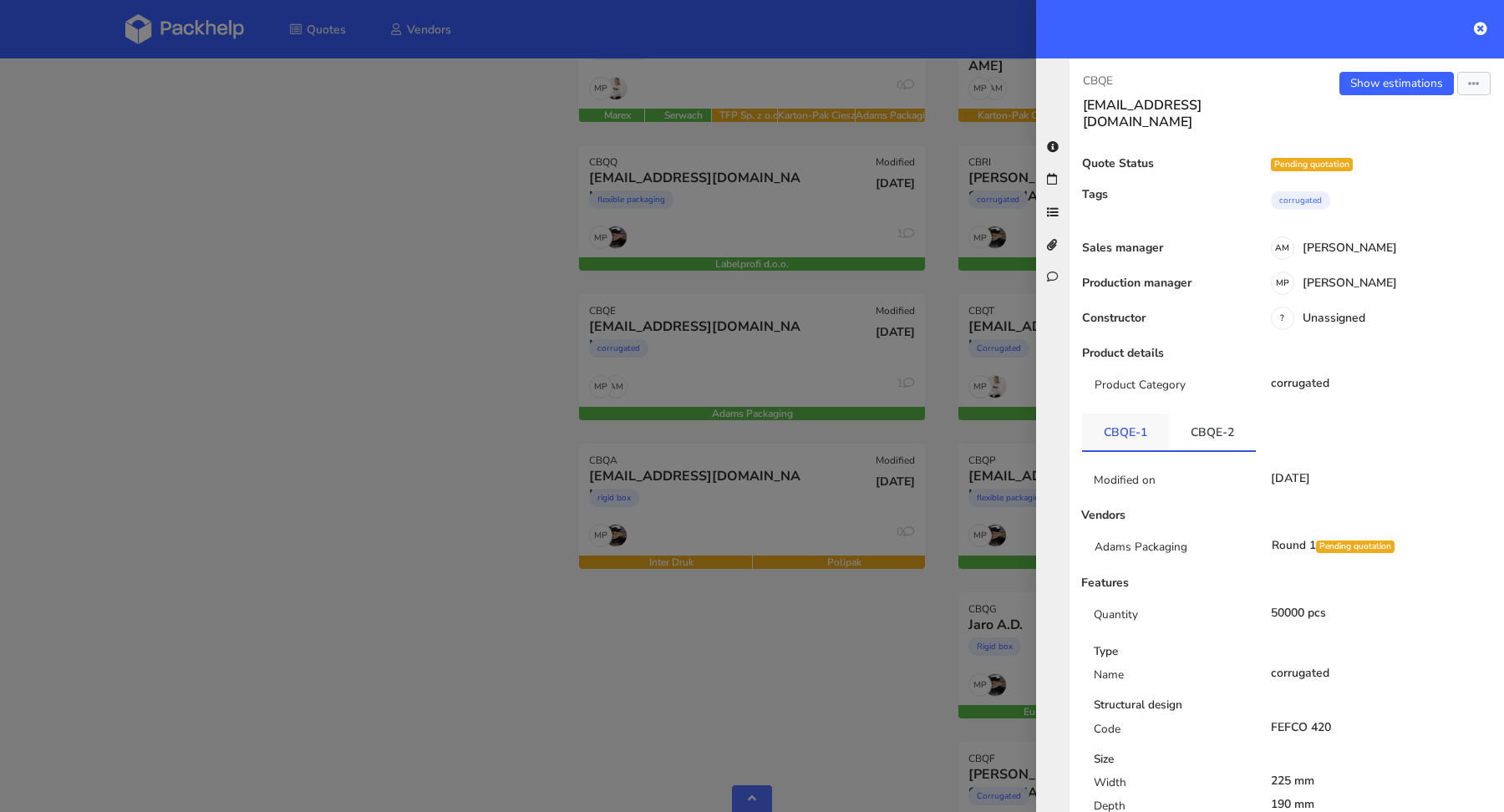
click at [1110, 429] on link "CBQE-1" at bounding box center [1125, 432] width 87 height 37
click at [376, 432] on div at bounding box center [752, 406] width 1504 height 812
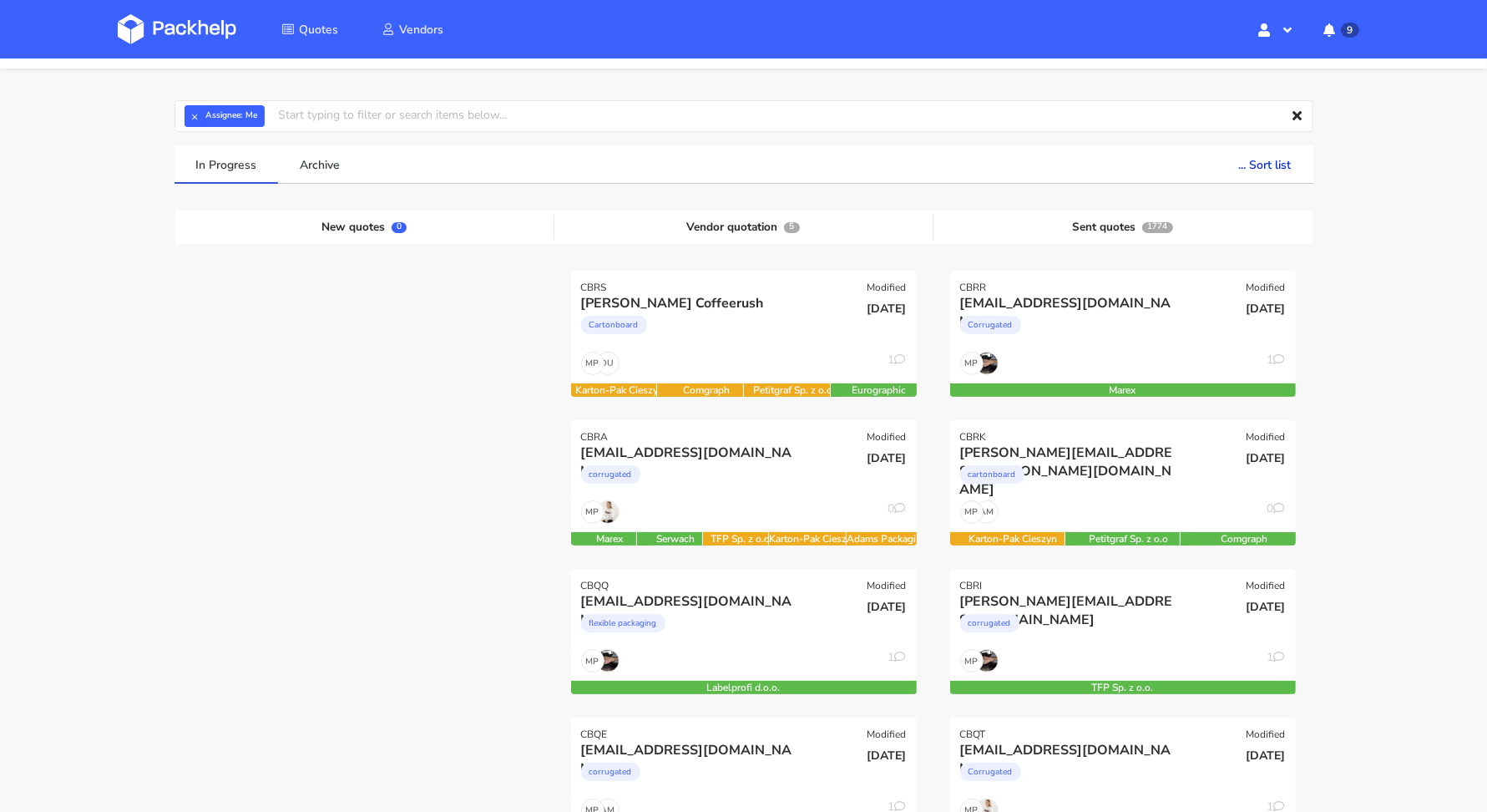
scroll to position [13, 0]
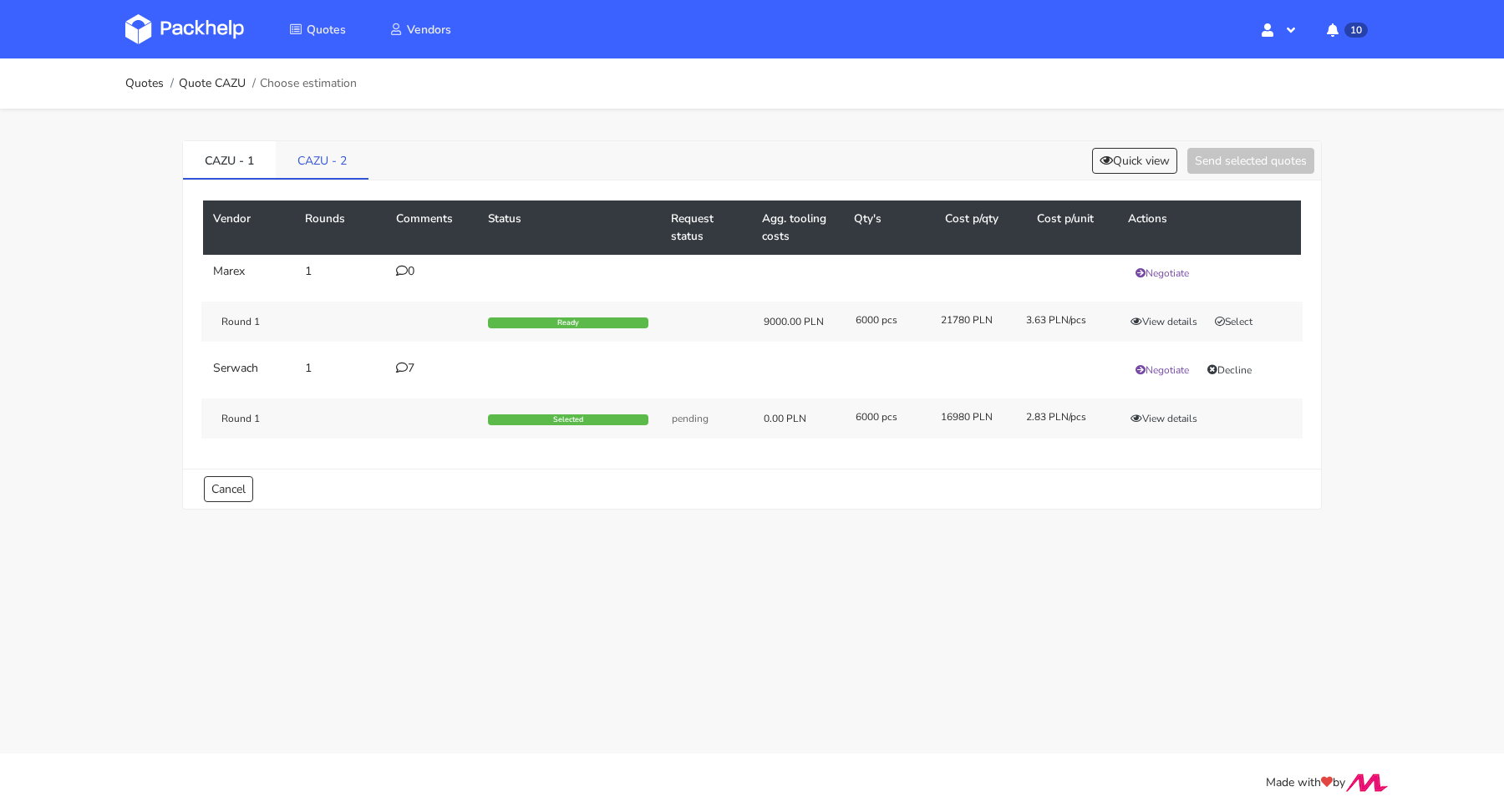
click at [332, 162] on link "CAZU - 2" at bounding box center [322, 159] width 93 height 37
